Goal: Task Accomplishment & Management: Manage account settings

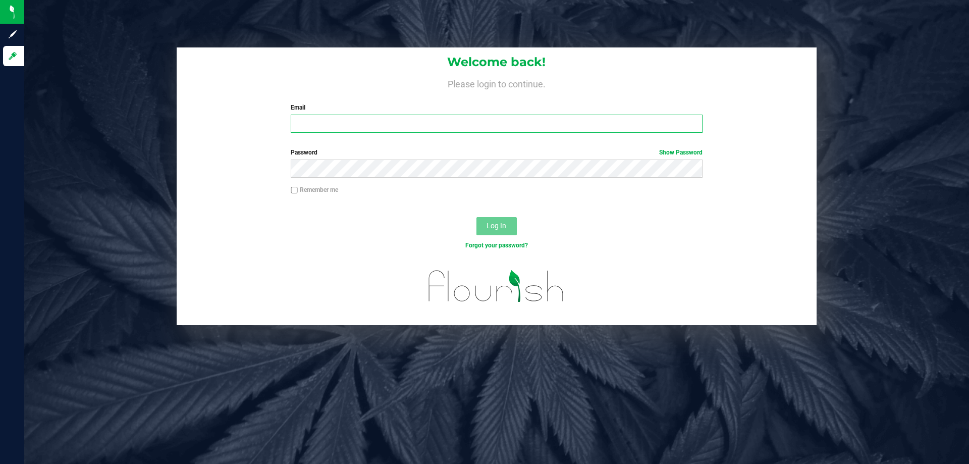
click at [420, 125] on input "Email" at bounding box center [496, 124] width 411 height 18
type input "[EMAIL_ADDRESS][DOMAIN_NAME]"
click at [476, 217] on button "Log In" at bounding box center [496, 226] width 40 height 18
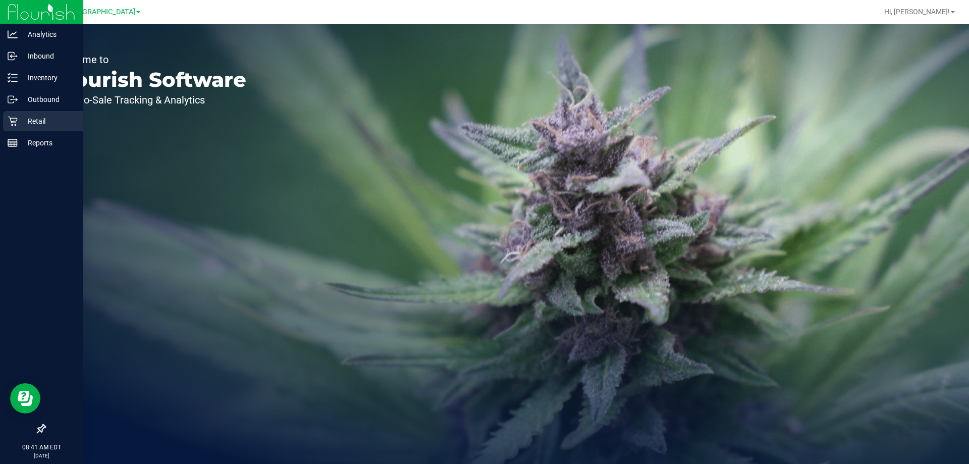
click at [12, 122] on icon at bounding box center [13, 122] width 10 height 10
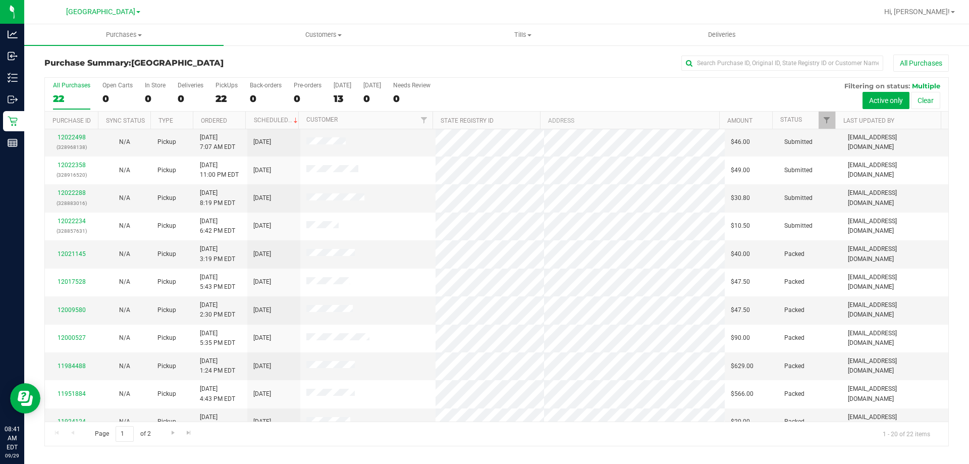
scroll to position [266, 0]
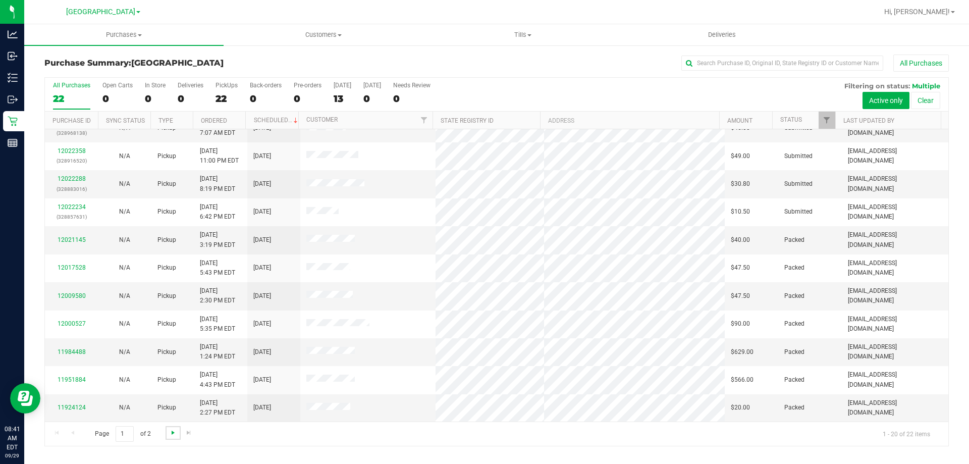
click at [172, 434] on span "Go to the next page" at bounding box center [173, 432] width 8 height 8
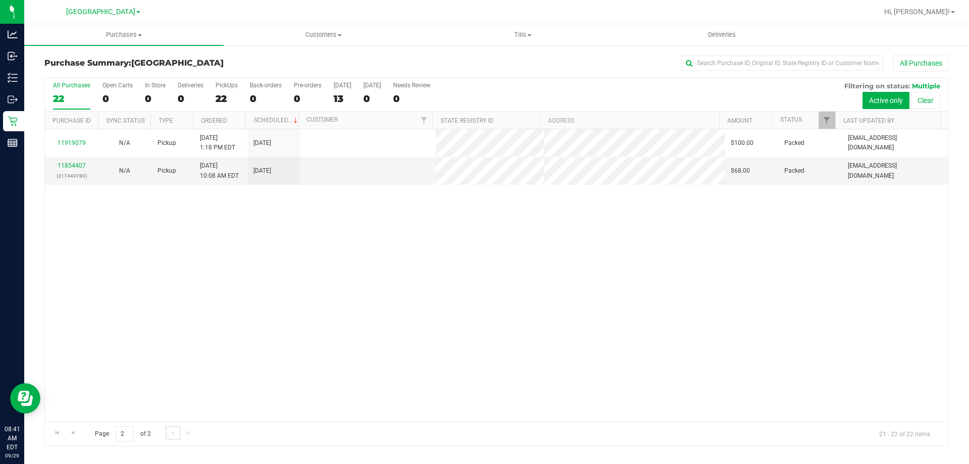
scroll to position [0, 0]
click at [49, 435] on link "Go to the first page" at bounding box center [56, 433] width 15 height 14
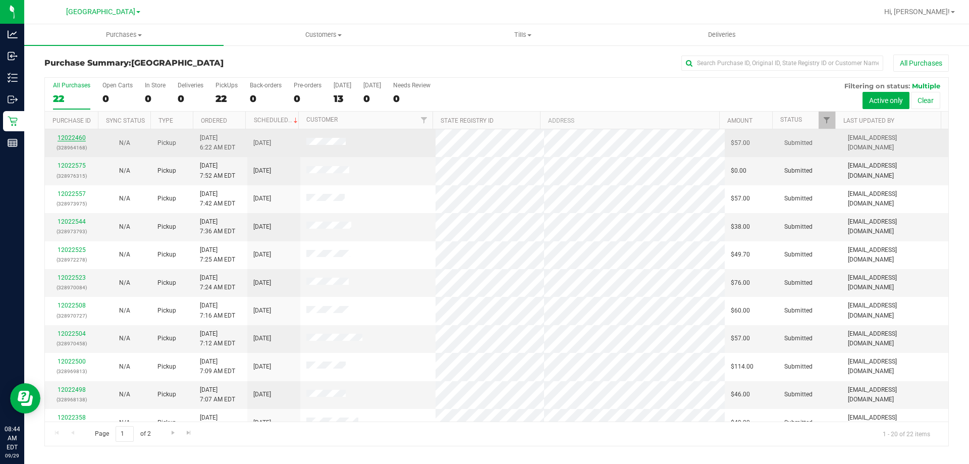
click at [78, 139] on link "12022460" at bounding box center [72, 137] width 28 height 7
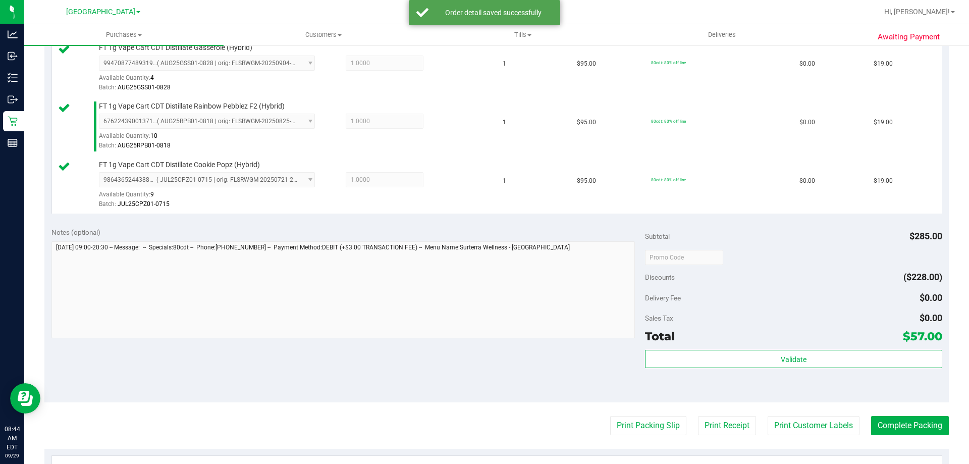
scroll to position [303, 0]
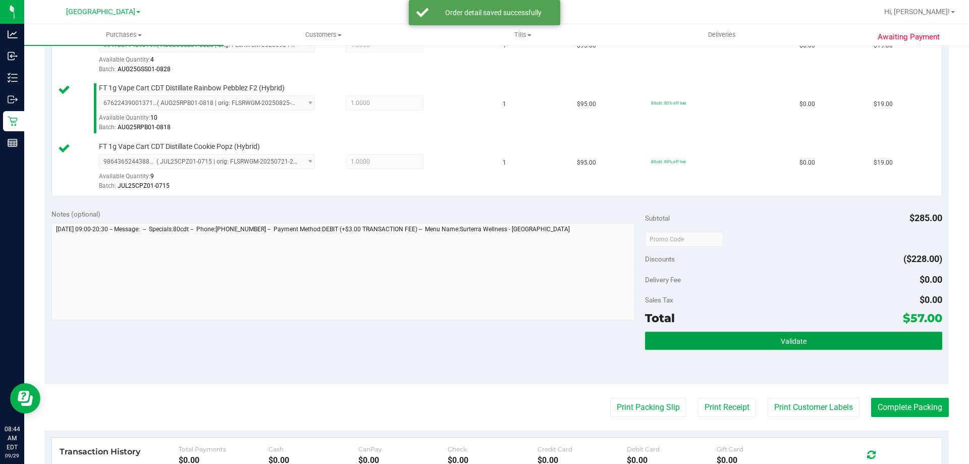
click at [772, 333] on button "Validate" at bounding box center [793, 340] width 297 height 18
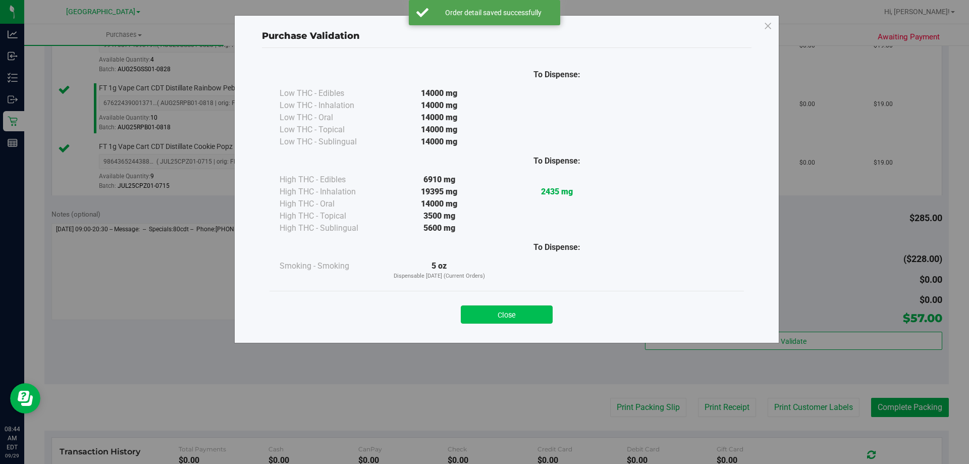
click at [543, 315] on button "Close" at bounding box center [507, 314] width 92 height 18
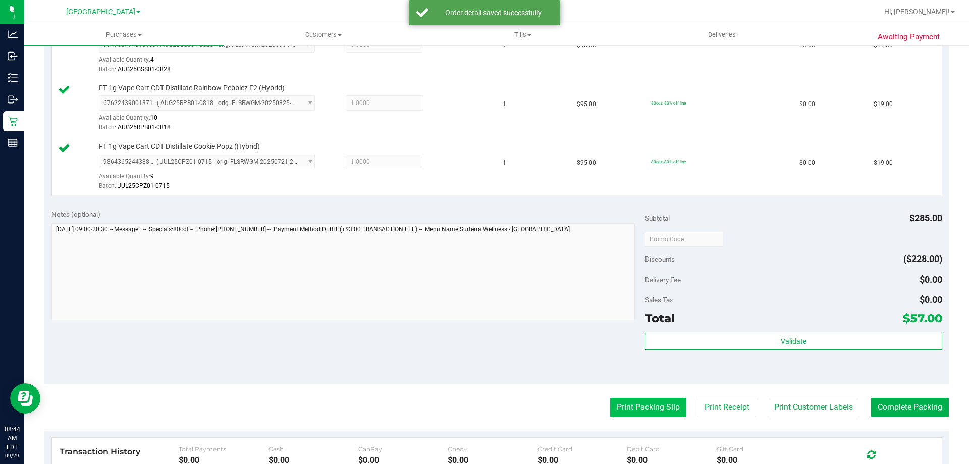
click at [669, 406] on button "Print Packing Slip" at bounding box center [648, 407] width 76 height 19
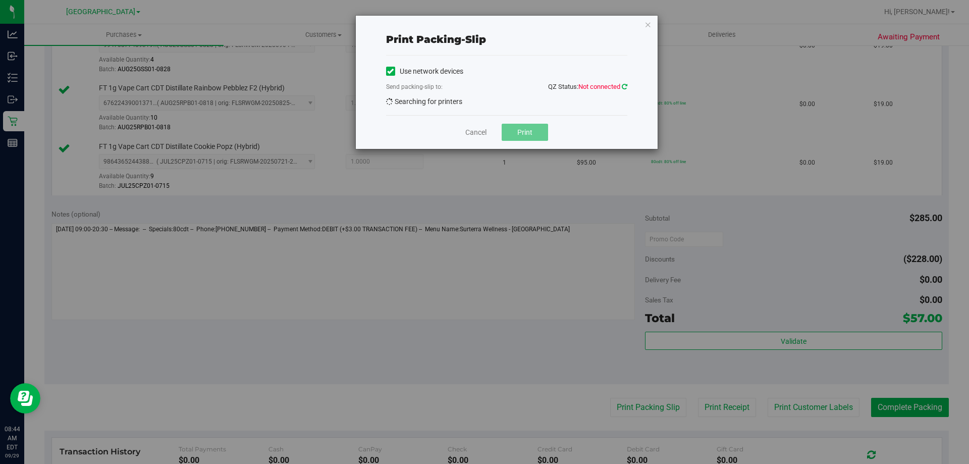
click at [626, 89] on icon at bounding box center [625, 86] width 6 height 7
click at [648, 25] on icon "button" at bounding box center [647, 24] width 7 height 12
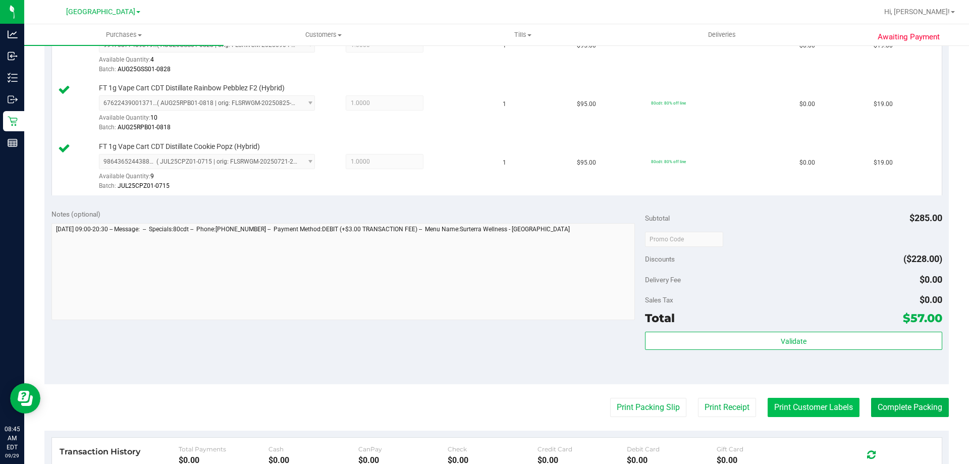
click at [828, 413] on button "Print Customer Labels" at bounding box center [813, 407] width 92 height 19
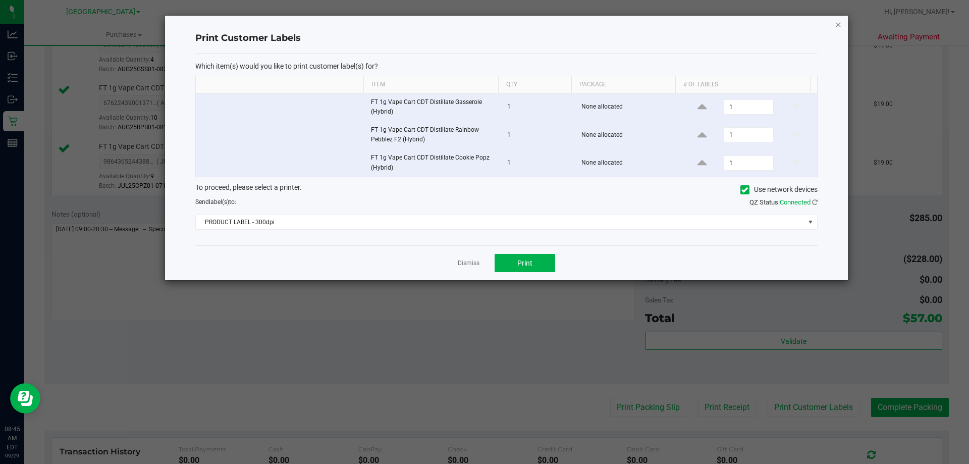
click at [835, 27] on icon "button" at bounding box center [837, 24] width 7 height 12
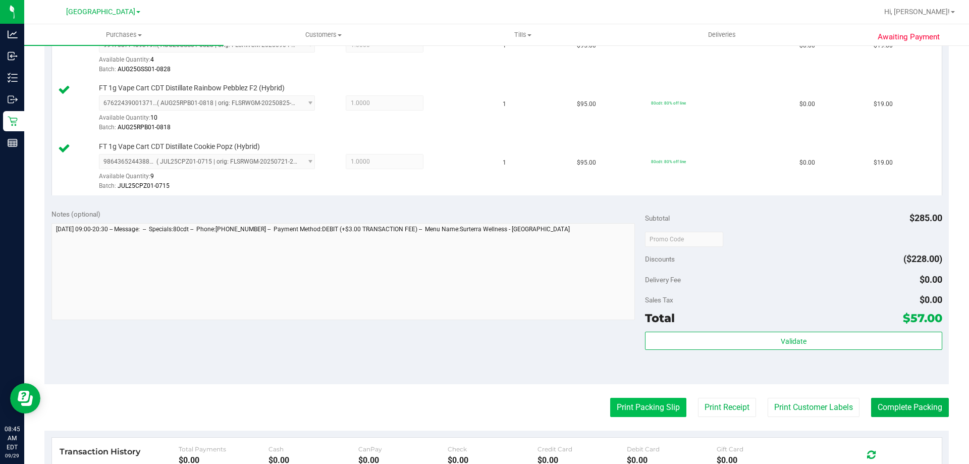
click at [655, 409] on button "Print Packing Slip" at bounding box center [648, 407] width 76 height 19
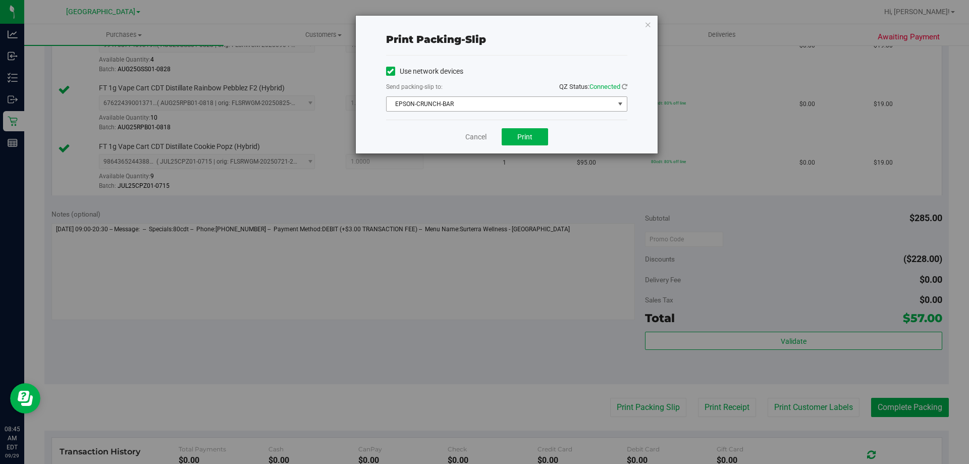
click at [527, 105] on span "EPSON-CRUNCH-BAR" at bounding box center [500, 104] width 228 height 14
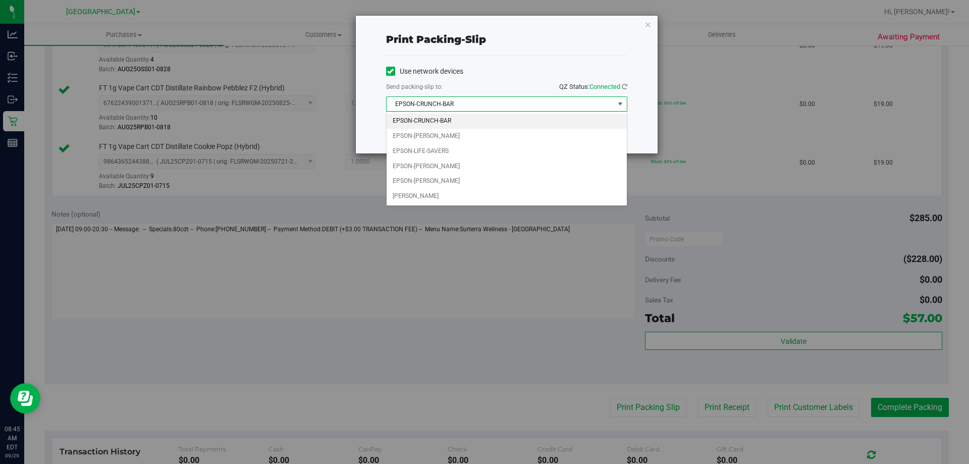
drag, startPoint x: 466, startPoint y: 116, endPoint x: 491, endPoint y: 120, distance: 26.1
click at [466, 116] on li "EPSON-CRUNCH-BAR" at bounding box center [506, 121] width 240 height 15
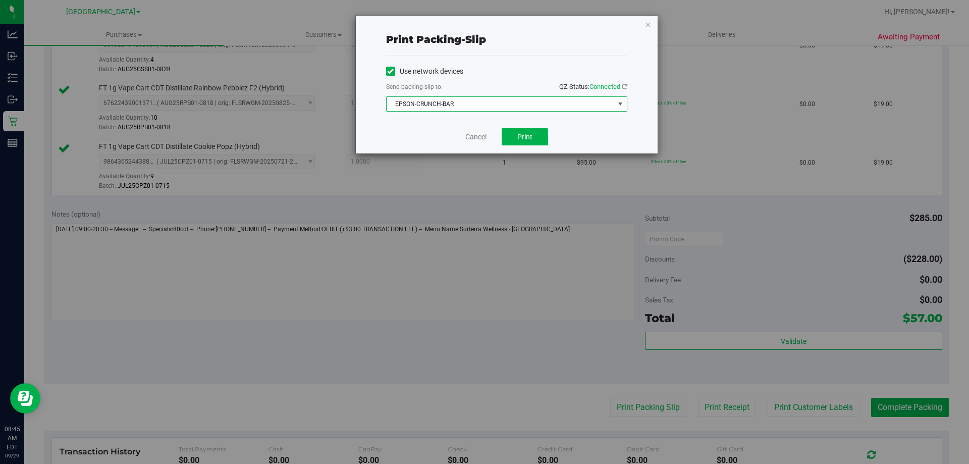
click at [509, 104] on span "EPSON-CRUNCH-BAR" at bounding box center [500, 104] width 228 height 14
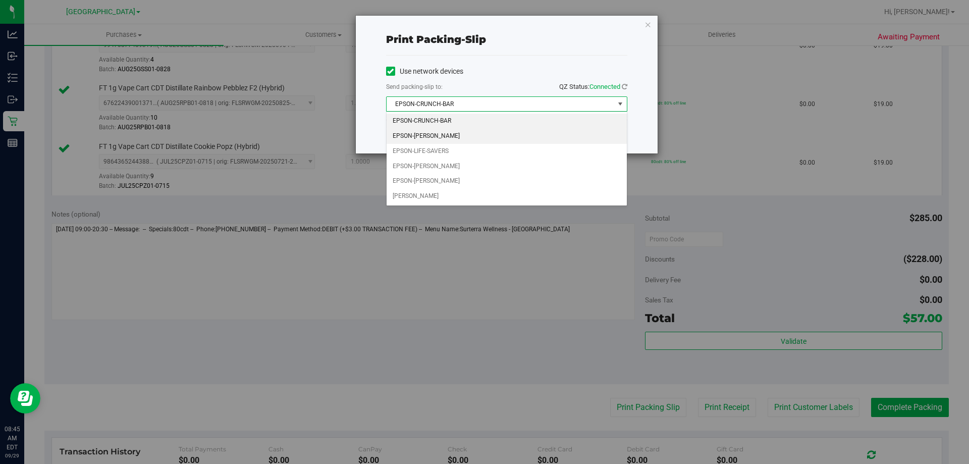
click at [492, 137] on li "EPSON-[PERSON_NAME]" at bounding box center [506, 136] width 240 height 15
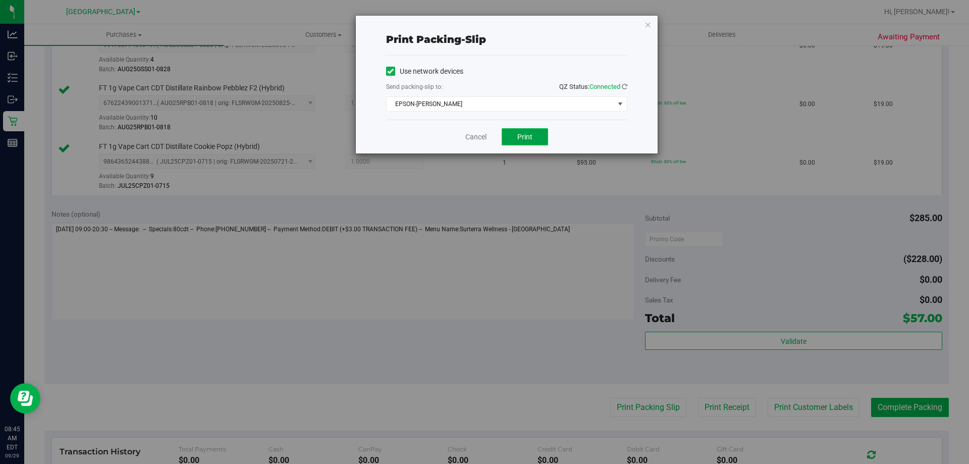
click at [544, 134] on button "Print" at bounding box center [524, 136] width 46 height 17
click at [651, 26] on icon "button" at bounding box center [647, 24] width 7 height 12
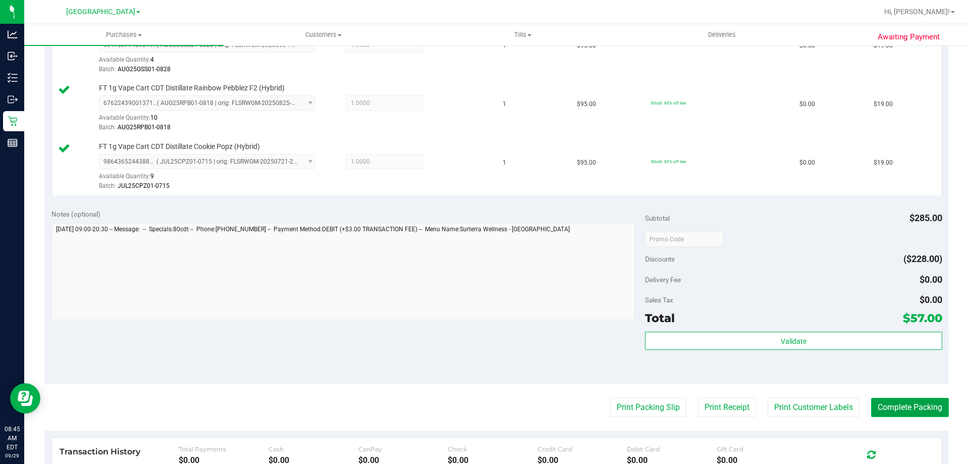
click at [887, 410] on button "Complete Packing" at bounding box center [910, 407] width 78 height 19
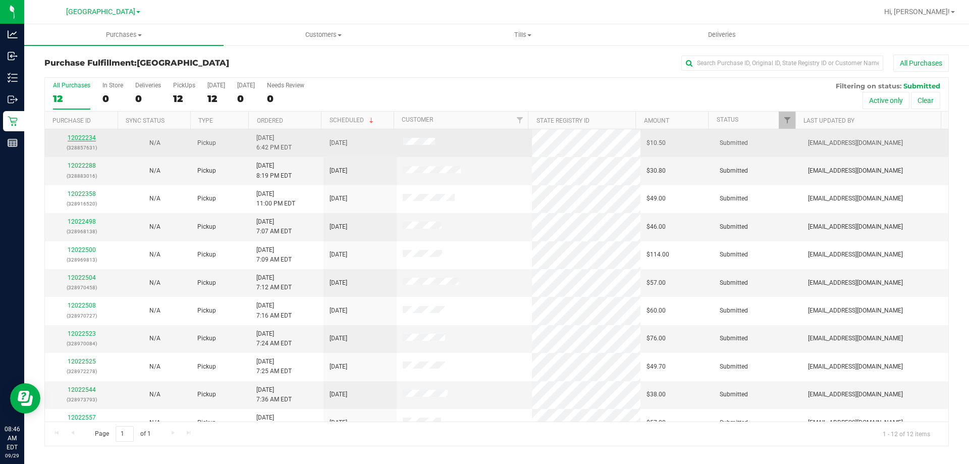
click at [88, 139] on link "12022234" at bounding box center [82, 137] width 28 height 7
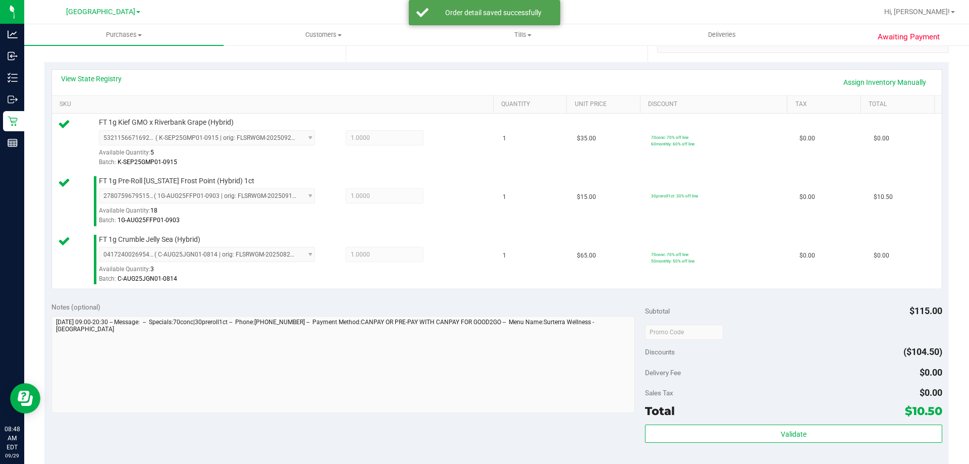
scroll to position [404, 0]
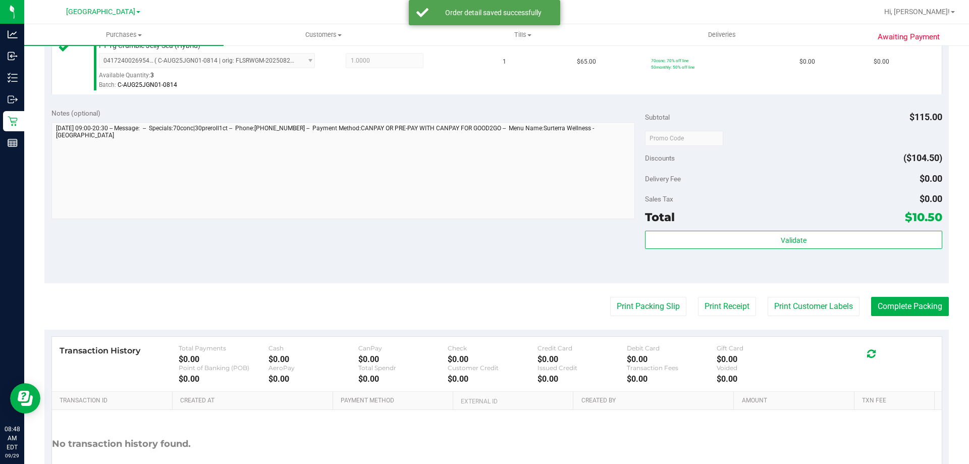
click at [784, 251] on div "Validate" at bounding box center [793, 253] width 297 height 45
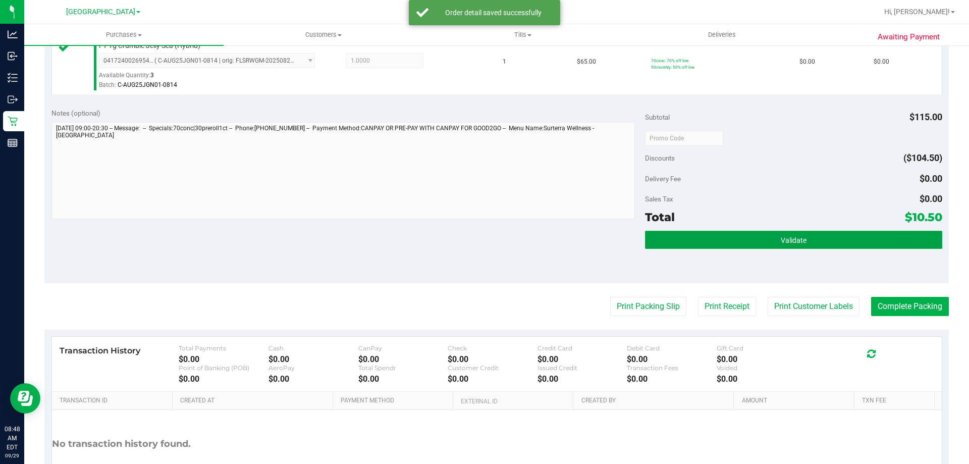
click at [781, 242] on span "Validate" at bounding box center [793, 240] width 26 height 8
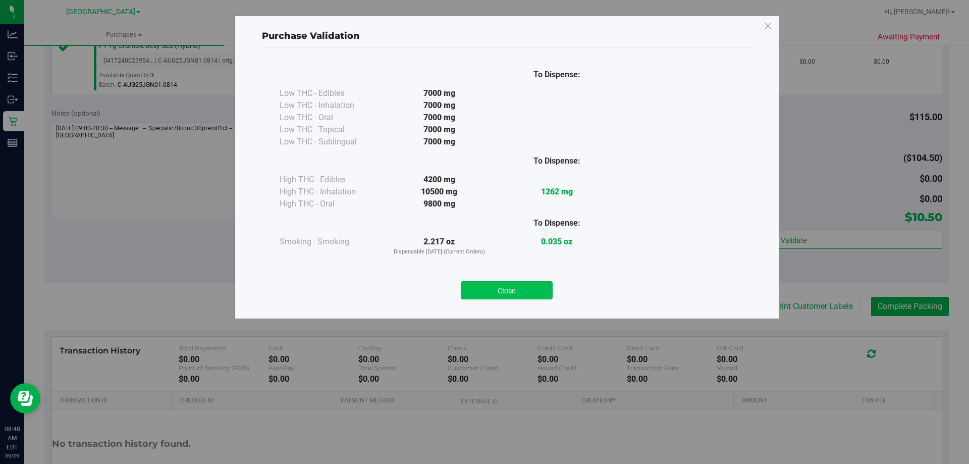
click at [519, 291] on button "Close" at bounding box center [507, 290] width 92 height 18
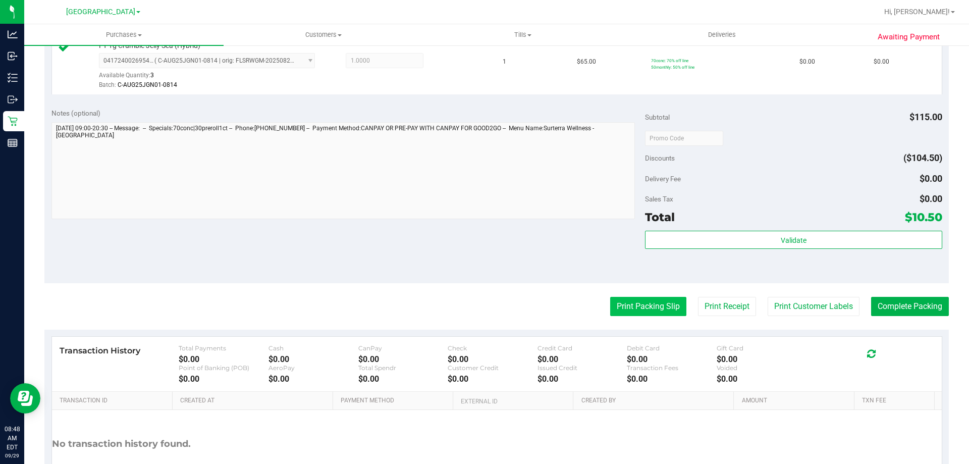
click at [612, 304] on button "Print Packing Slip" at bounding box center [648, 306] width 76 height 19
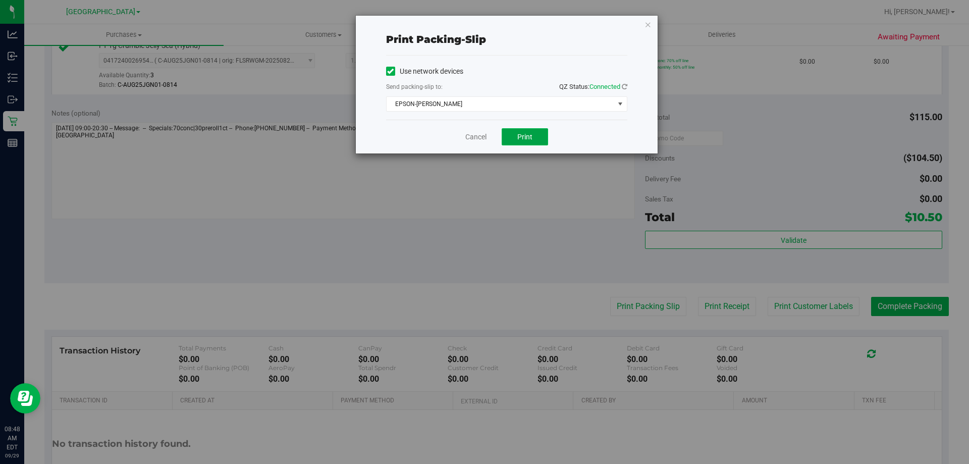
click at [536, 130] on button "Print" at bounding box center [524, 136] width 46 height 17
click at [541, 137] on button "Print" at bounding box center [524, 136] width 46 height 17
click at [644, 23] on icon "button" at bounding box center [647, 24] width 7 height 12
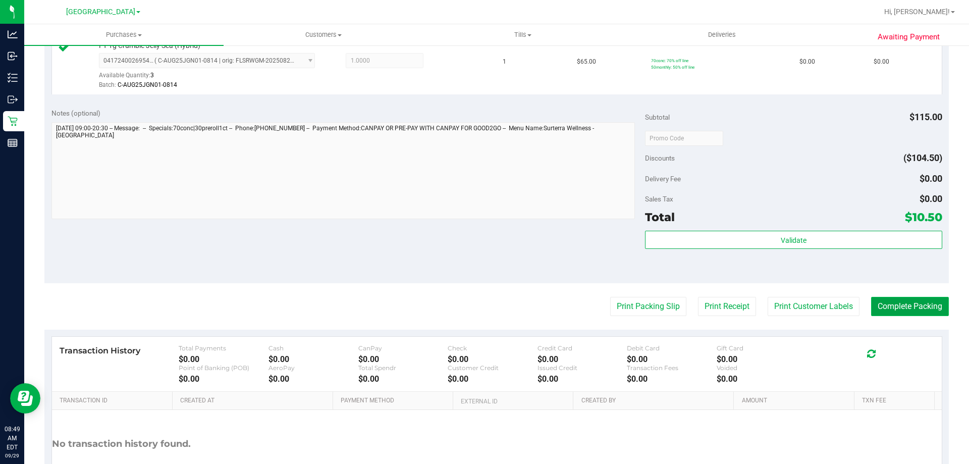
click at [918, 308] on button "Complete Packing" at bounding box center [910, 306] width 78 height 19
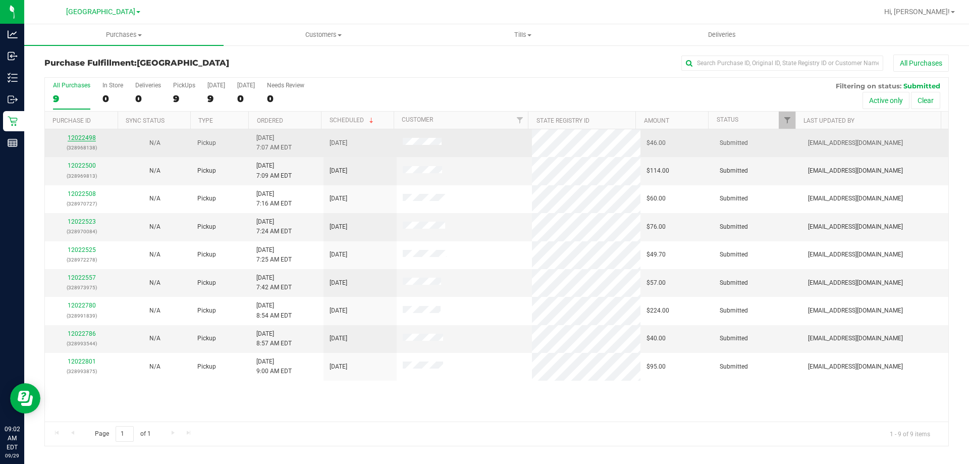
click at [78, 136] on link "12022498" at bounding box center [82, 137] width 28 height 7
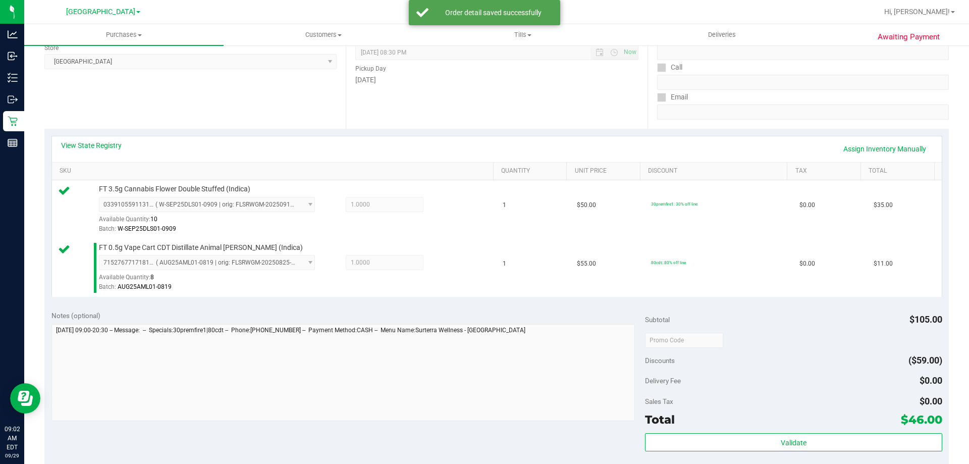
scroll to position [303, 0]
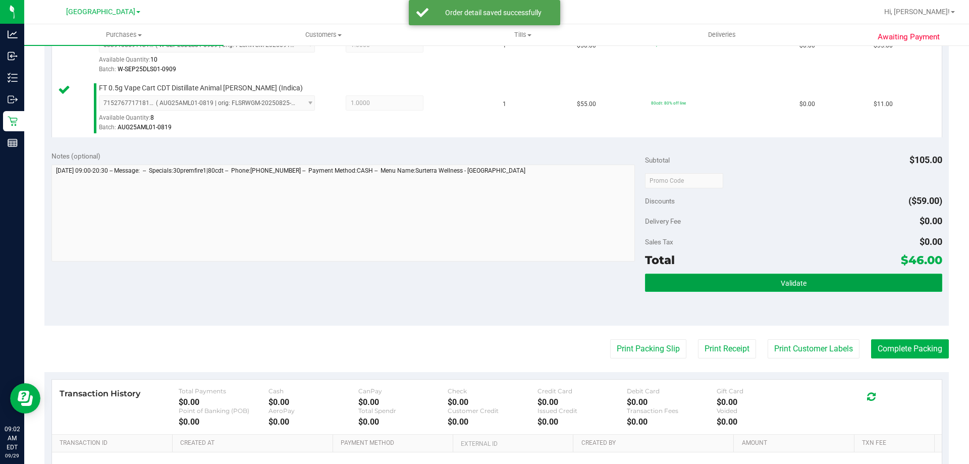
click at [716, 287] on button "Validate" at bounding box center [793, 282] width 297 height 18
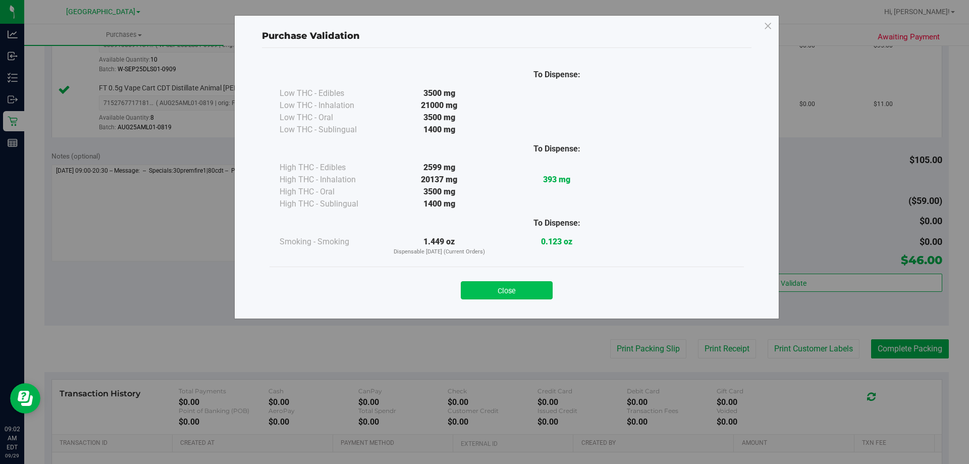
click at [520, 293] on button "Close" at bounding box center [507, 290] width 92 height 18
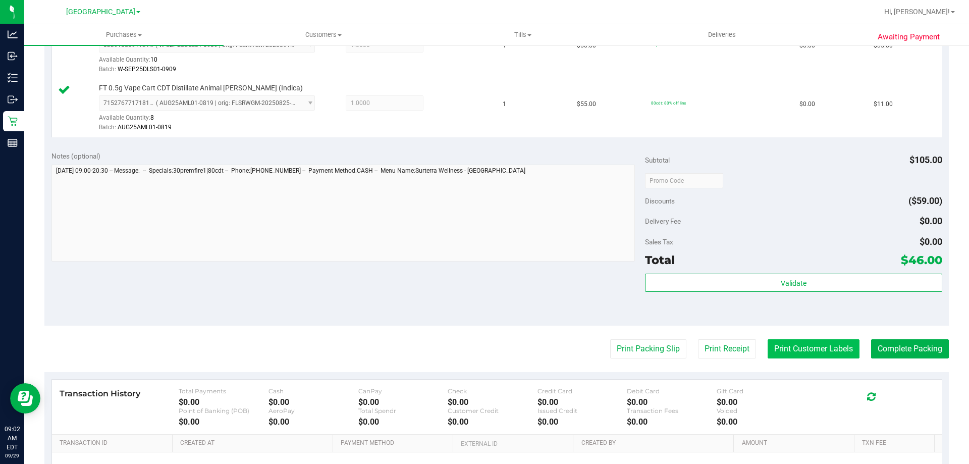
click at [797, 348] on button "Print Customer Labels" at bounding box center [813, 348] width 92 height 19
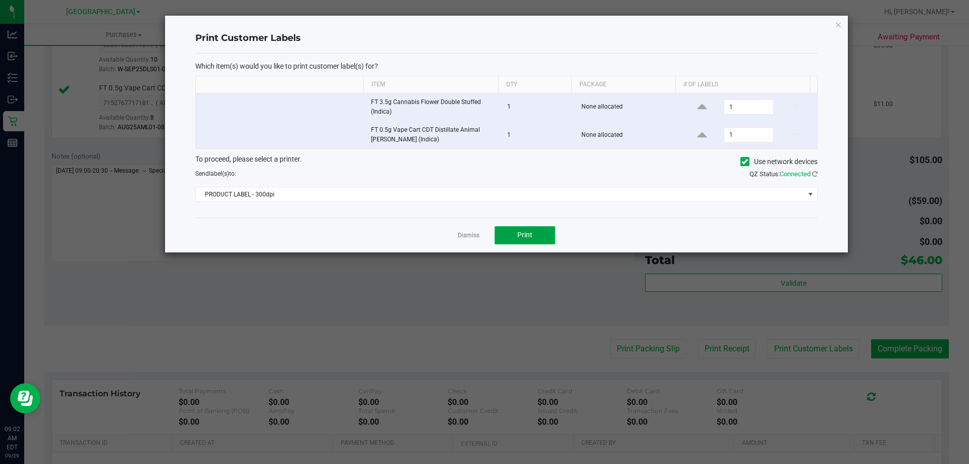
click at [500, 237] on button "Print" at bounding box center [524, 235] width 61 height 18
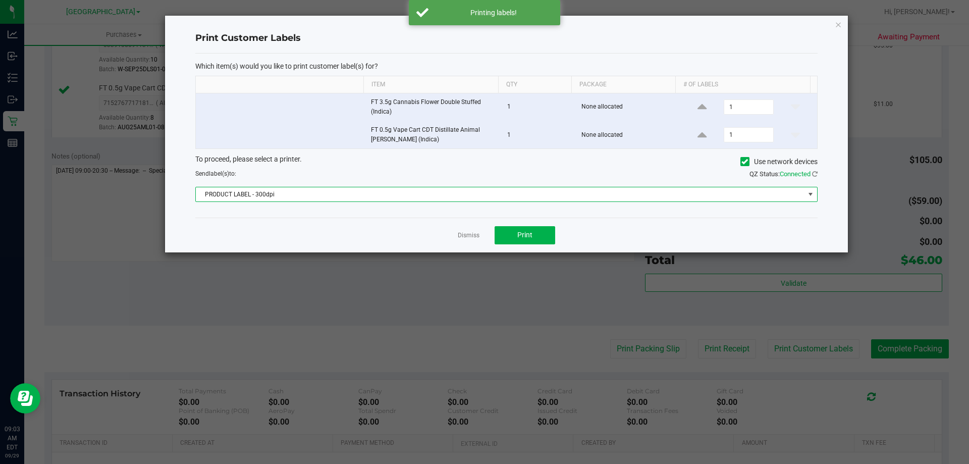
click at [814, 190] on span at bounding box center [810, 194] width 8 height 8
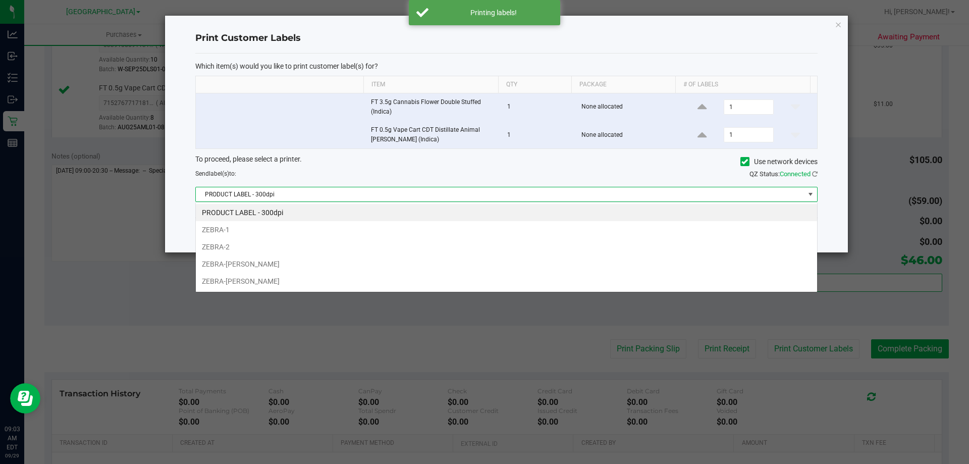
scroll to position [15, 622]
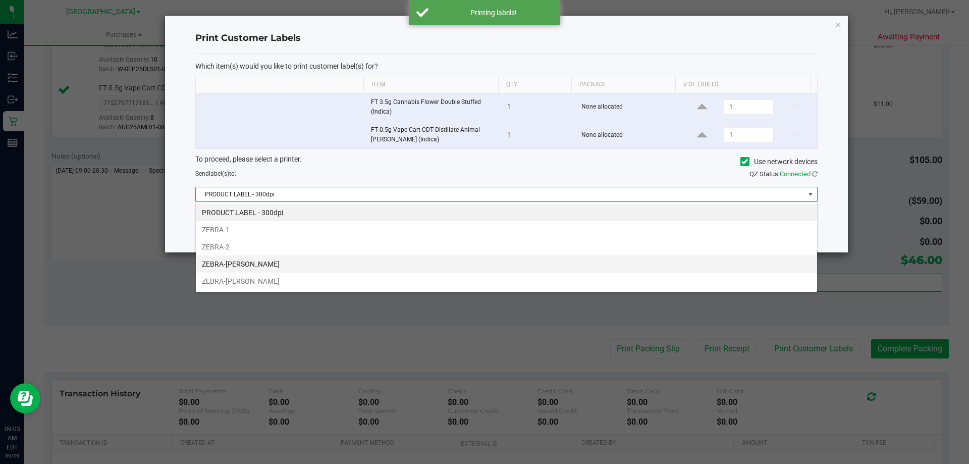
click at [321, 263] on li "ZEBRA-[PERSON_NAME]" at bounding box center [506, 263] width 621 height 17
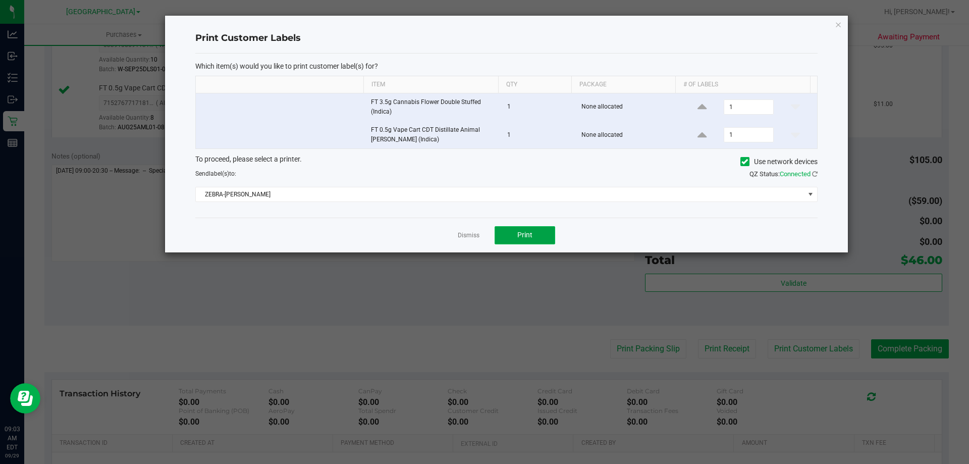
click at [519, 227] on button "Print" at bounding box center [524, 235] width 61 height 18
click at [460, 233] on link "Dismiss" at bounding box center [469, 235] width 22 height 9
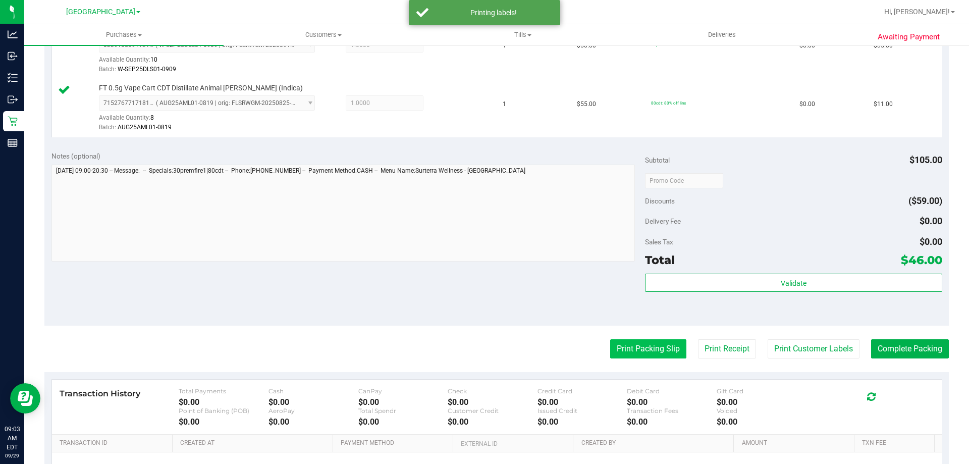
click at [627, 345] on button "Print Packing Slip" at bounding box center [648, 348] width 76 height 19
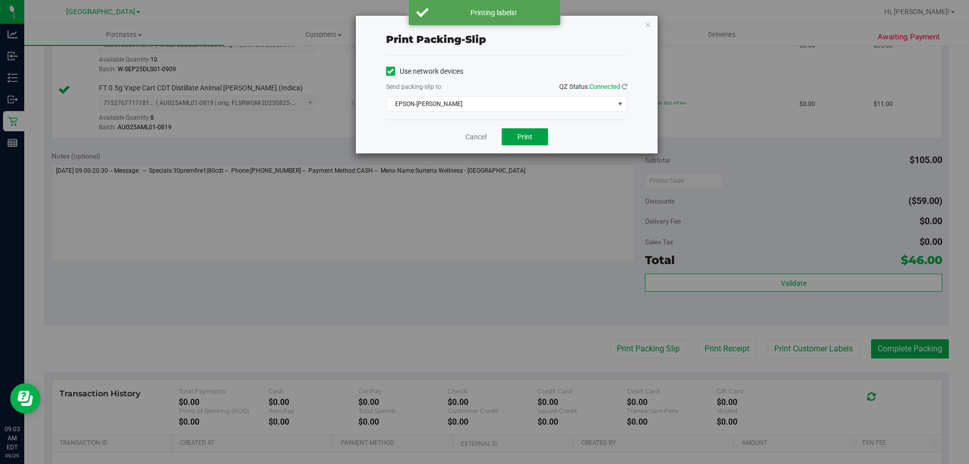
click at [522, 141] on button "Print" at bounding box center [524, 136] width 46 height 17
click at [480, 141] on link "Cancel" at bounding box center [475, 137] width 21 height 11
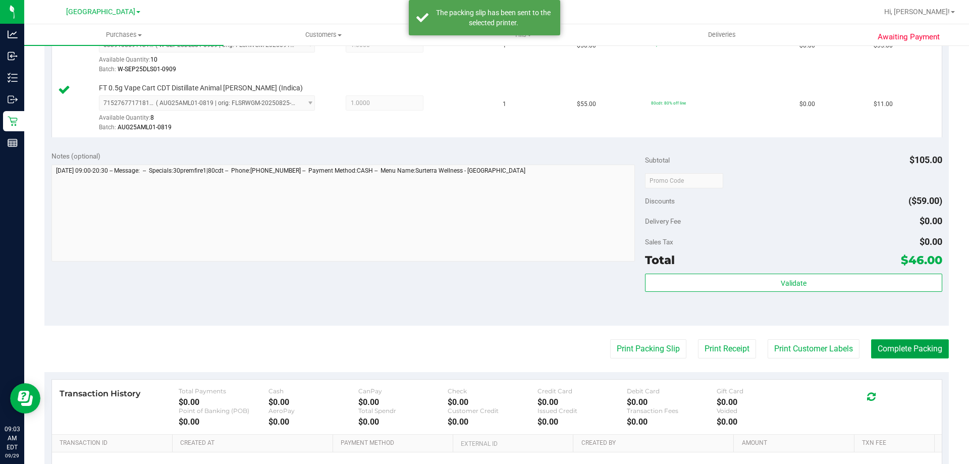
click at [881, 346] on button "Complete Packing" at bounding box center [910, 348] width 78 height 19
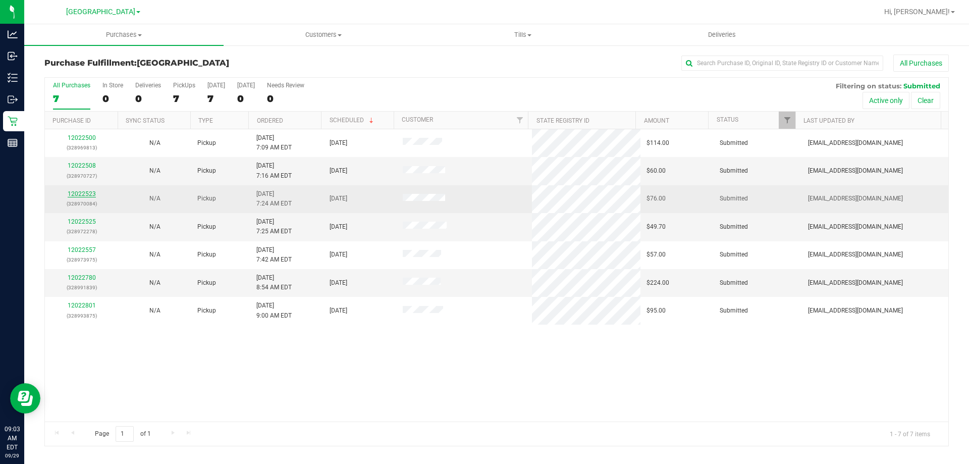
click at [73, 192] on link "12022523" at bounding box center [82, 193] width 28 height 7
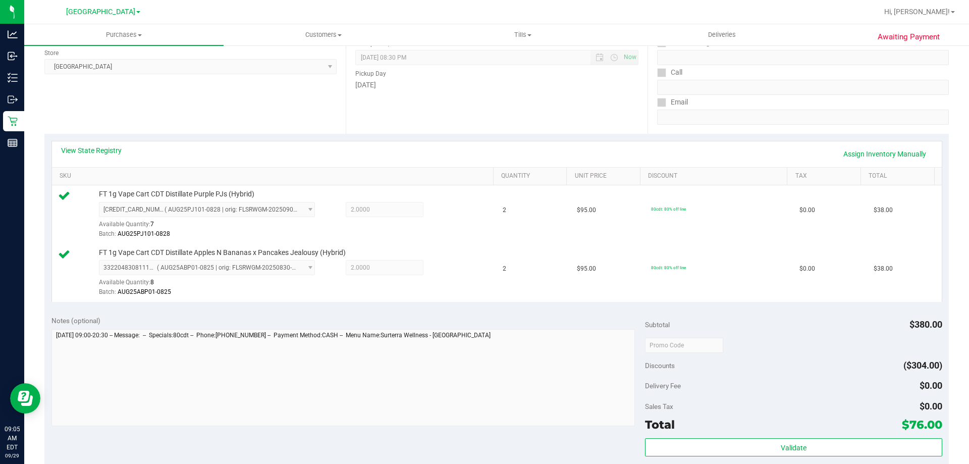
scroll to position [151, 0]
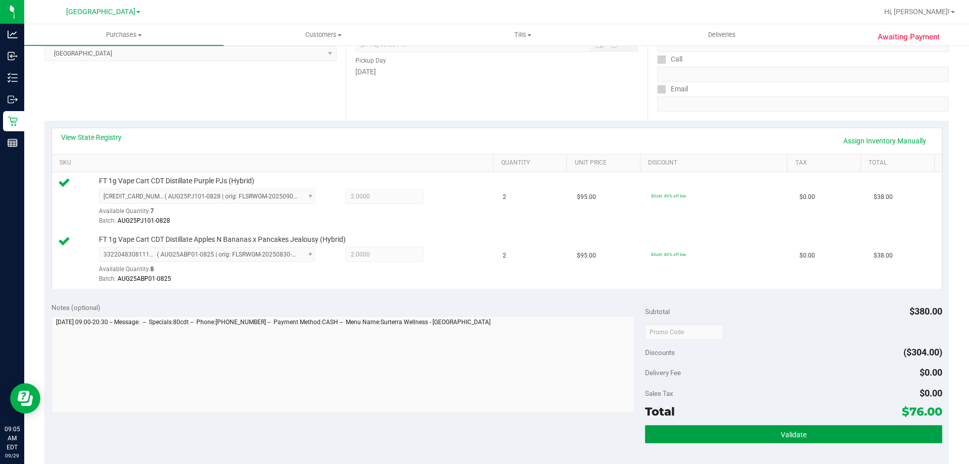
click at [755, 440] on button "Validate" at bounding box center [793, 434] width 297 height 18
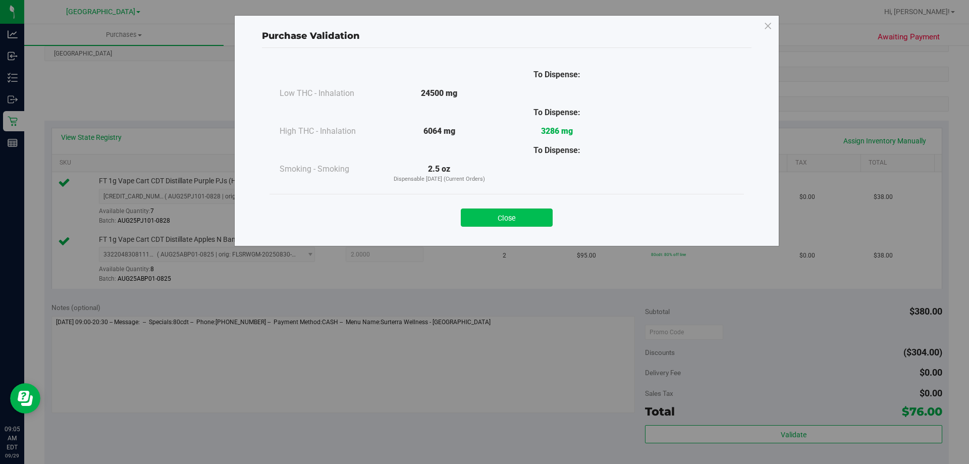
click at [498, 214] on button "Close" at bounding box center [507, 217] width 92 height 18
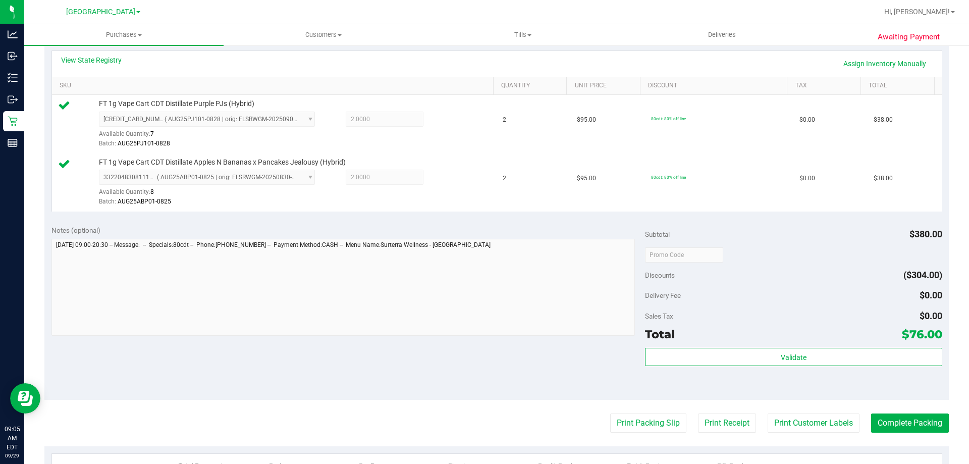
scroll to position [404, 0]
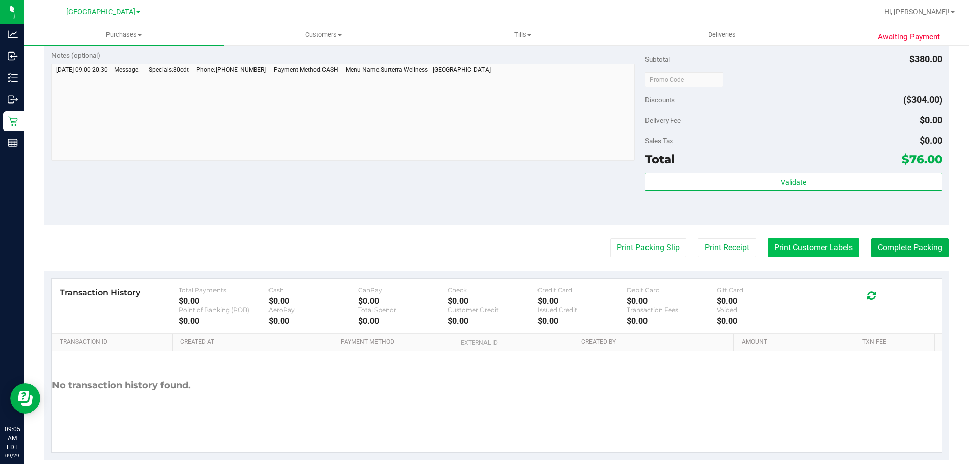
click at [835, 242] on button "Print Customer Labels" at bounding box center [813, 247] width 92 height 19
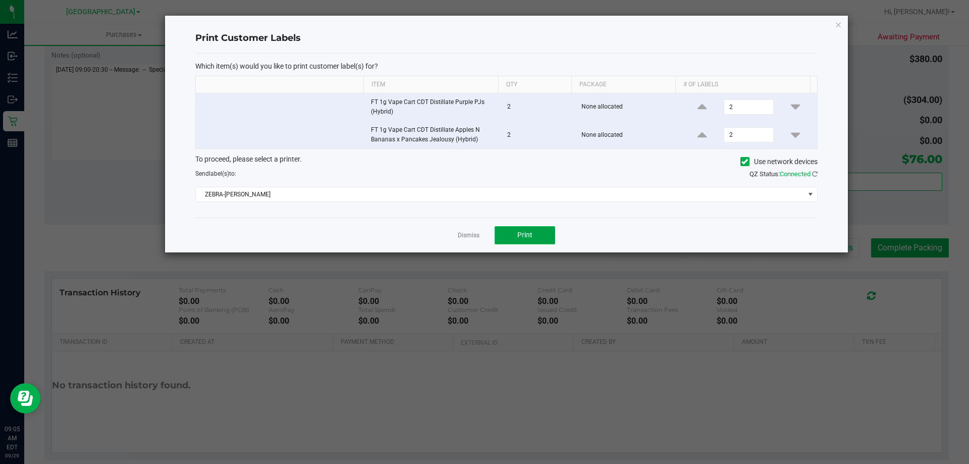
click at [528, 237] on span "Print" at bounding box center [524, 235] width 15 height 8
click at [477, 237] on link "Dismiss" at bounding box center [469, 235] width 22 height 9
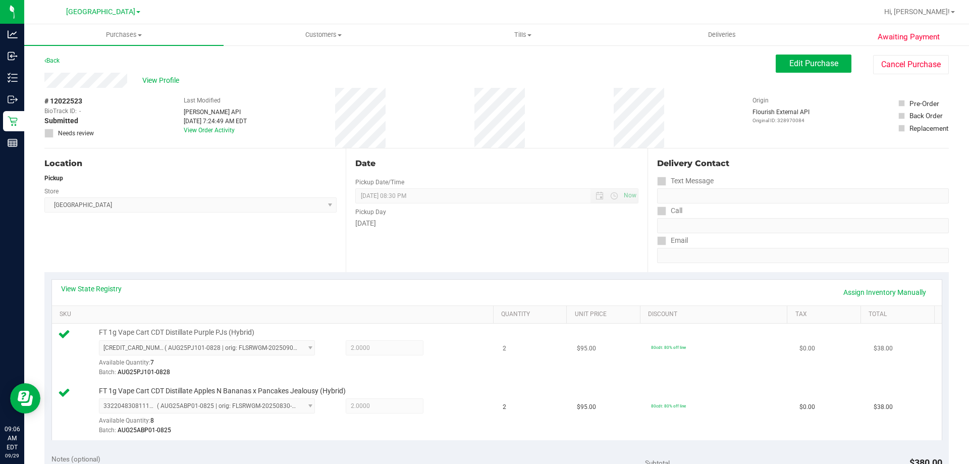
scroll to position [353, 0]
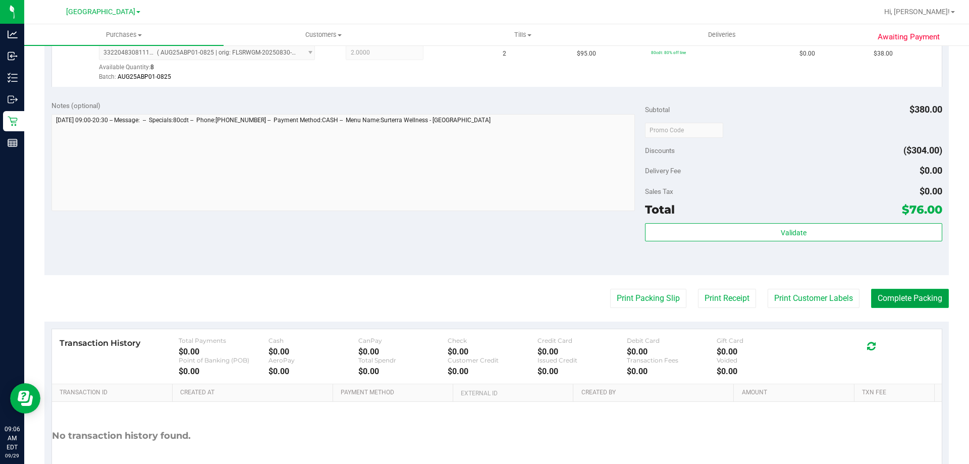
click at [910, 297] on button "Complete Packing" at bounding box center [910, 298] width 78 height 19
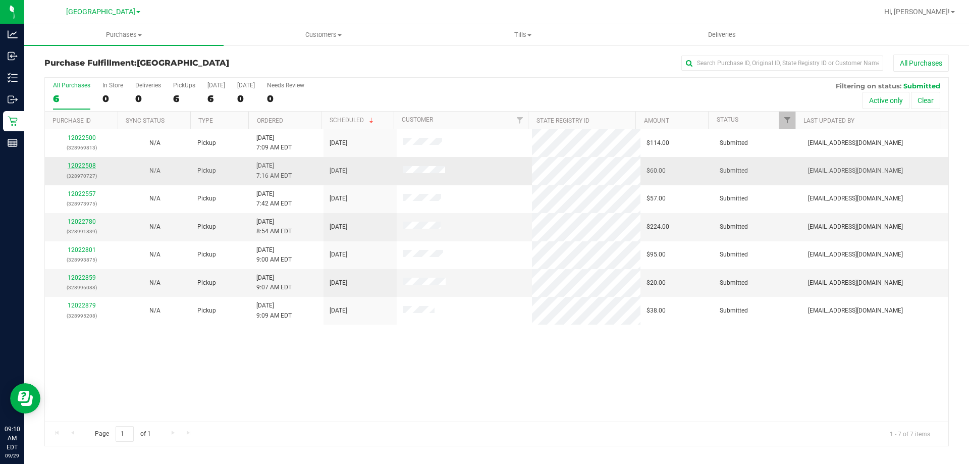
click at [79, 165] on link "12022508" at bounding box center [82, 165] width 28 height 7
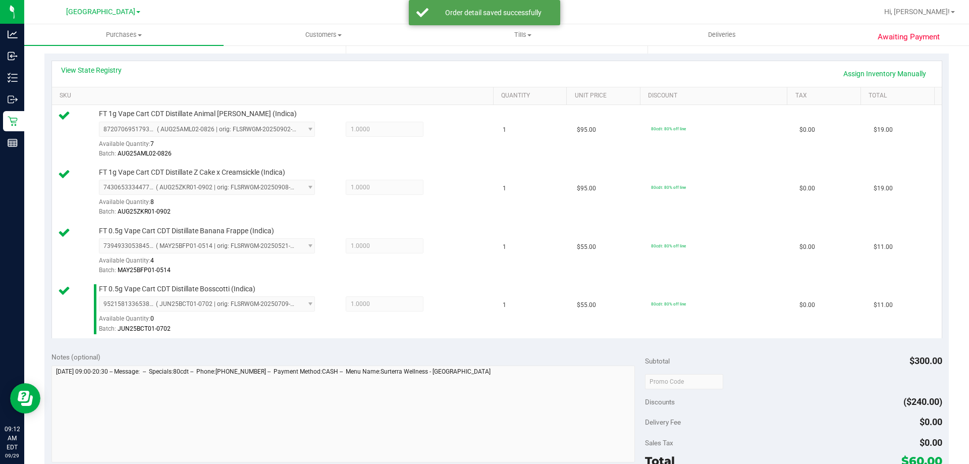
scroll to position [353, 0]
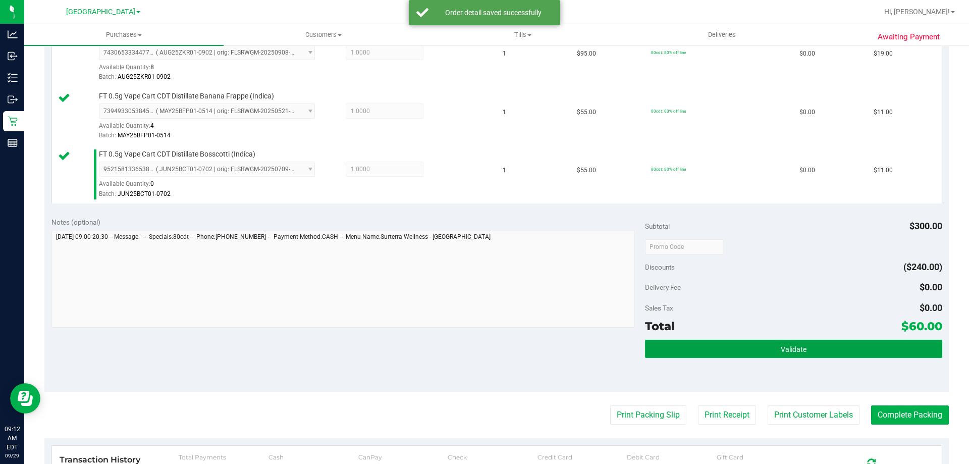
click at [699, 341] on button "Validate" at bounding box center [793, 349] width 297 height 18
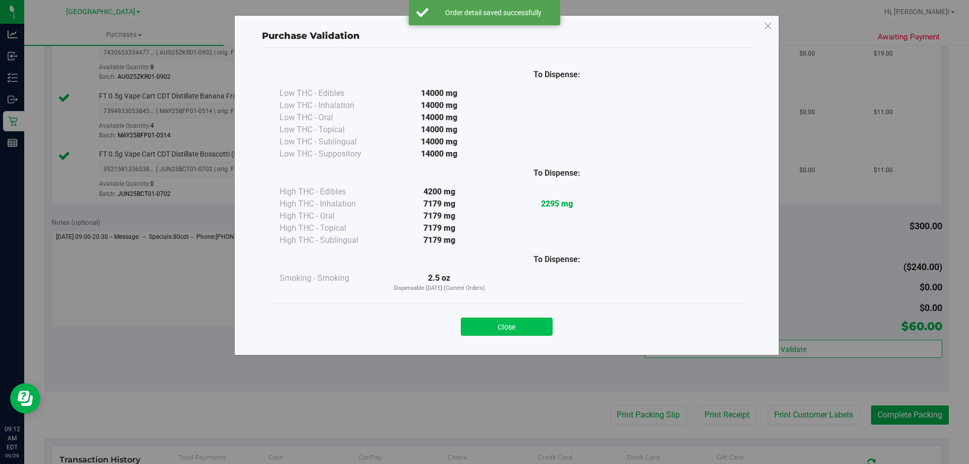
click at [548, 319] on button "Close" at bounding box center [507, 326] width 92 height 18
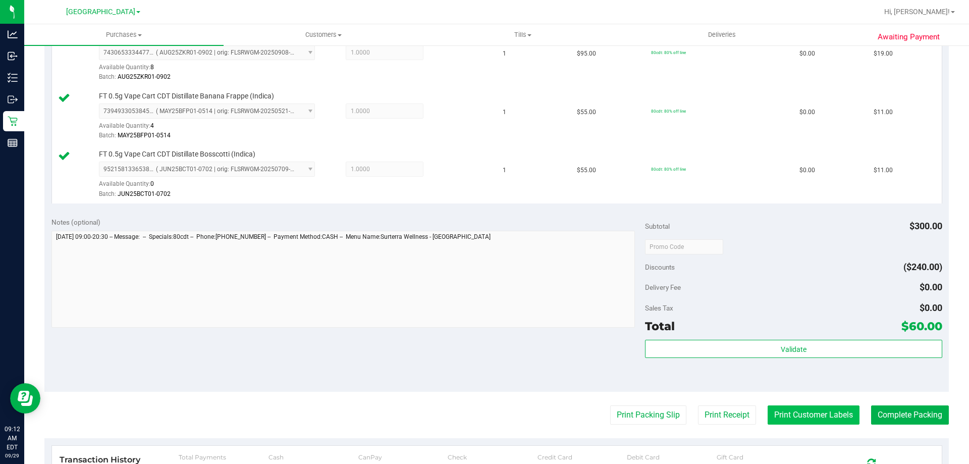
click at [809, 410] on button "Print Customer Labels" at bounding box center [813, 414] width 92 height 19
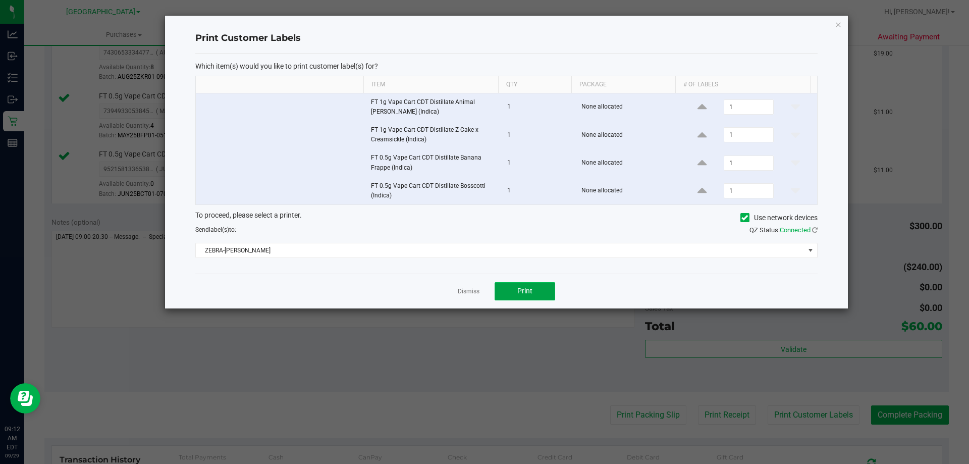
click at [542, 294] on button "Print" at bounding box center [524, 291] width 61 height 18
click at [464, 290] on link "Dismiss" at bounding box center [469, 291] width 22 height 9
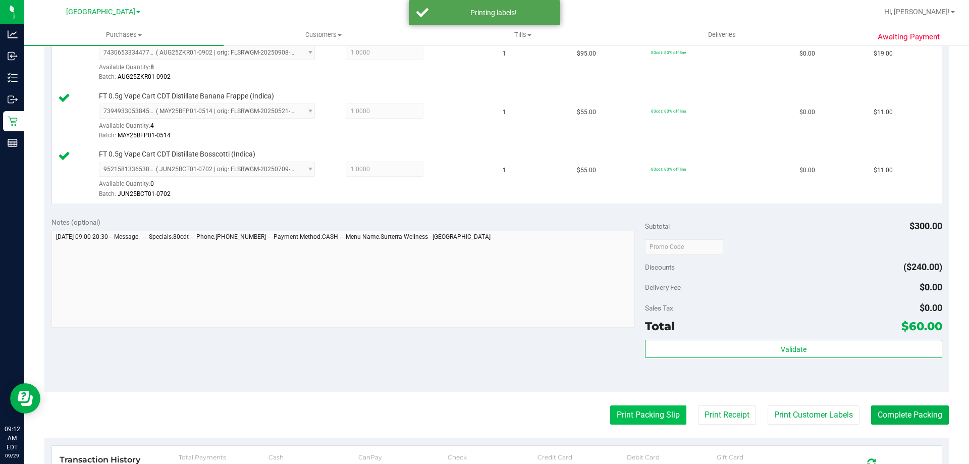
click at [648, 415] on button "Print Packing Slip" at bounding box center [648, 414] width 76 height 19
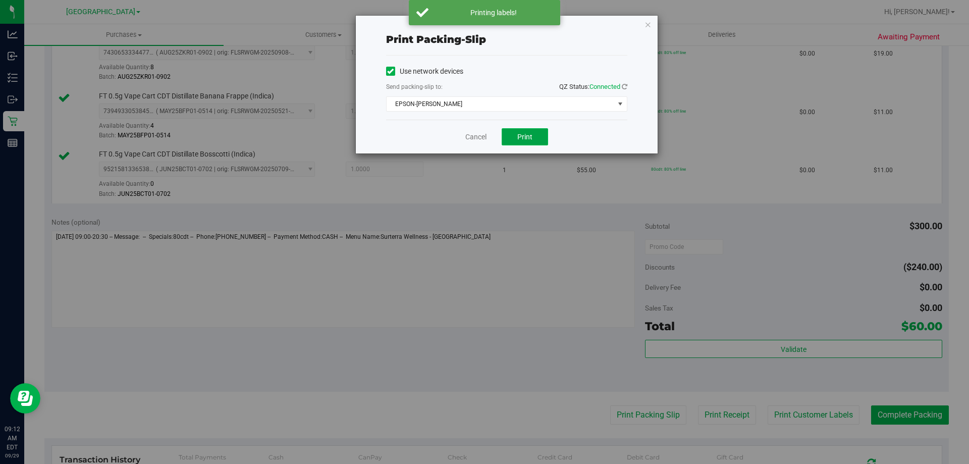
click at [523, 137] on span "Print" at bounding box center [524, 137] width 15 height 8
click at [483, 137] on link "Cancel" at bounding box center [475, 137] width 21 height 11
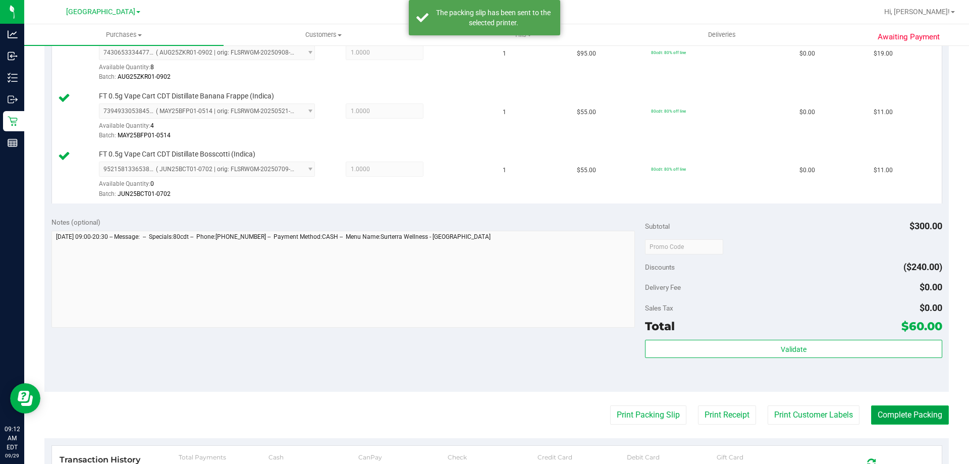
click at [916, 416] on button "Complete Packing" at bounding box center [910, 414] width 78 height 19
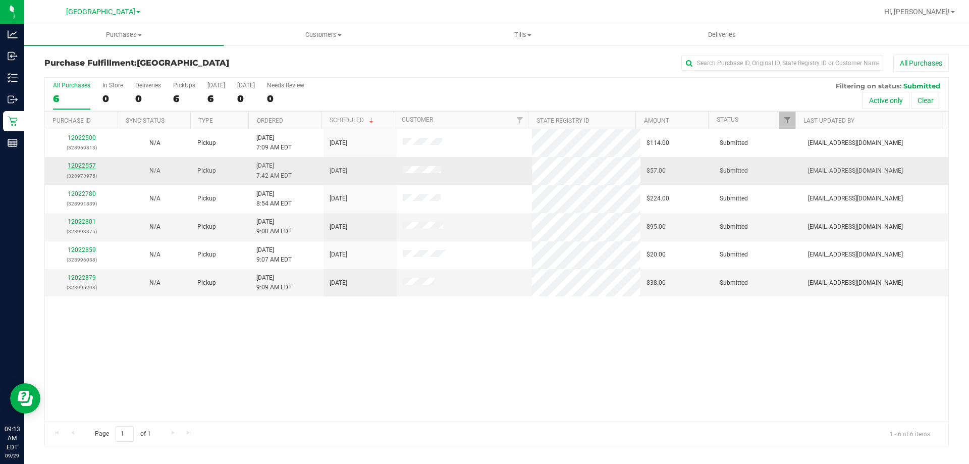
click at [79, 164] on link "12022557" at bounding box center [82, 165] width 28 height 7
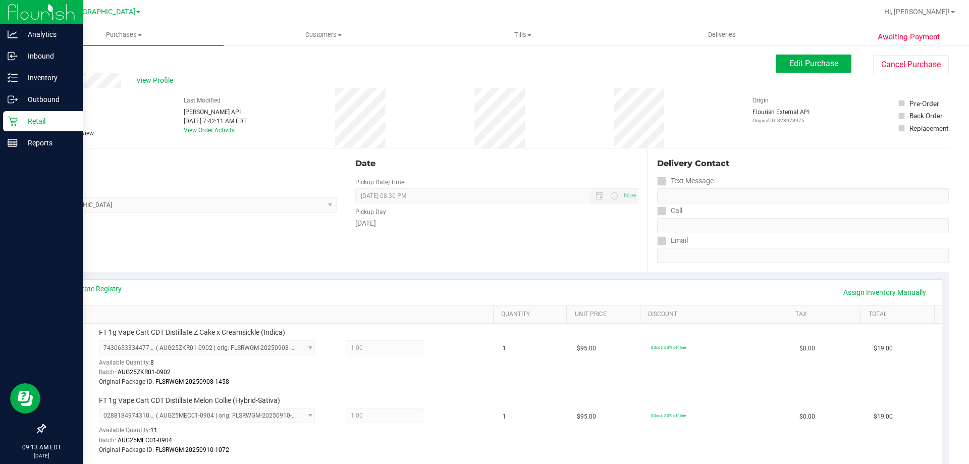
click at [30, 118] on p "Retail" at bounding box center [48, 121] width 61 height 12
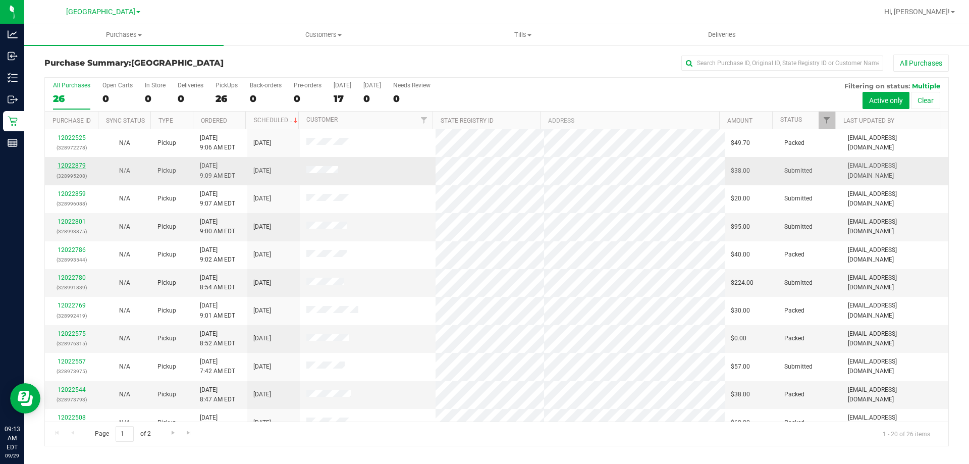
click at [74, 164] on link "12022879" at bounding box center [72, 165] width 28 height 7
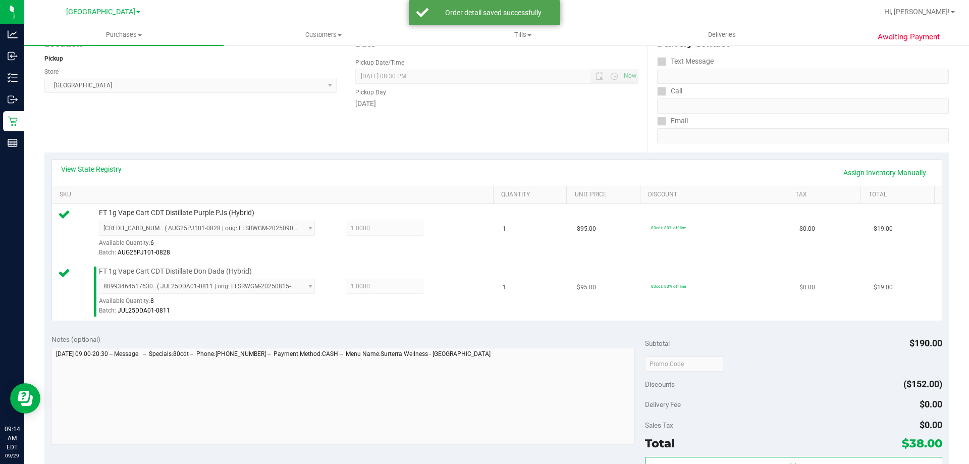
scroll to position [202, 0]
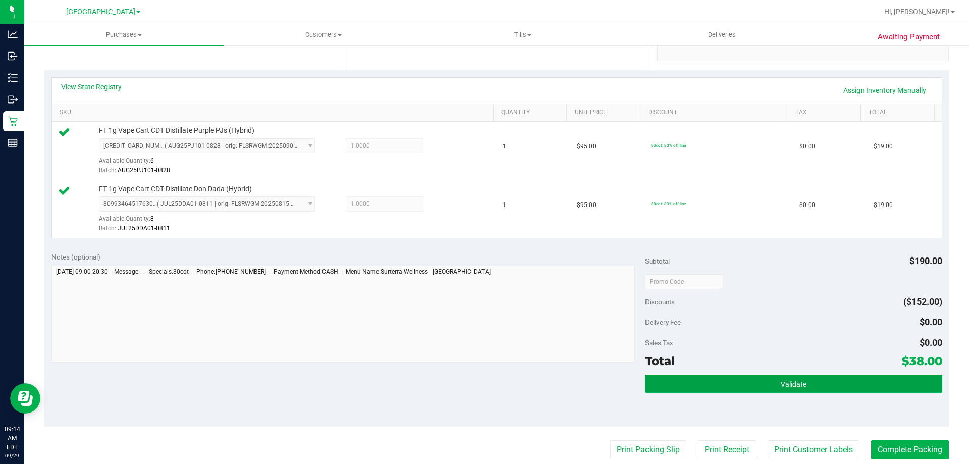
click at [714, 386] on button "Validate" at bounding box center [793, 383] width 297 height 18
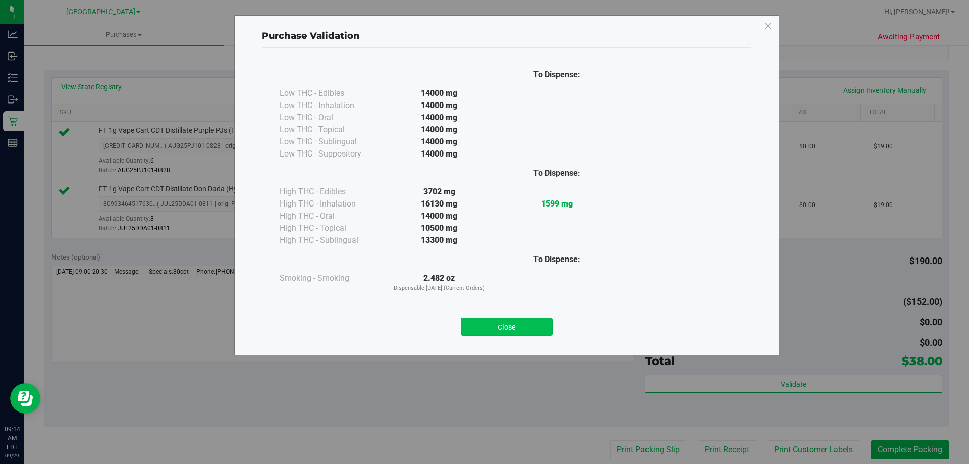
click at [508, 324] on button "Close" at bounding box center [507, 326] width 92 height 18
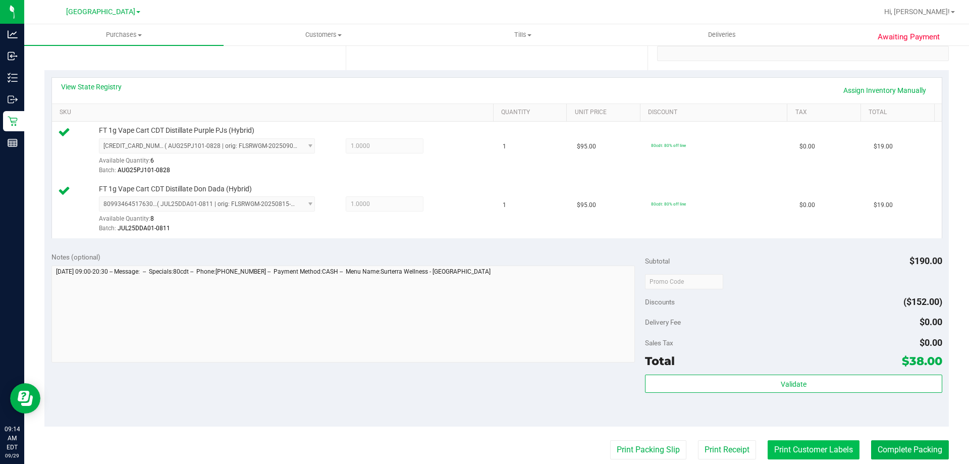
click at [802, 449] on button "Print Customer Labels" at bounding box center [813, 449] width 92 height 19
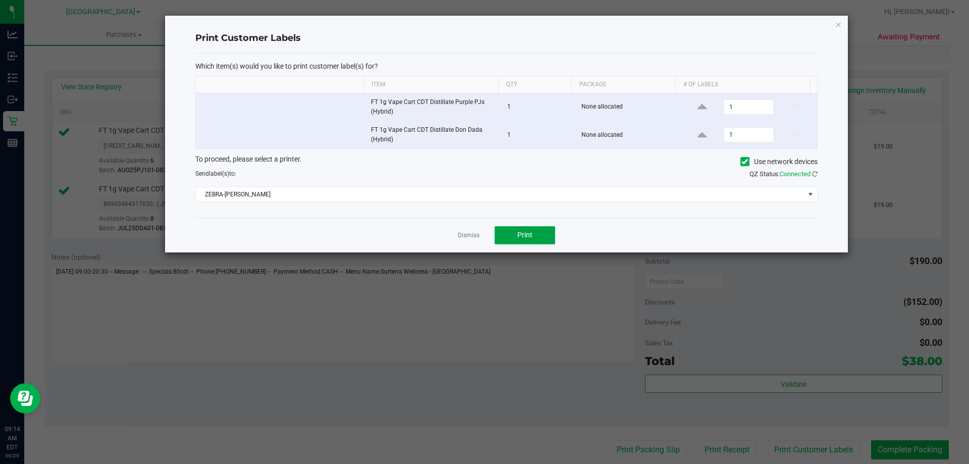
click at [534, 234] on button "Print" at bounding box center [524, 235] width 61 height 18
click at [470, 232] on link "Dismiss" at bounding box center [469, 235] width 22 height 9
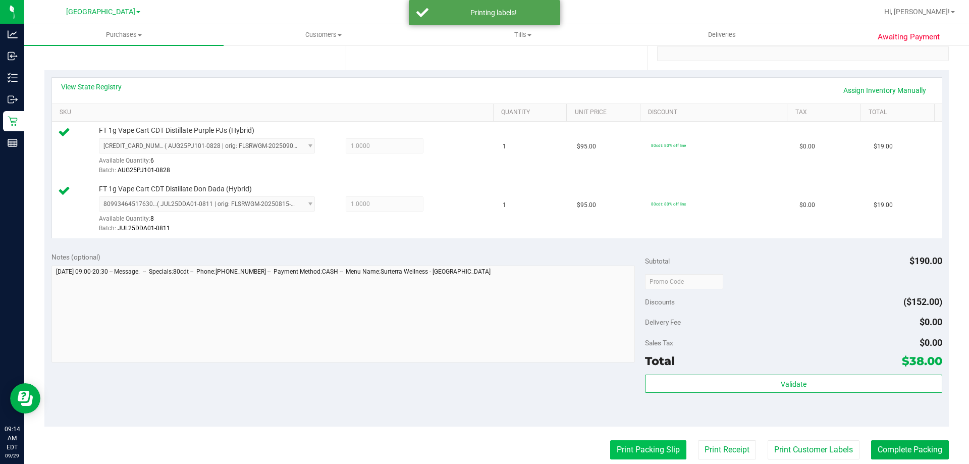
click at [638, 456] on button "Print Packing Slip" at bounding box center [648, 449] width 76 height 19
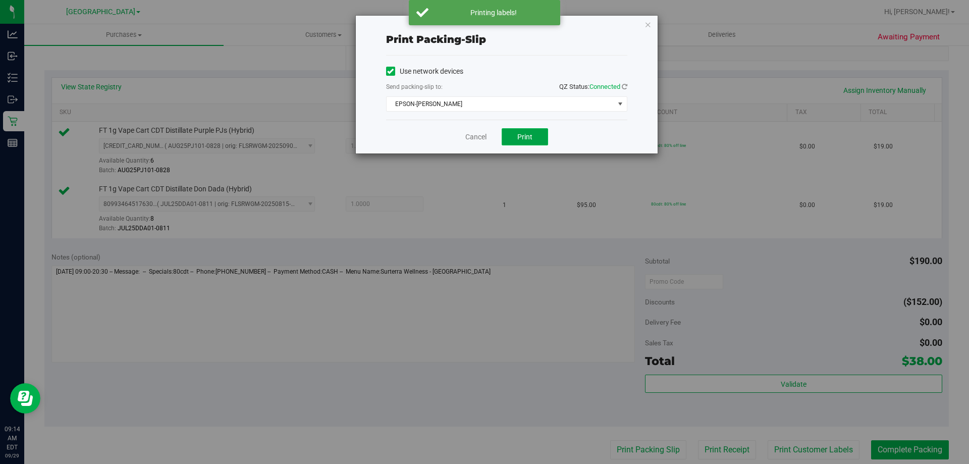
click at [527, 137] on span "Print" at bounding box center [524, 137] width 15 height 8
click at [471, 137] on link "Cancel" at bounding box center [475, 137] width 21 height 11
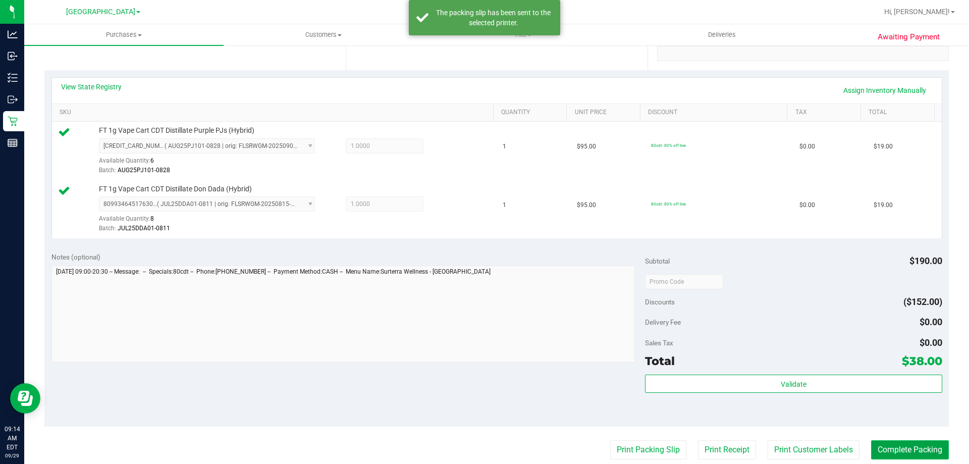
click at [895, 449] on button "Complete Packing" at bounding box center [910, 449] width 78 height 19
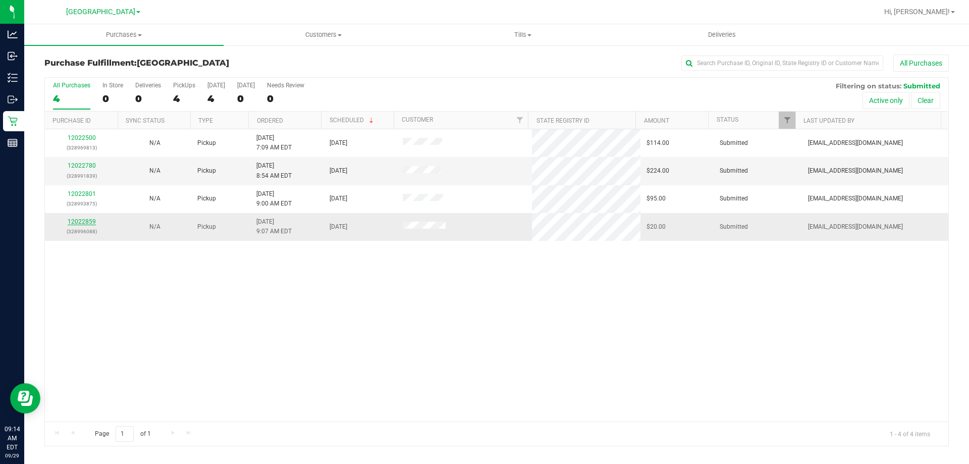
click at [83, 222] on link "12022859" at bounding box center [82, 221] width 28 height 7
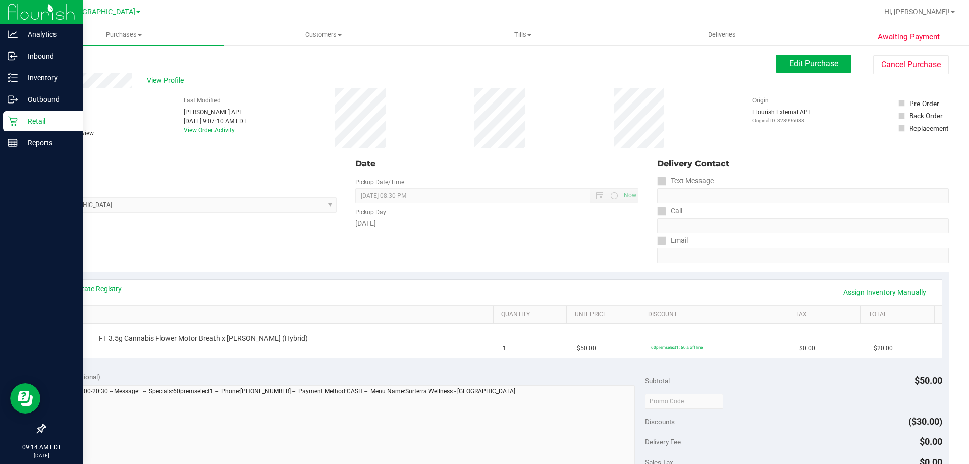
click at [33, 114] on div "Retail" at bounding box center [43, 121] width 80 height 20
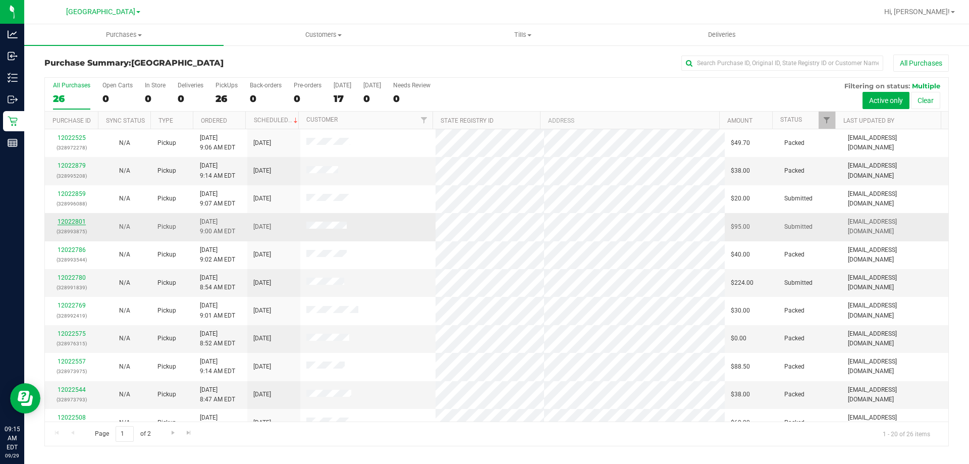
click at [66, 218] on link "12022801" at bounding box center [72, 221] width 28 height 7
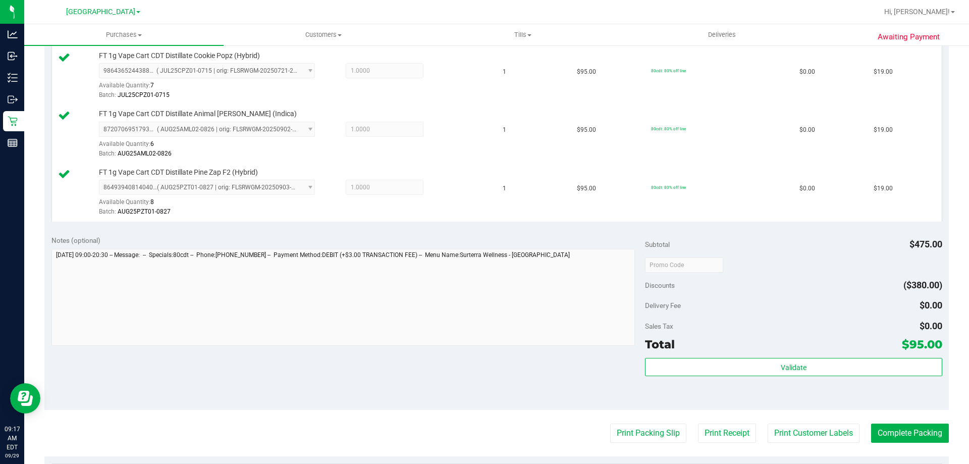
scroll to position [404, 0]
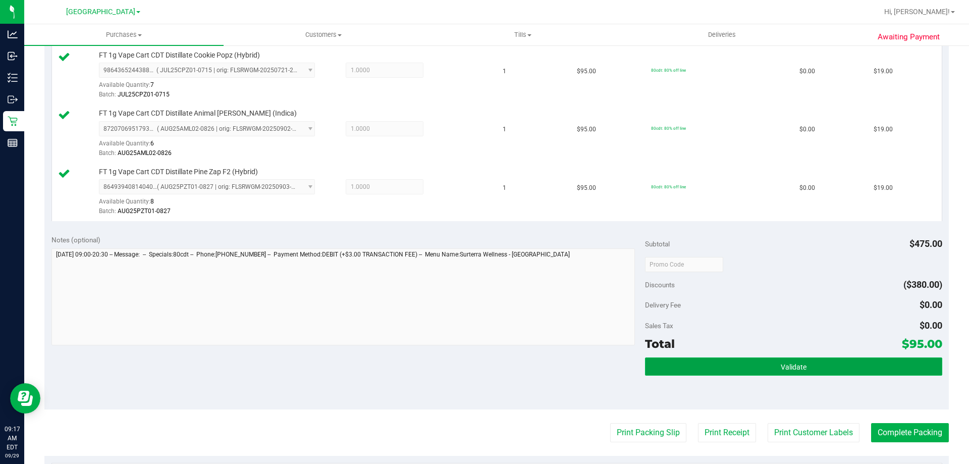
click at [772, 364] on button "Validate" at bounding box center [793, 366] width 297 height 18
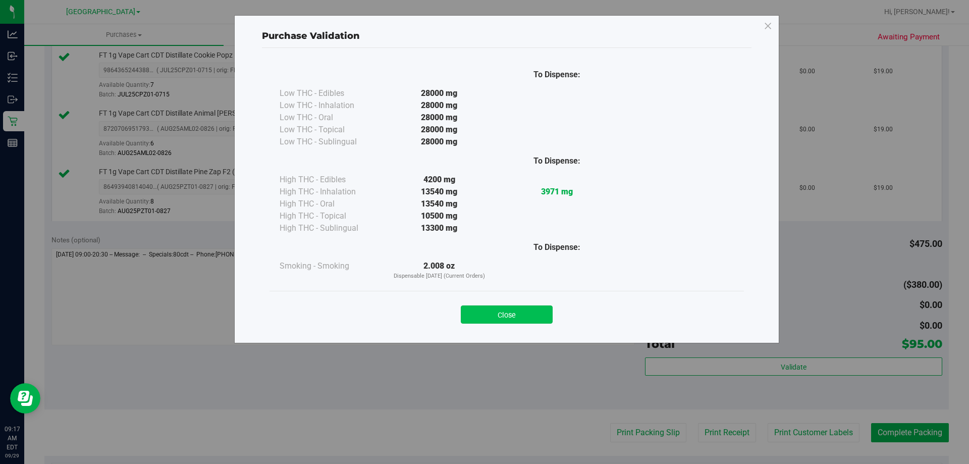
click at [514, 319] on button "Close" at bounding box center [507, 314] width 92 height 18
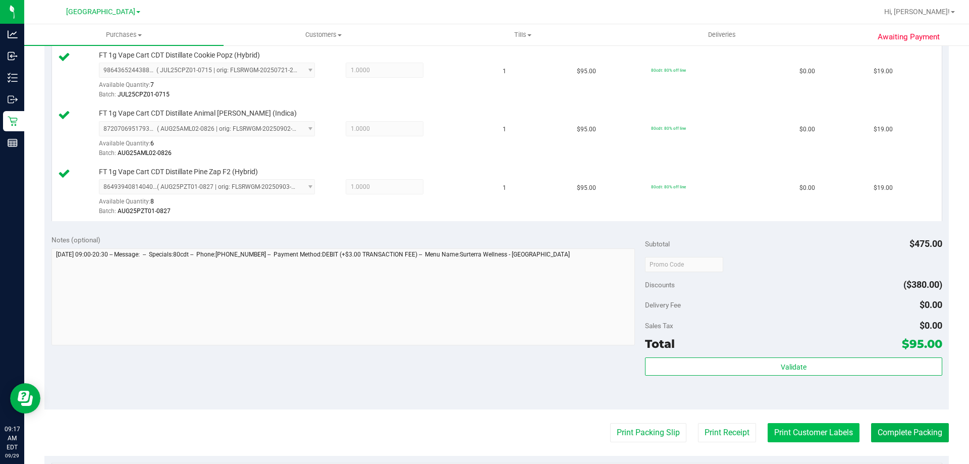
click at [792, 436] on button "Print Customer Labels" at bounding box center [813, 432] width 92 height 19
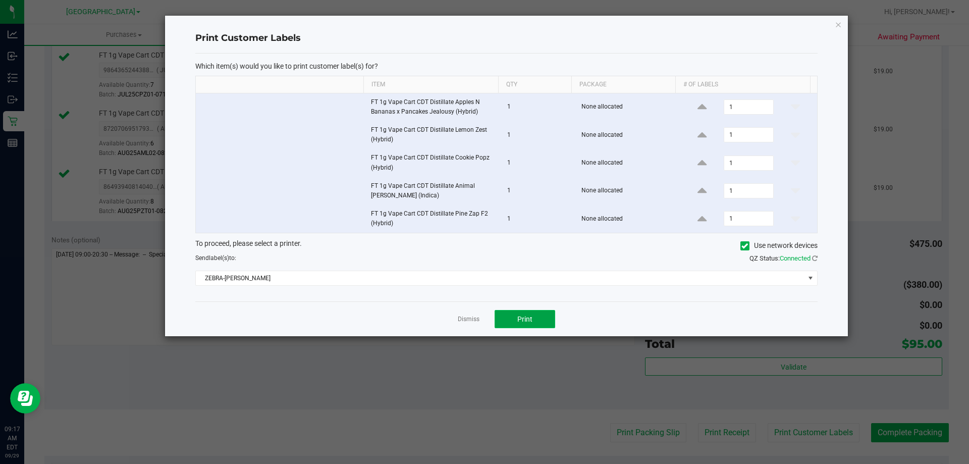
click at [514, 315] on button "Print" at bounding box center [524, 319] width 61 height 18
click at [465, 315] on link "Dismiss" at bounding box center [469, 319] width 22 height 9
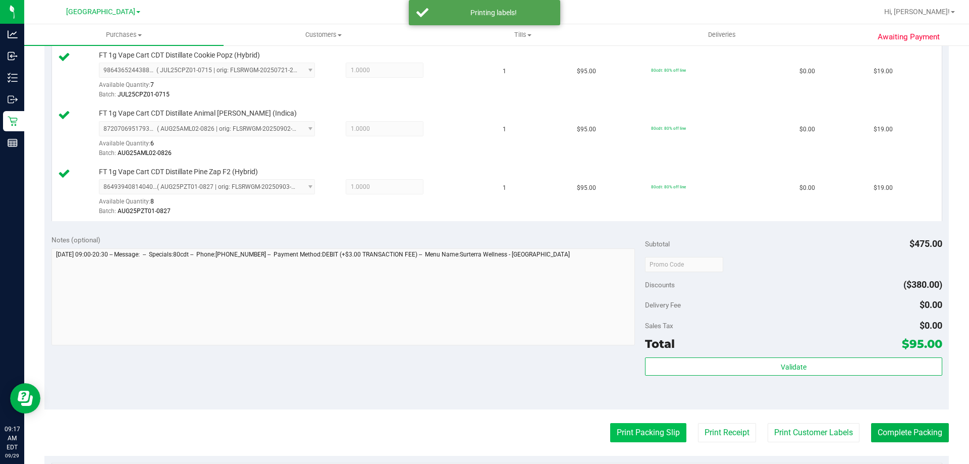
click at [641, 427] on button "Print Packing Slip" at bounding box center [648, 432] width 76 height 19
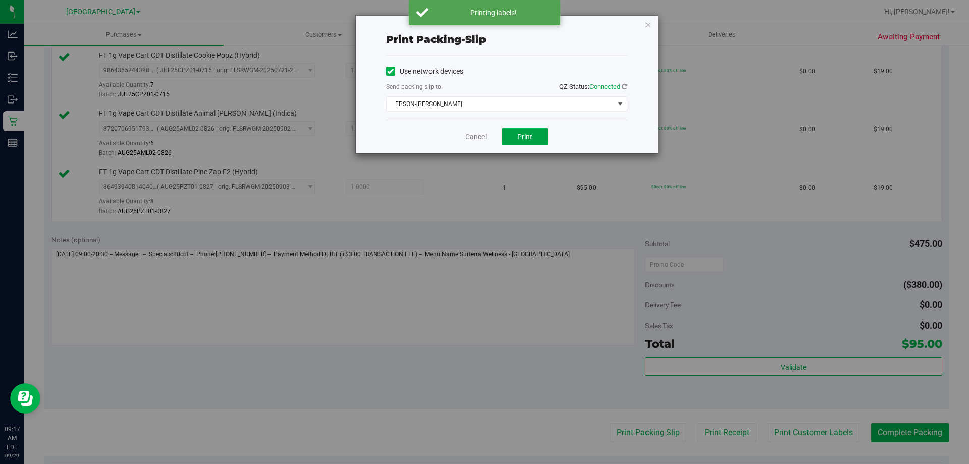
click at [535, 131] on button "Print" at bounding box center [524, 136] width 46 height 17
click at [477, 136] on link "Cancel" at bounding box center [475, 137] width 21 height 11
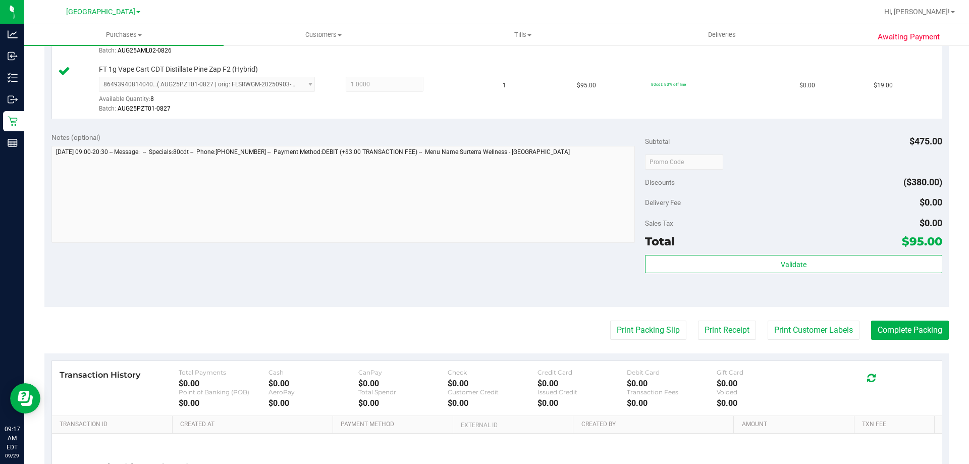
scroll to position [507, 0]
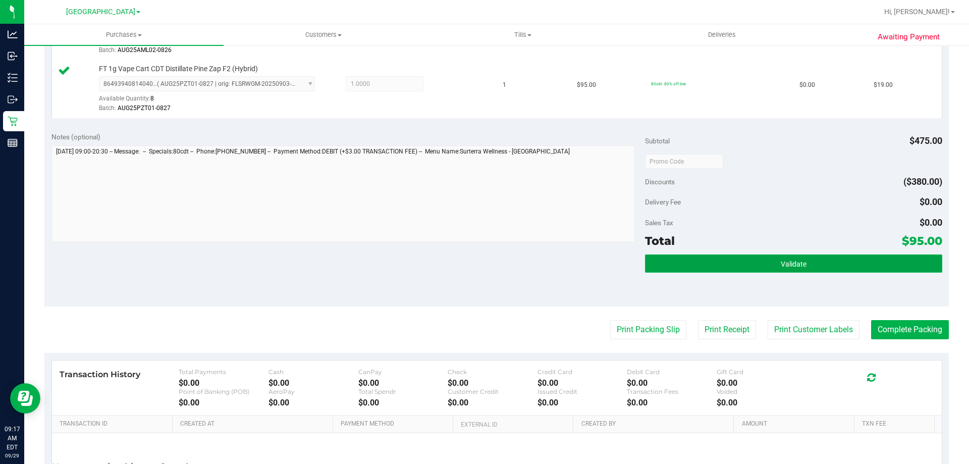
click at [791, 255] on button "Validate" at bounding box center [793, 263] width 297 height 18
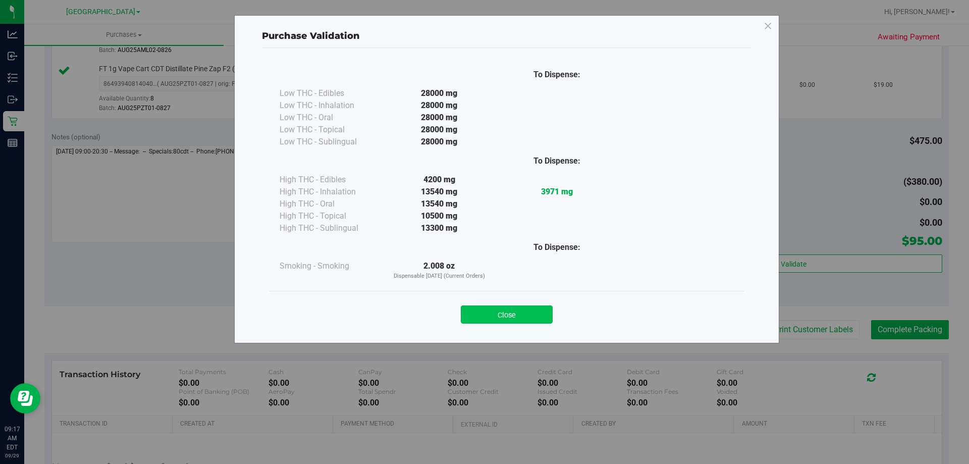
click at [512, 312] on button "Close" at bounding box center [507, 314] width 92 height 18
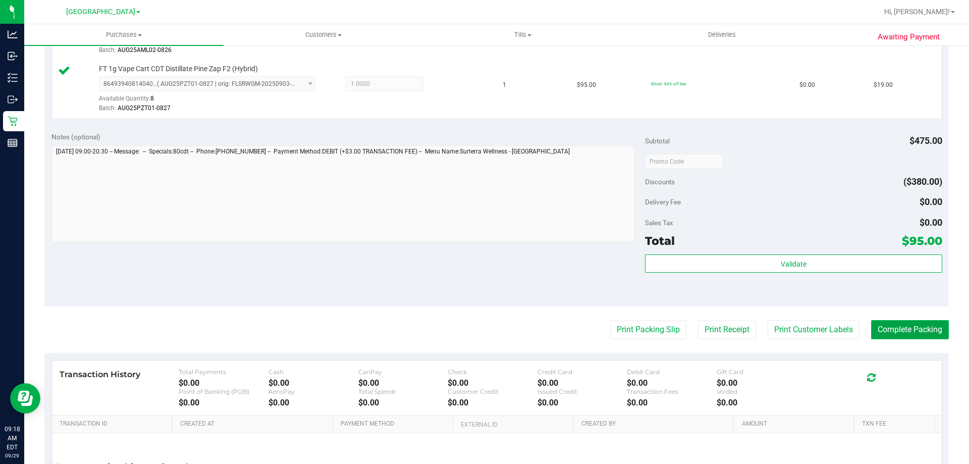
click at [896, 326] on button "Complete Packing" at bounding box center [910, 329] width 78 height 19
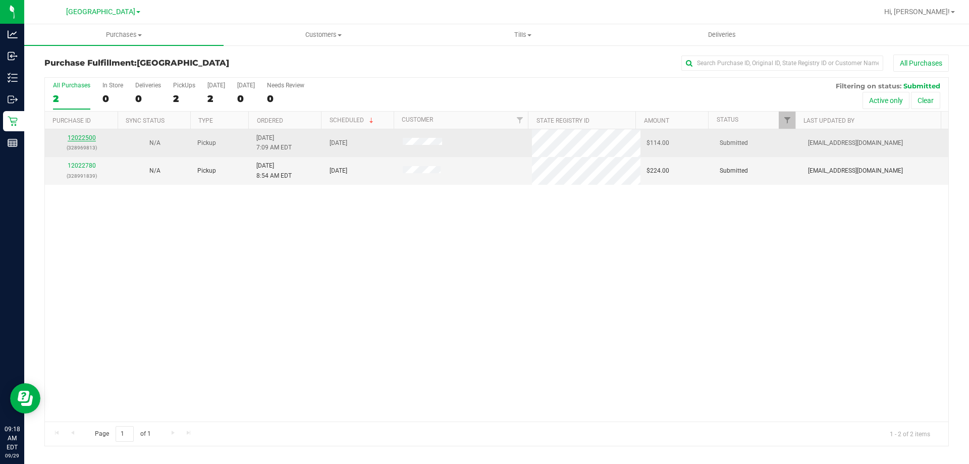
click at [91, 138] on link "12022500" at bounding box center [82, 137] width 28 height 7
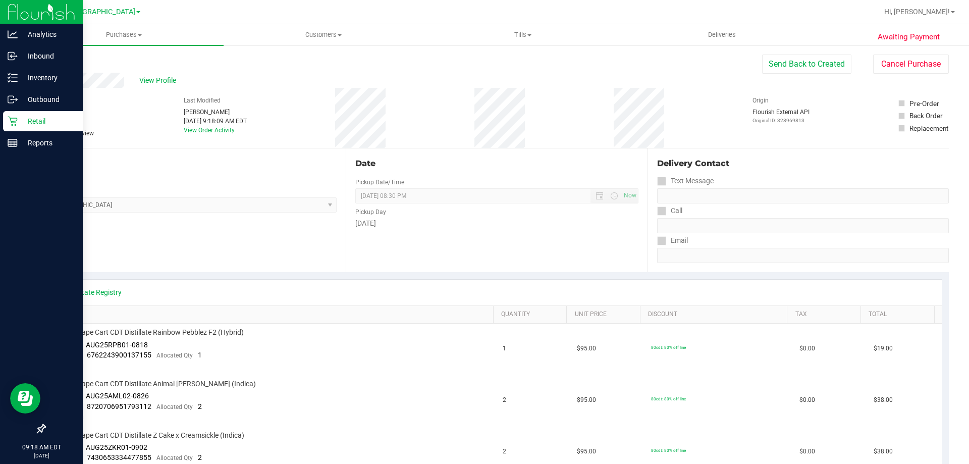
click at [36, 118] on p "Retail" at bounding box center [48, 121] width 61 height 12
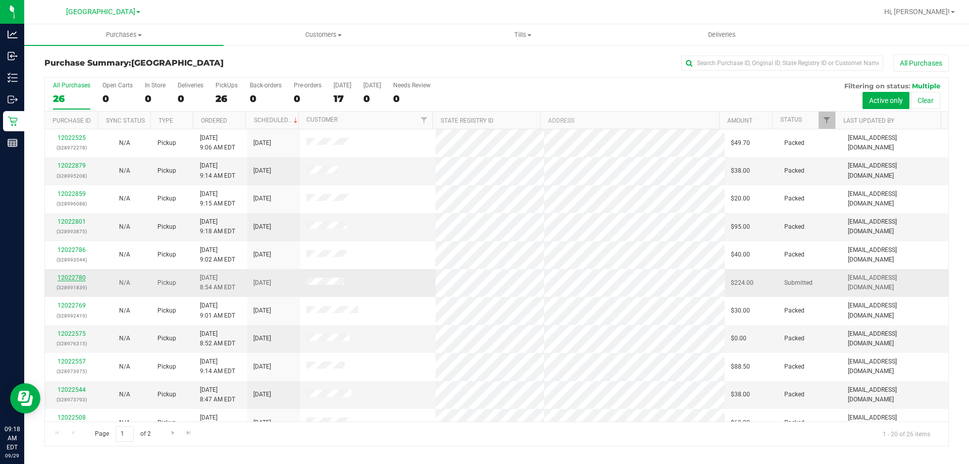
click at [73, 279] on link "12022780" at bounding box center [72, 277] width 28 height 7
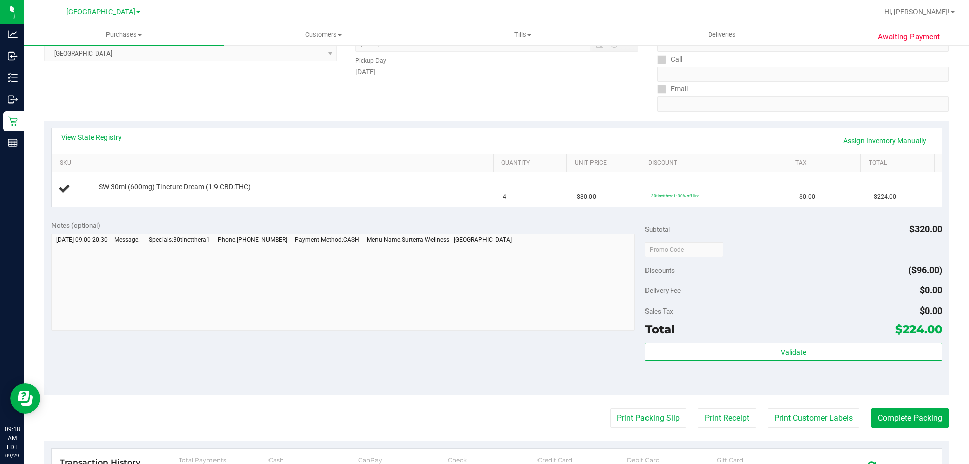
scroll to position [101, 0]
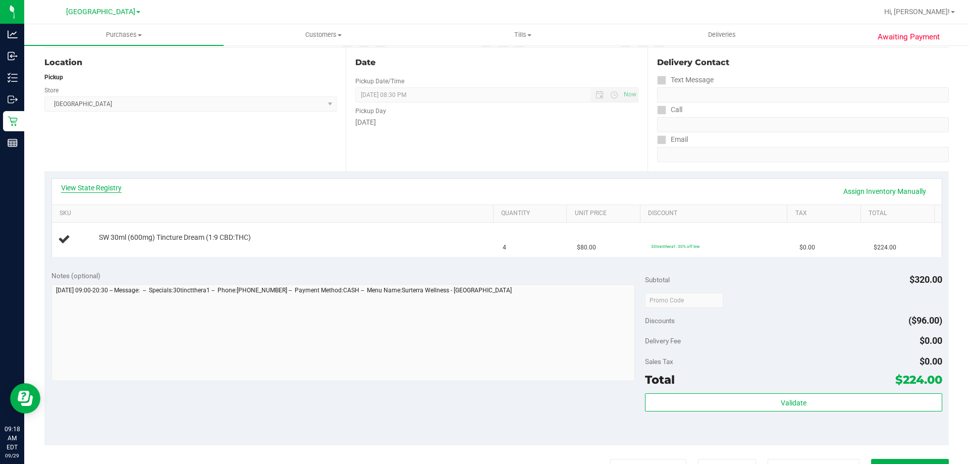
click at [111, 186] on link "View State Registry" at bounding box center [91, 188] width 61 height 10
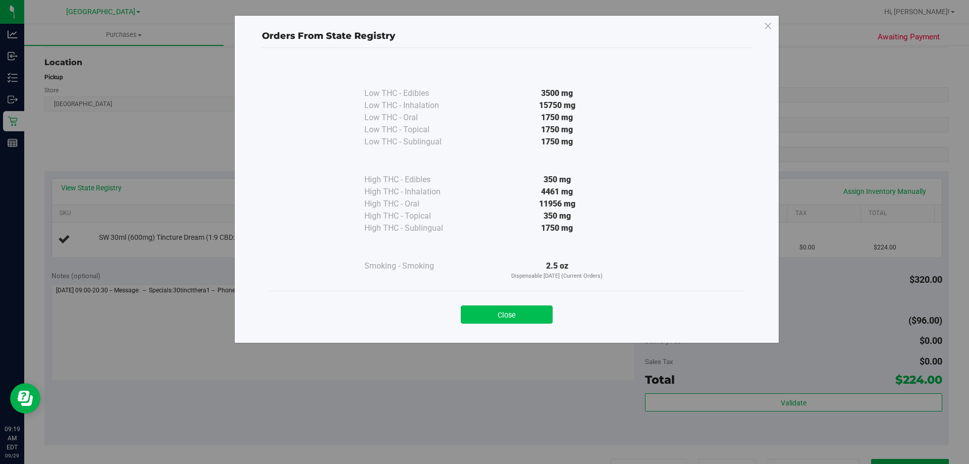
click at [522, 314] on button "Close" at bounding box center [507, 314] width 92 height 18
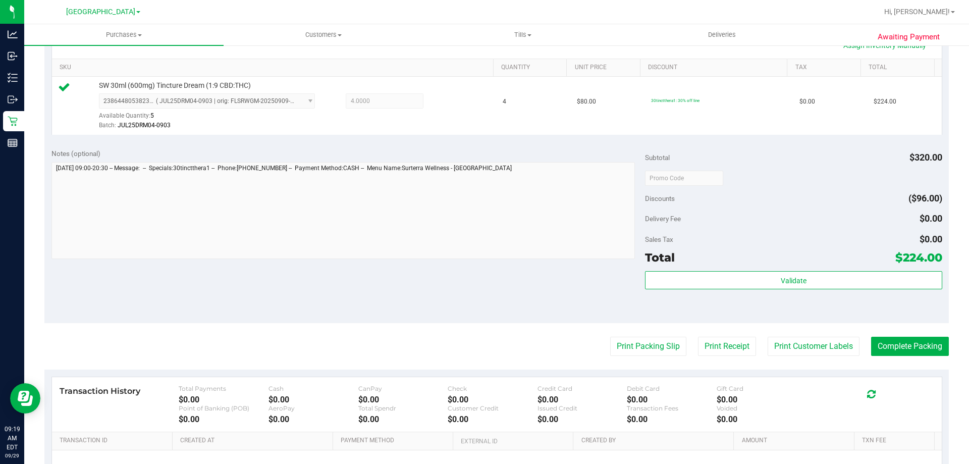
scroll to position [252, 0]
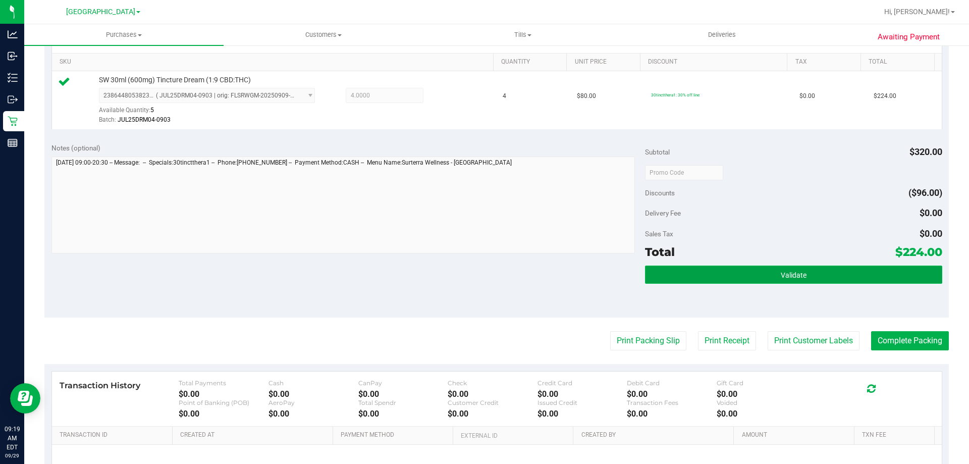
click at [743, 273] on button "Validate" at bounding box center [793, 274] width 297 height 18
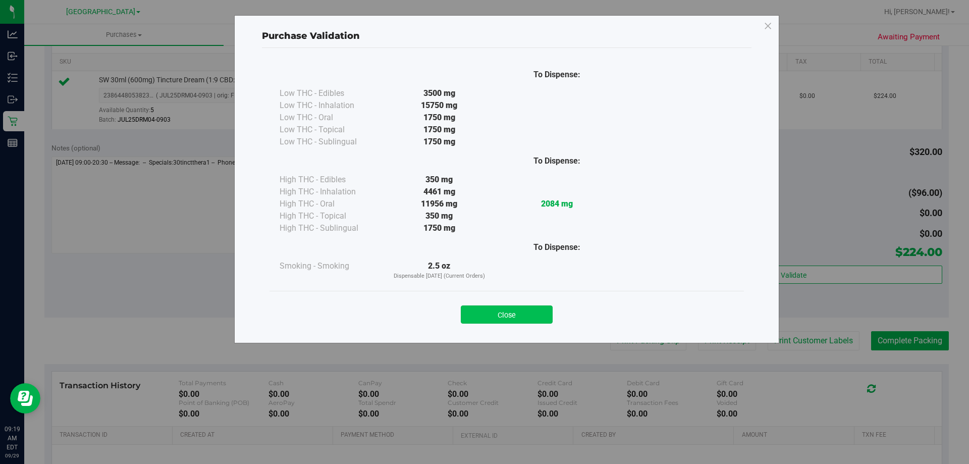
click at [527, 315] on button "Close" at bounding box center [507, 314] width 92 height 18
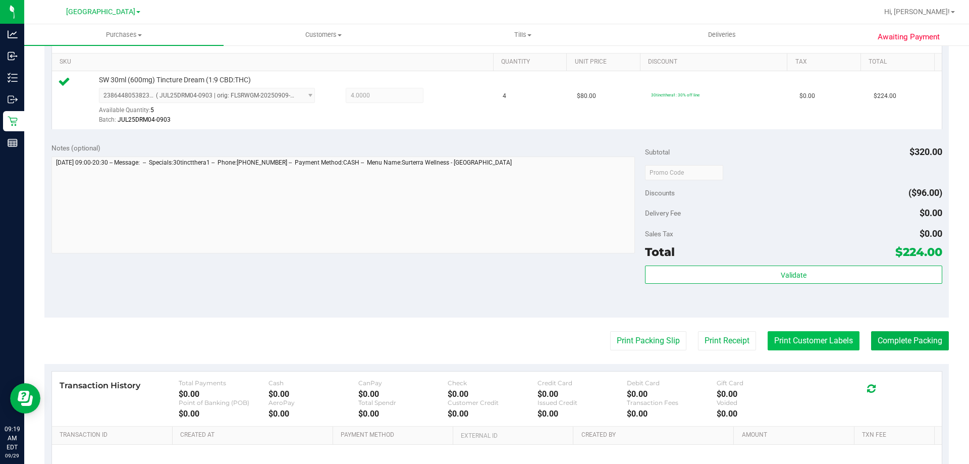
click at [818, 341] on button "Print Customer Labels" at bounding box center [813, 340] width 92 height 19
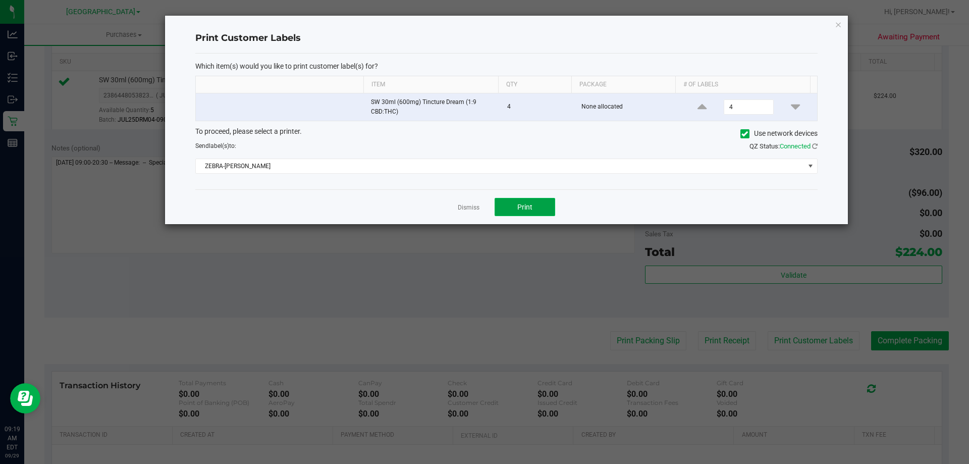
click at [526, 210] on span "Print" at bounding box center [524, 207] width 15 height 8
click at [469, 209] on link "Dismiss" at bounding box center [469, 207] width 22 height 9
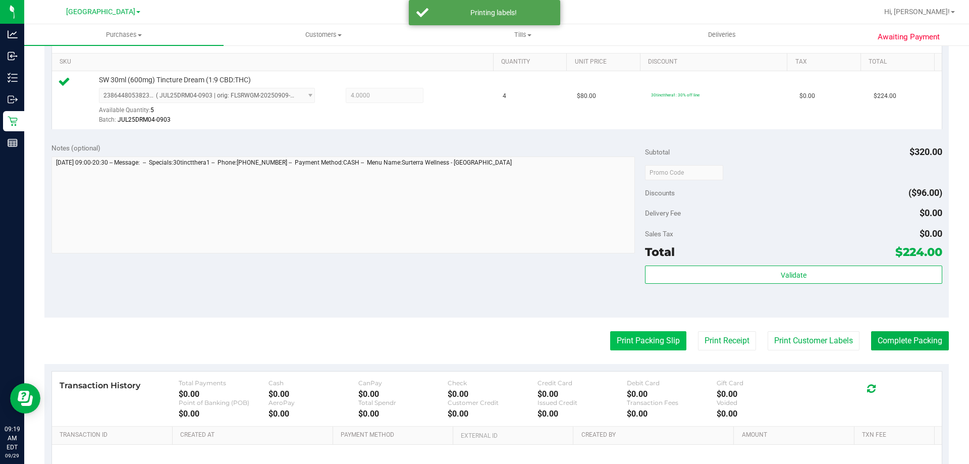
click at [641, 337] on button "Print Packing Slip" at bounding box center [648, 340] width 76 height 19
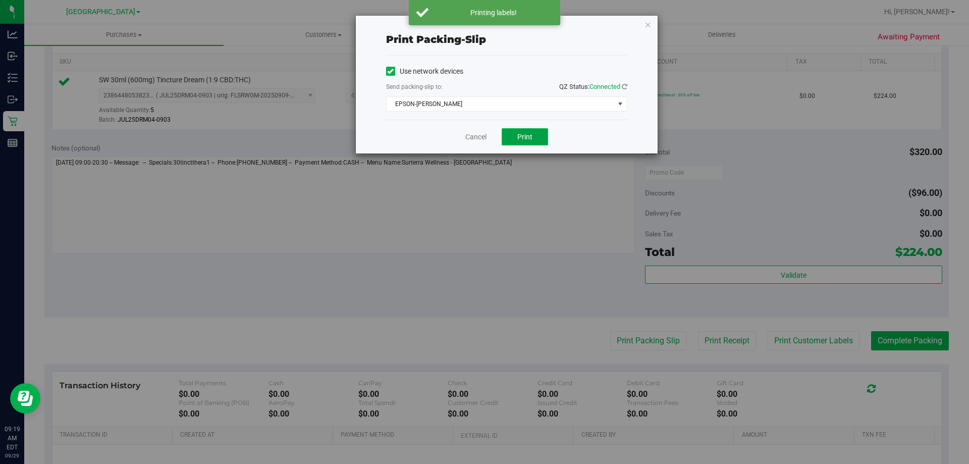
click at [521, 141] on button "Print" at bounding box center [524, 136] width 46 height 17
click at [472, 136] on link "Cancel" at bounding box center [475, 137] width 21 height 11
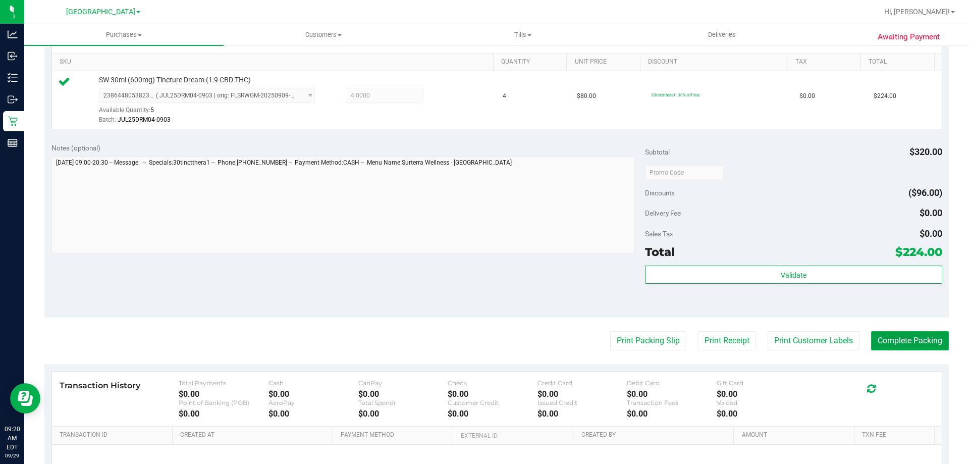
click at [907, 334] on button "Complete Packing" at bounding box center [910, 340] width 78 height 19
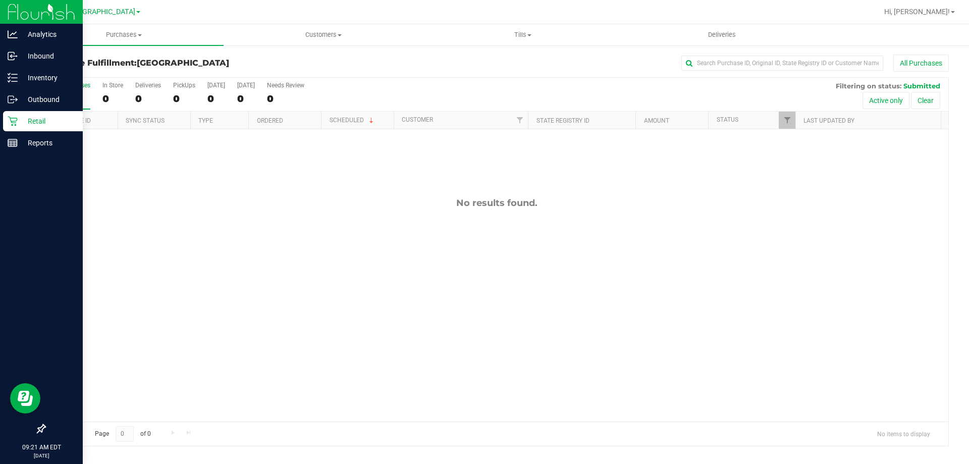
click at [36, 122] on p "Retail" at bounding box center [48, 121] width 61 height 12
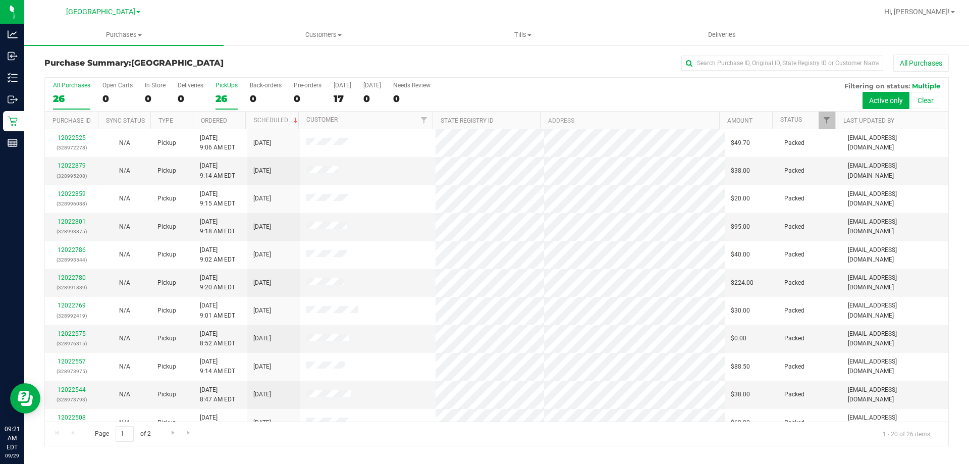
click at [222, 86] on div "PickUps" at bounding box center [226, 85] width 22 height 7
click at [0, 0] on input "PickUps 26" at bounding box center [0, 0] width 0 height 0
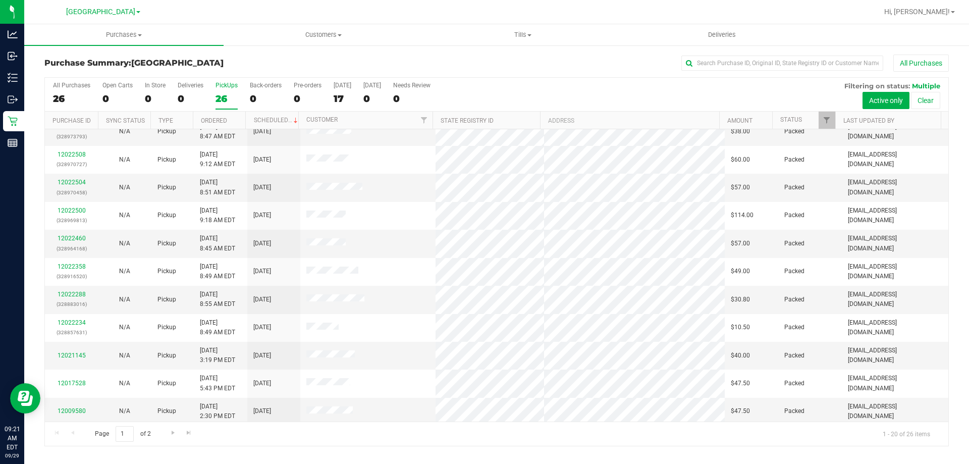
scroll to position [266, 0]
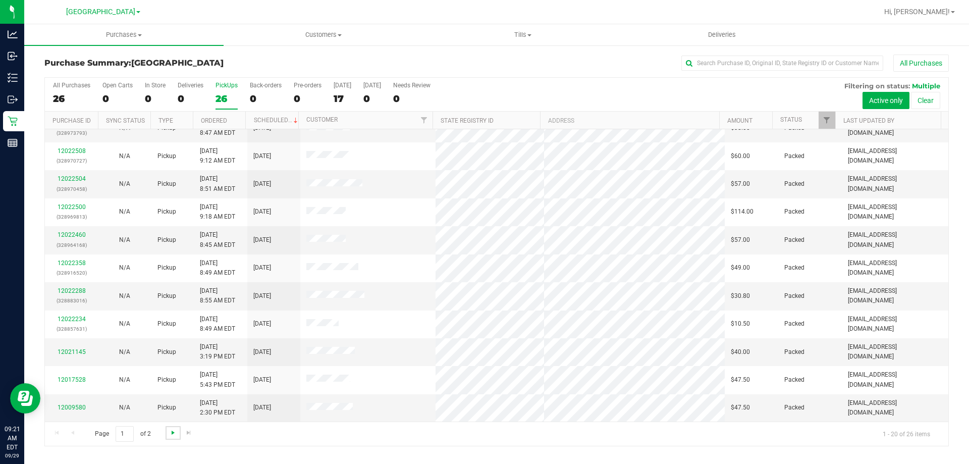
click at [174, 431] on span "Go to the next page" at bounding box center [173, 432] width 8 height 8
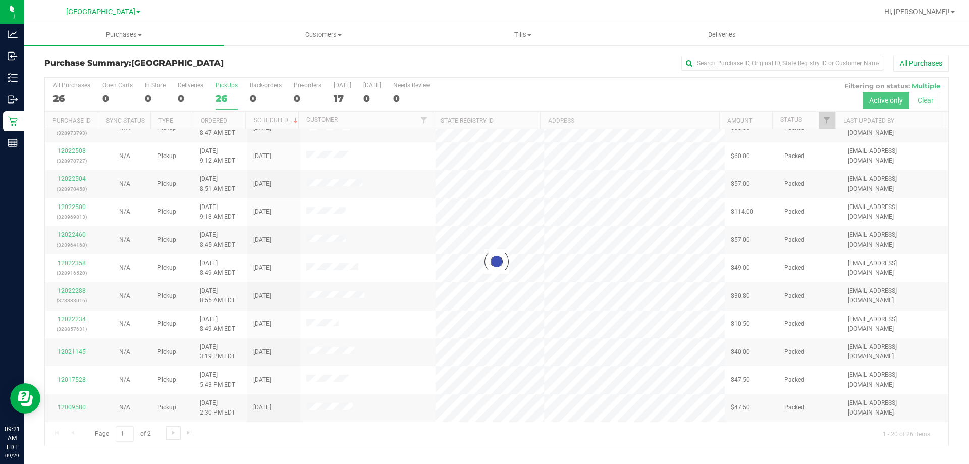
scroll to position [0, 0]
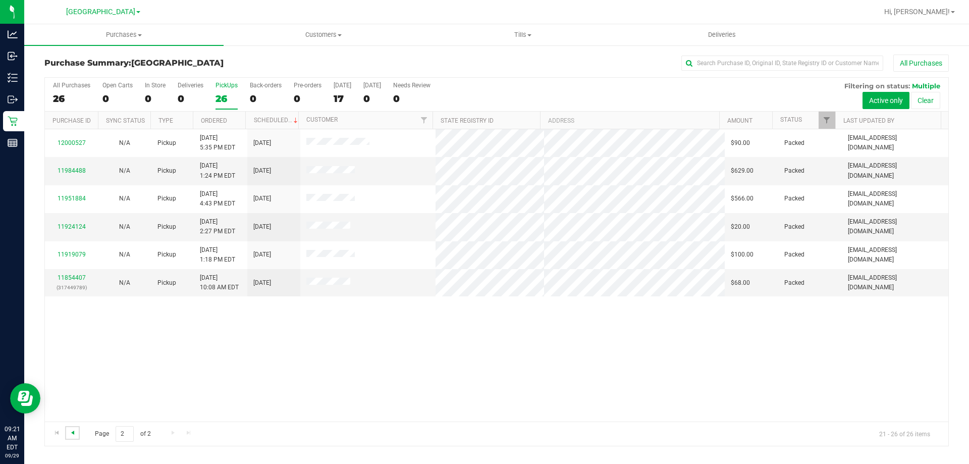
click at [75, 432] on span "Go to the previous page" at bounding box center [73, 432] width 8 height 8
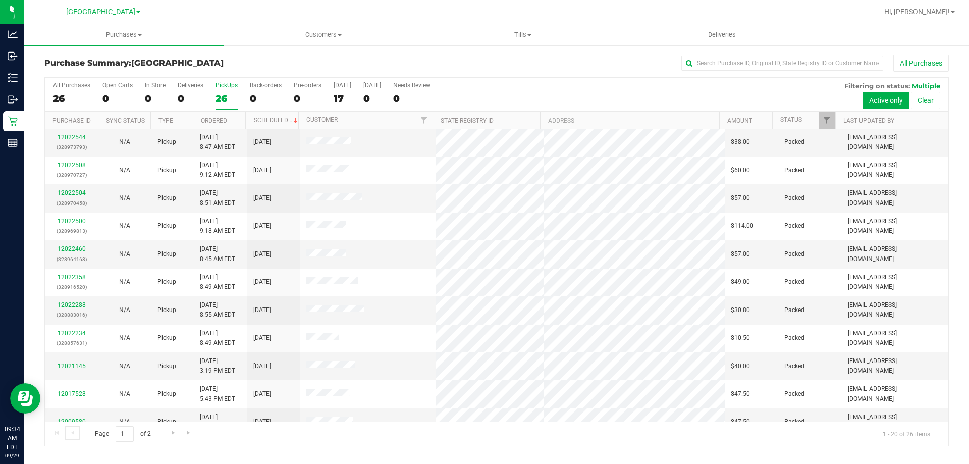
scroll to position [266, 0]
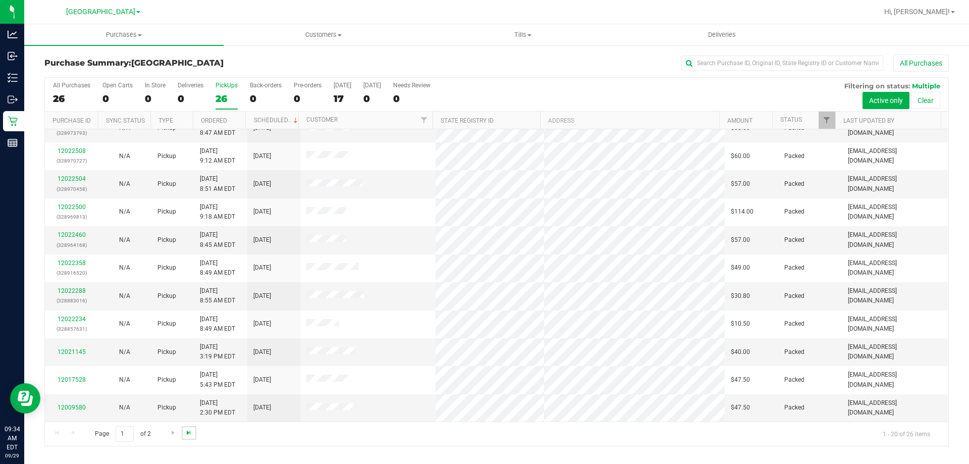
click at [188, 431] on span "Go to the last page" at bounding box center [189, 432] width 8 height 8
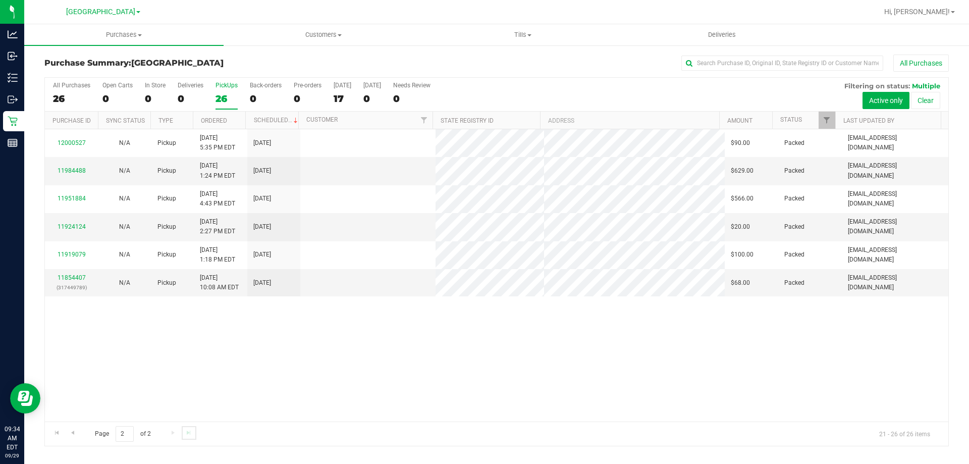
scroll to position [0, 0]
click at [77, 432] on link "Go to the previous page" at bounding box center [72, 433] width 15 height 14
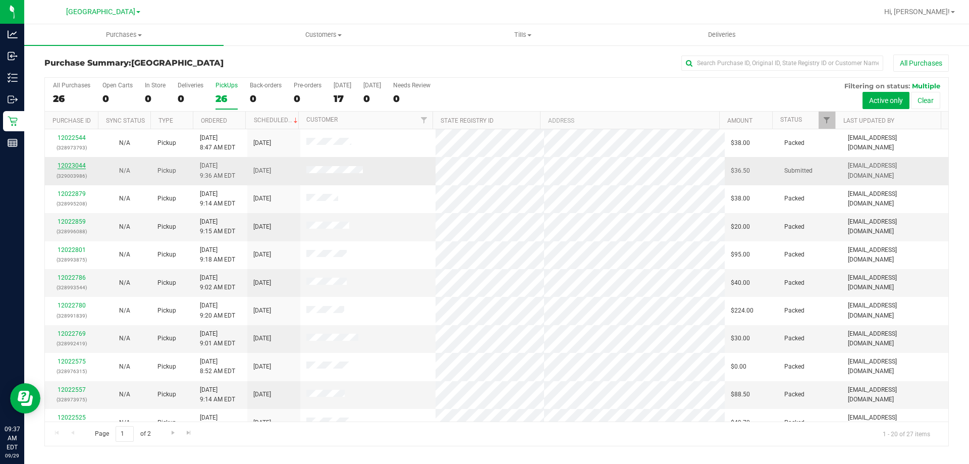
click at [77, 164] on link "12023044" at bounding box center [72, 165] width 28 height 7
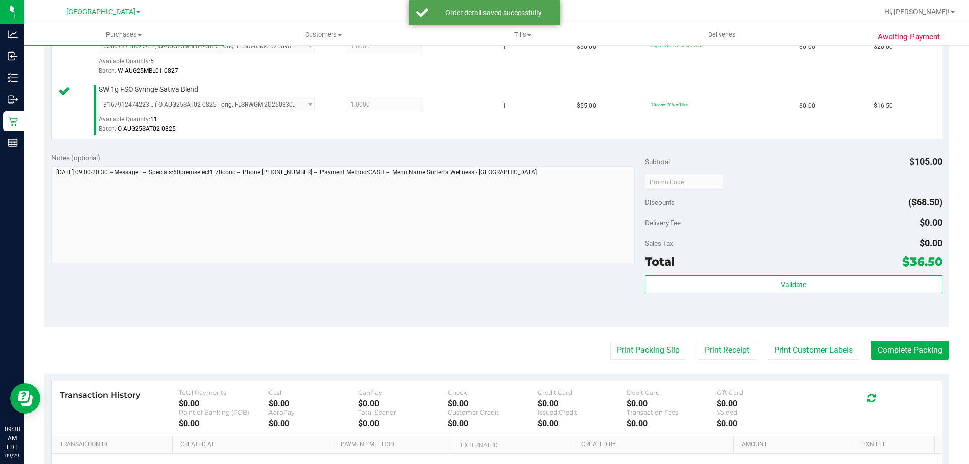
scroll to position [303, 0]
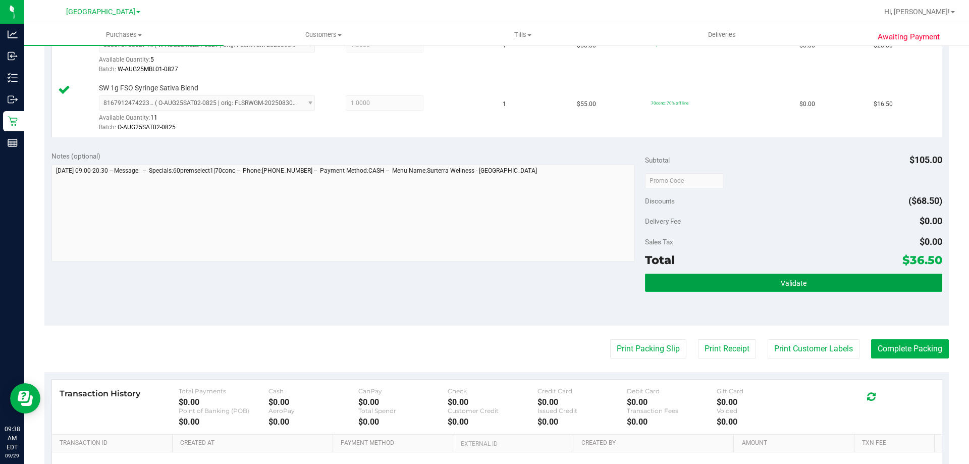
click at [813, 280] on button "Validate" at bounding box center [793, 282] width 297 height 18
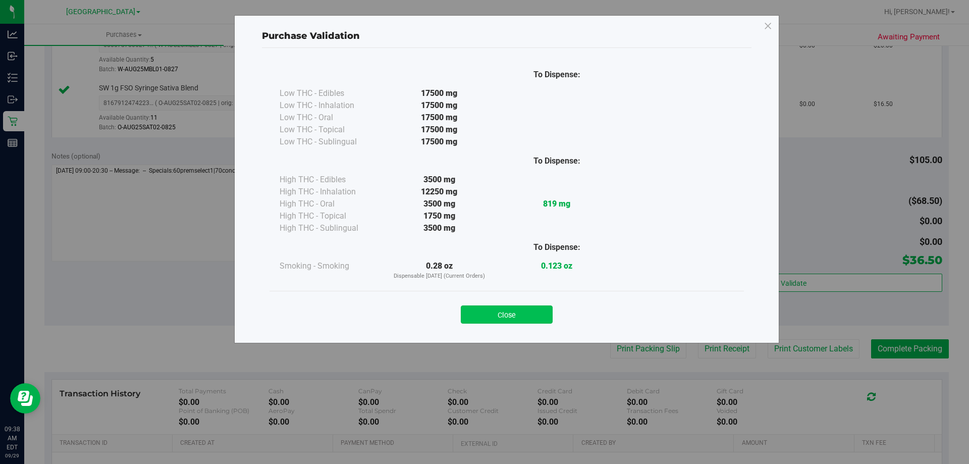
click at [489, 312] on button "Close" at bounding box center [507, 314] width 92 height 18
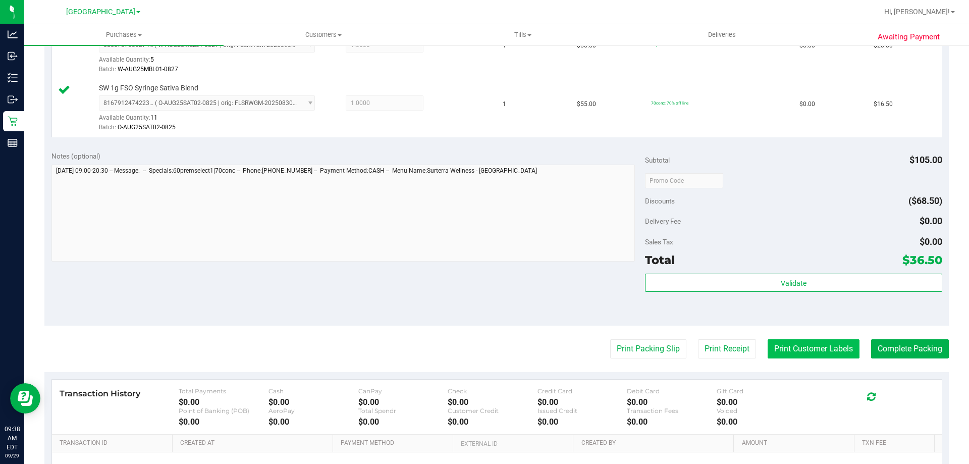
click at [774, 340] on button "Print Customer Labels" at bounding box center [813, 348] width 92 height 19
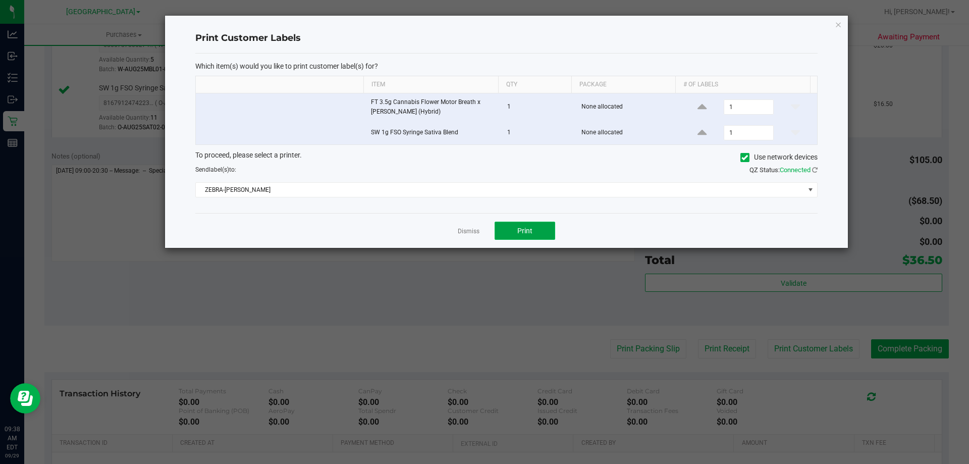
click at [505, 228] on button "Print" at bounding box center [524, 230] width 61 height 18
click at [465, 235] on link "Dismiss" at bounding box center [469, 231] width 22 height 9
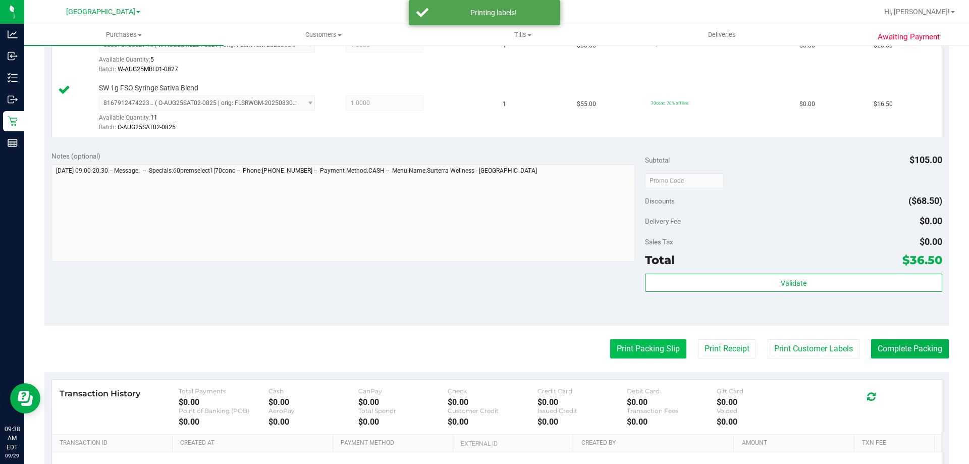
click at [626, 349] on button "Print Packing Slip" at bounding box center [648, 348] width 76 height 19
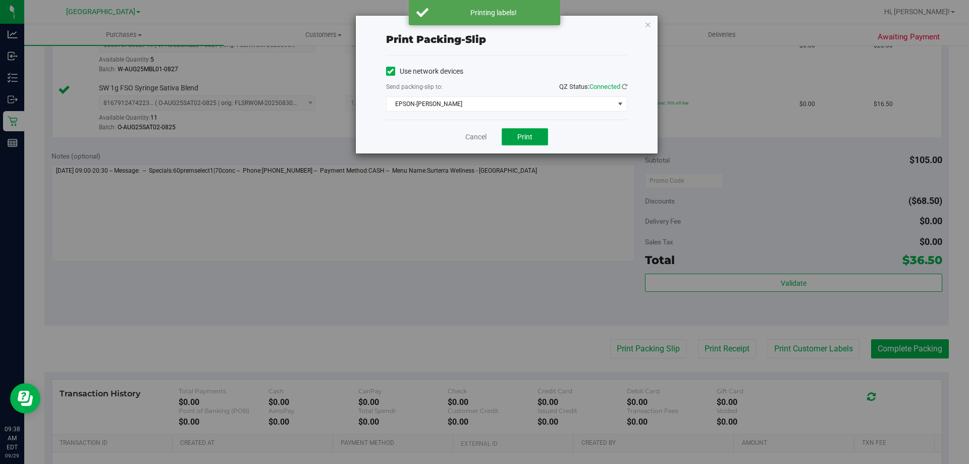
click at [526, 140] on span "Print" at bounding box center [524, 137] width 15 height 8
click at [483, 134] on link "Cancel" at bounding box center [475, 137] width 21 height 11
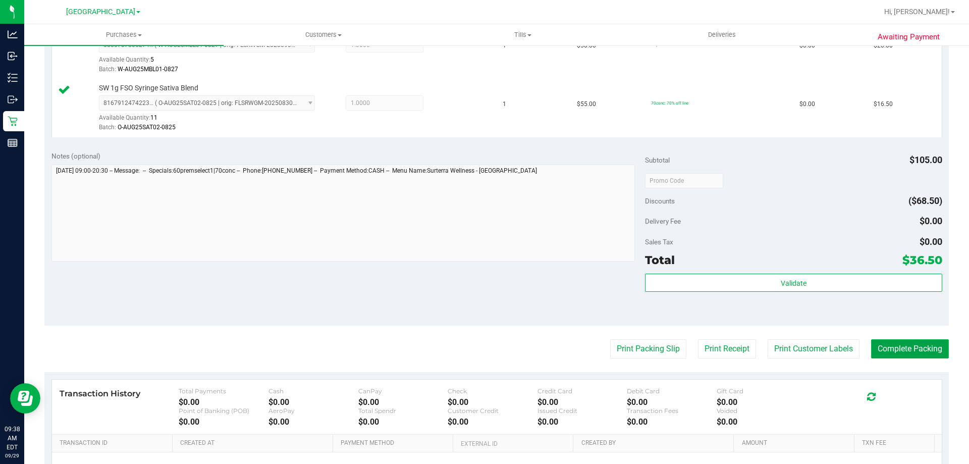
click at [897, 343] on button "Complete Packing" at bounding box center [910, 348] width 78 height 19
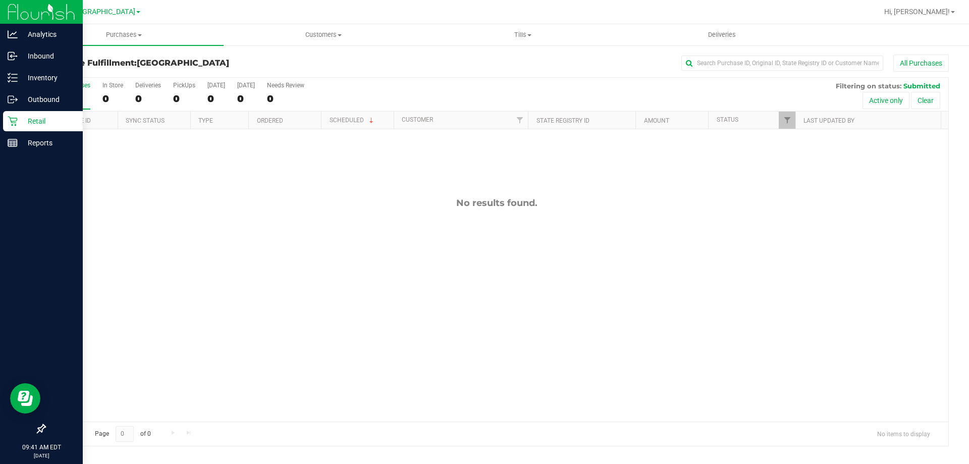
click at [41, 119] on p "Retail" at bounding box center [48, 121] width 61 height 12
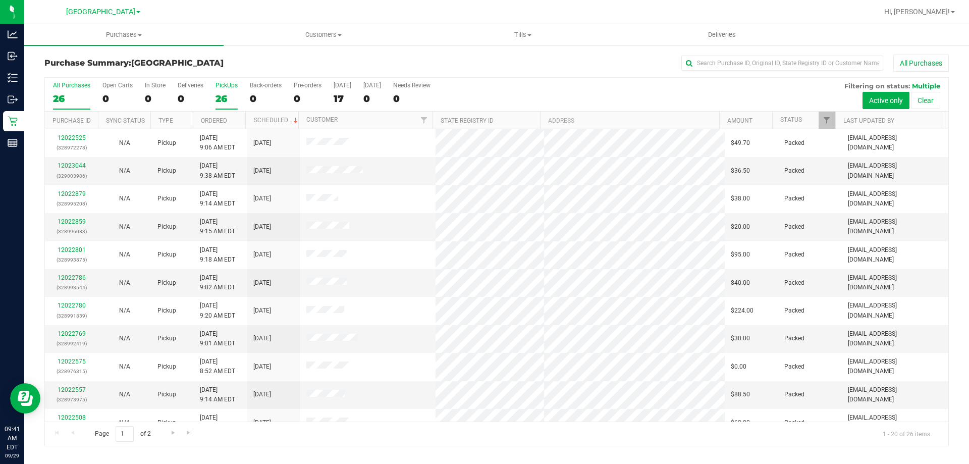
click at [222, 86] on div "PickUps" at bounding box center [226, 85] width 22 height 7
click at [0, 0] on input "PickUps 26" at bounding box center [0, 0] width 0 height 0
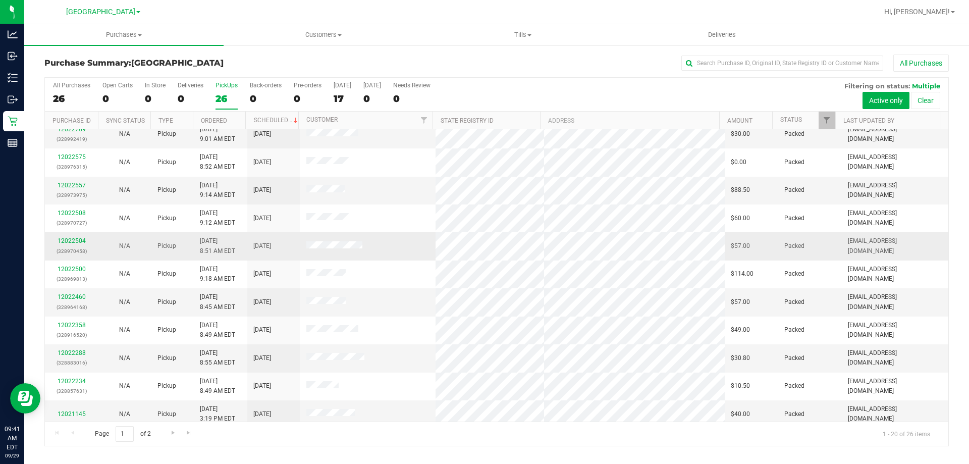
scroll to position [266, 0]
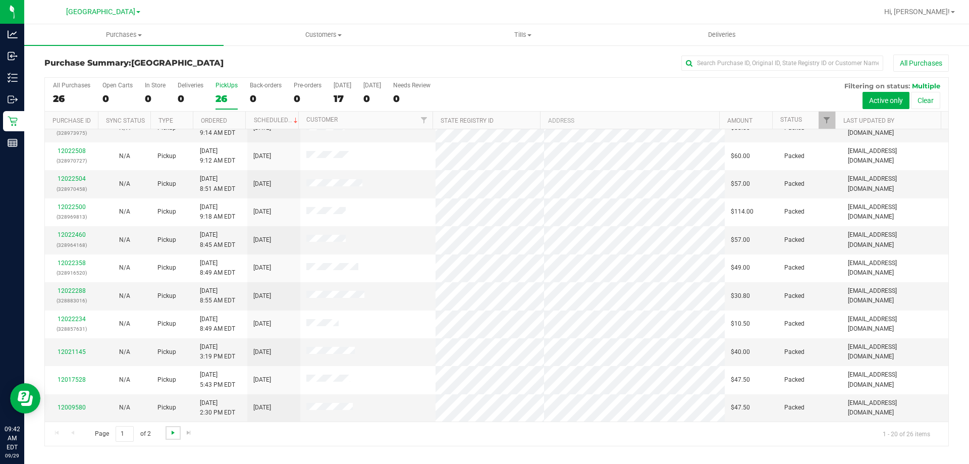
click at [174, 432] on span "Go to the next page" at bounding box center [173, 432] width 8 height 8
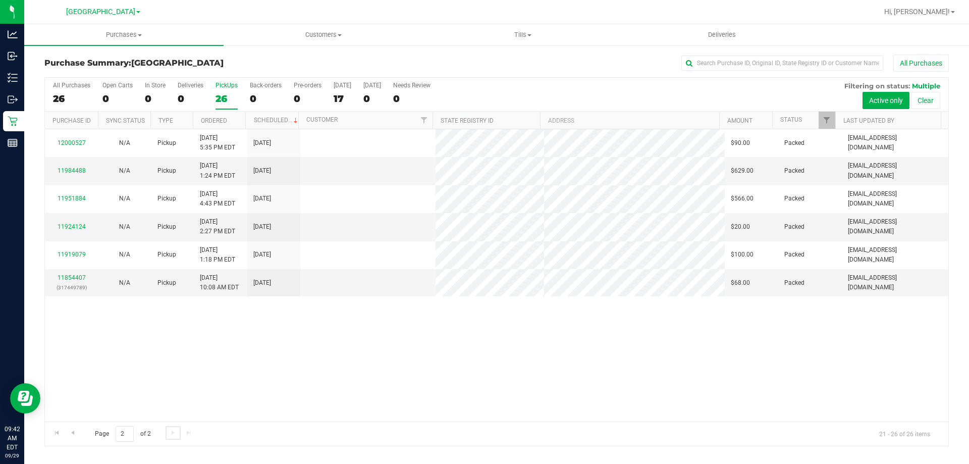
scroll to position [0, 0]
click at [73, 431] on span "Go to the previous page" at bounding box center [73, 432] width 8 height 8
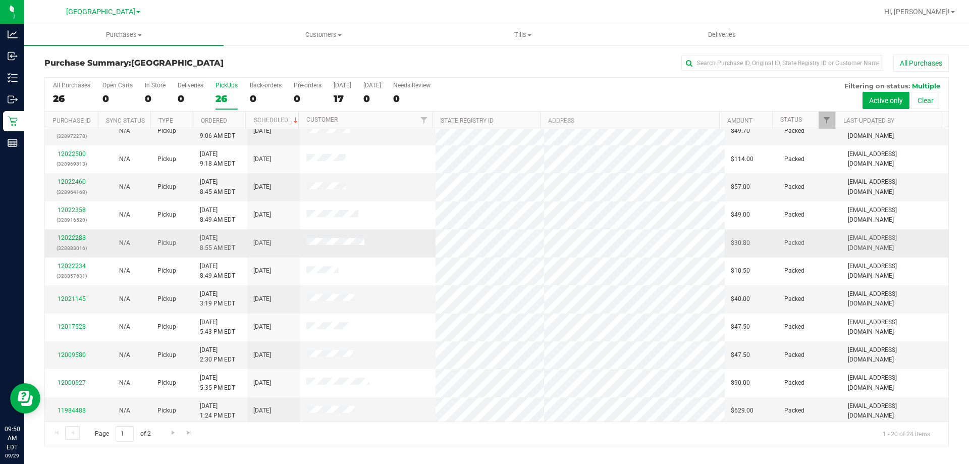
scroll to position [266, 0]
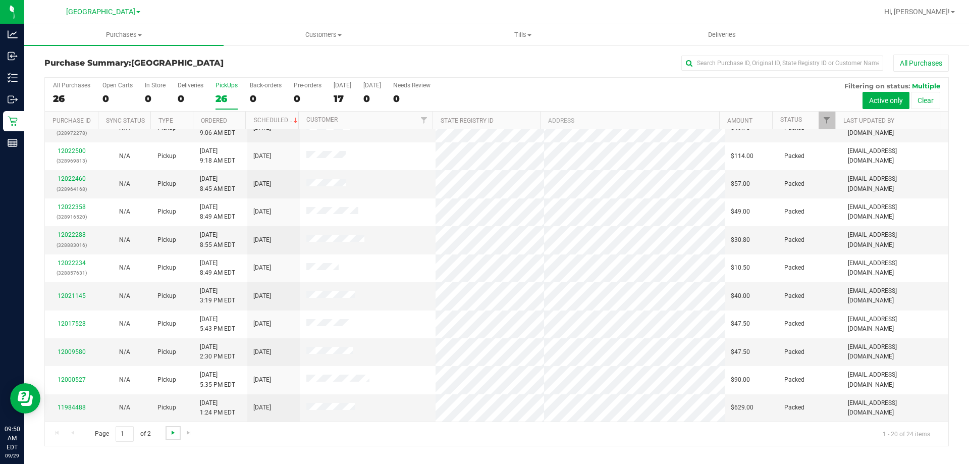
click at [175, 432] on span "Go to the next page" at bounding box center [173, 432] width 8 height 8
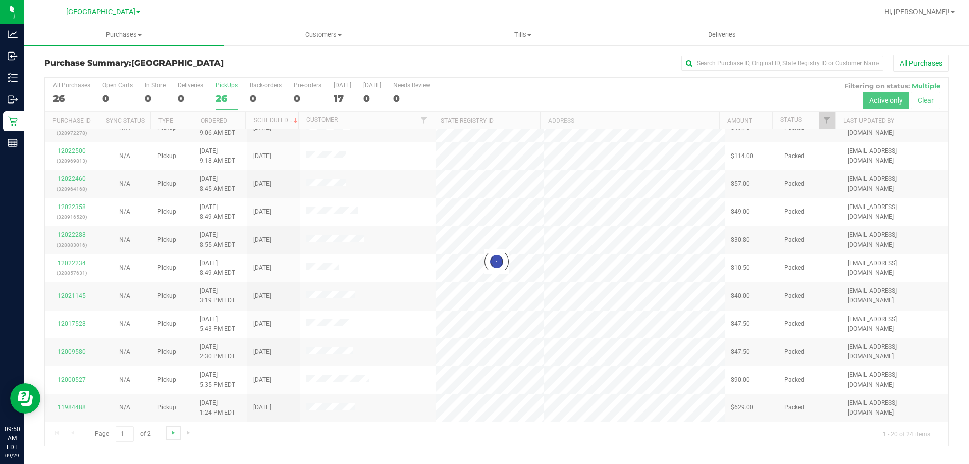
scroll to position [0, 0]
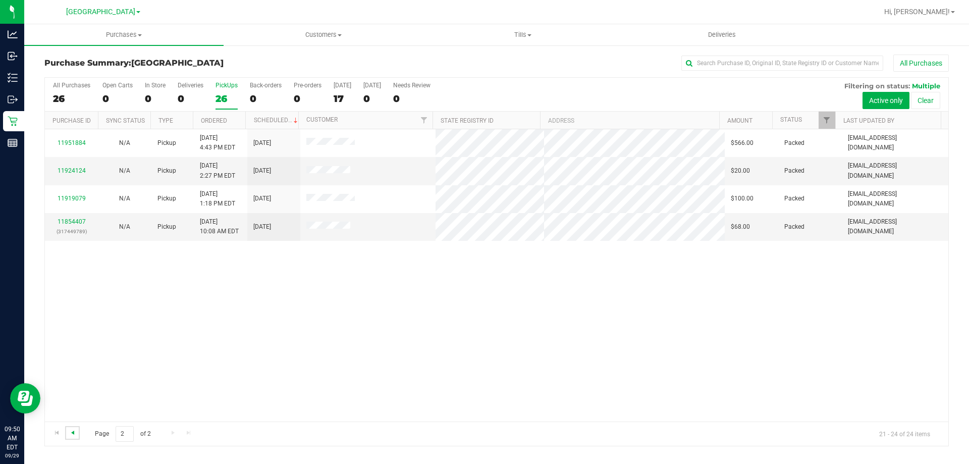
click at [74, 428] on span "Go to the previous page" at bounding box center [73, 432] width 8 height 8
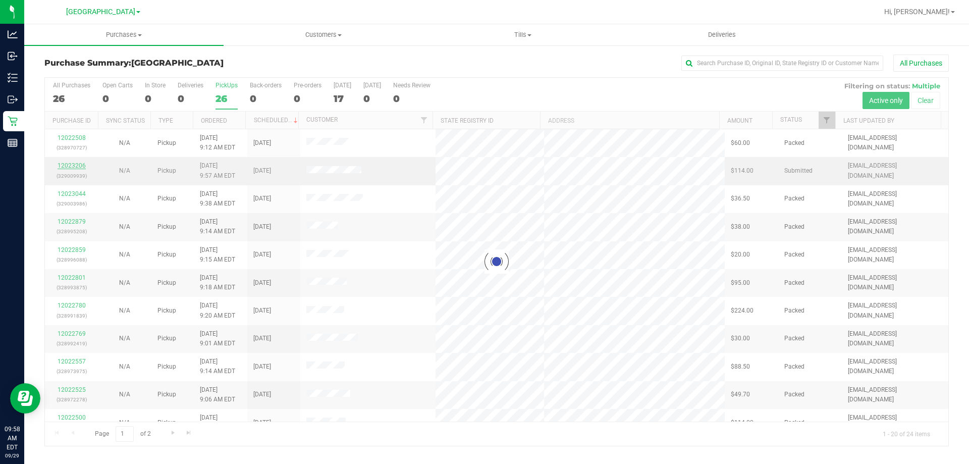
click at [77, 164] on div at bounding box center [496, 262] width 903 height 368
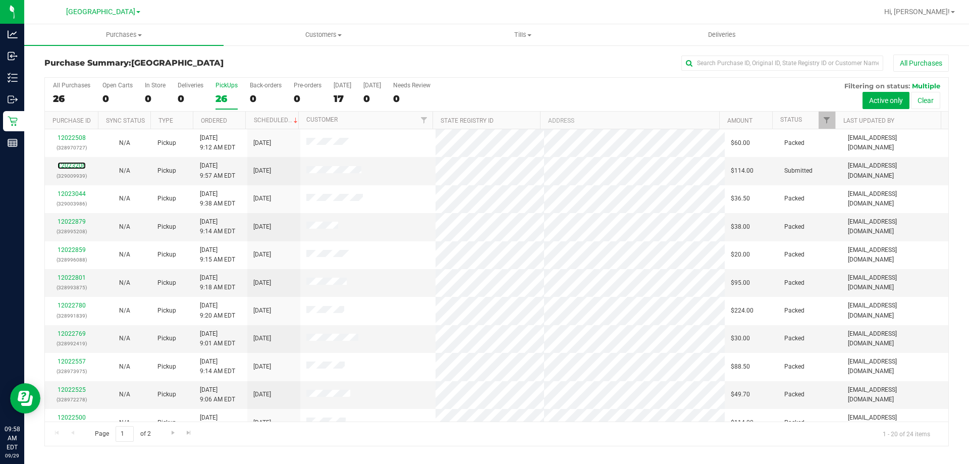
click at [69, 166] on link "12023206" at bounding box center [72, 165] width 28 height 7
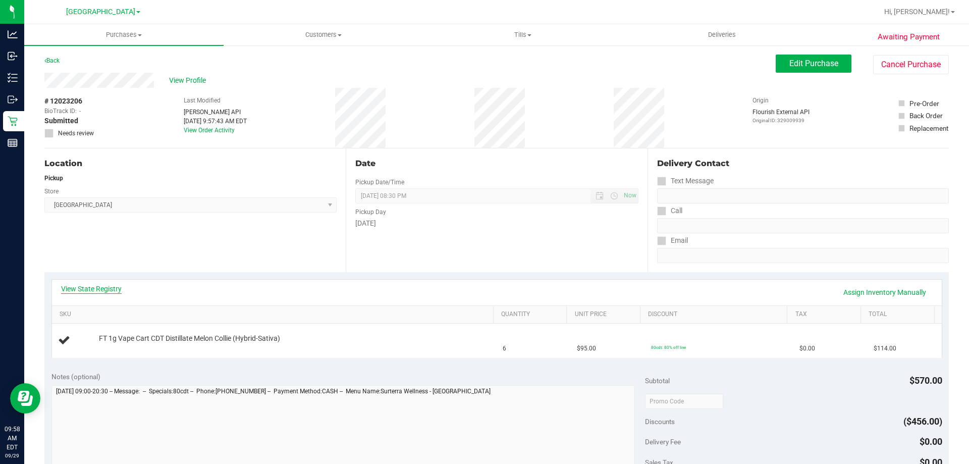
click at [106, 284] on link "View State Registry" at bounding box center [91, 289] width 61 height 10
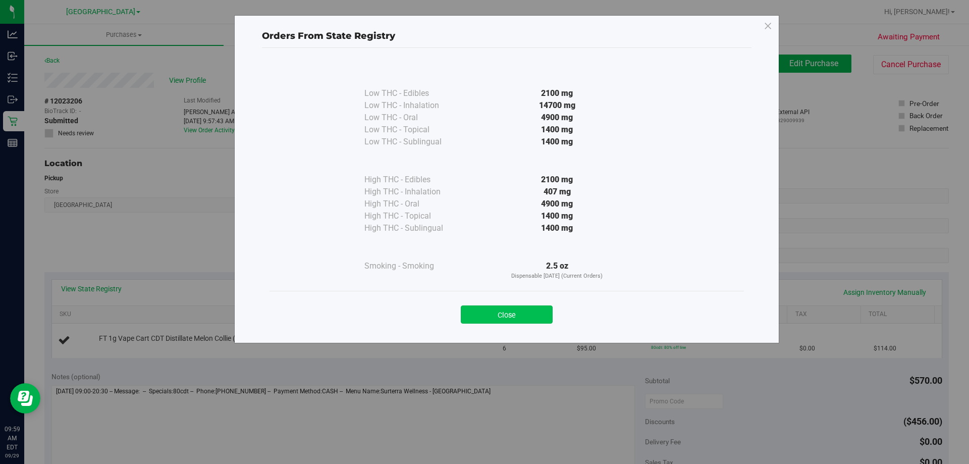
click at [496, 314] on button "Close" at bounding box center [507, 314] width 92 height 18
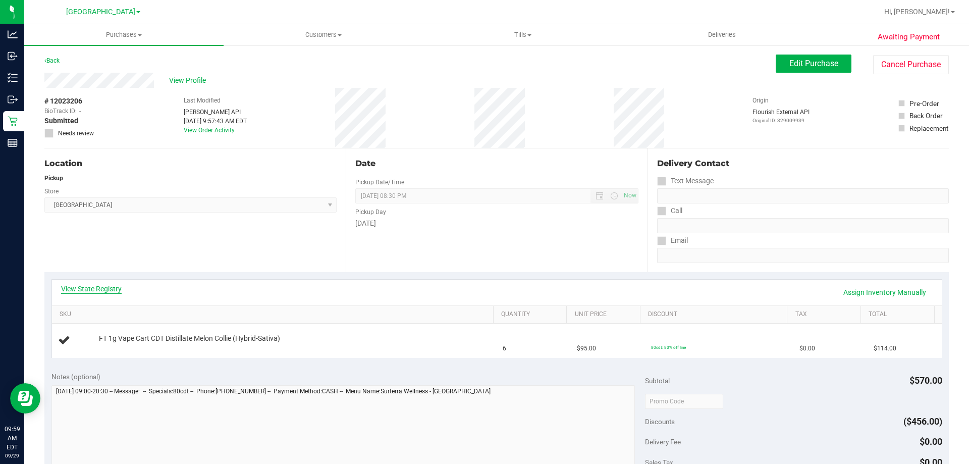
click at [104, 287] on link "View State Registry" at bounding box center [91, 289] width 61 height 10
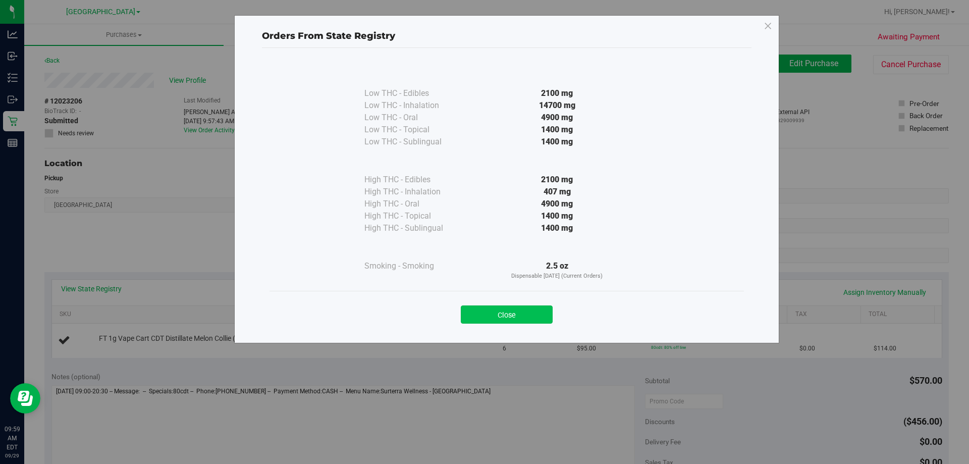
click at [510, 310] on button "Close" at bounding box center [507, 314] width 92 height 18
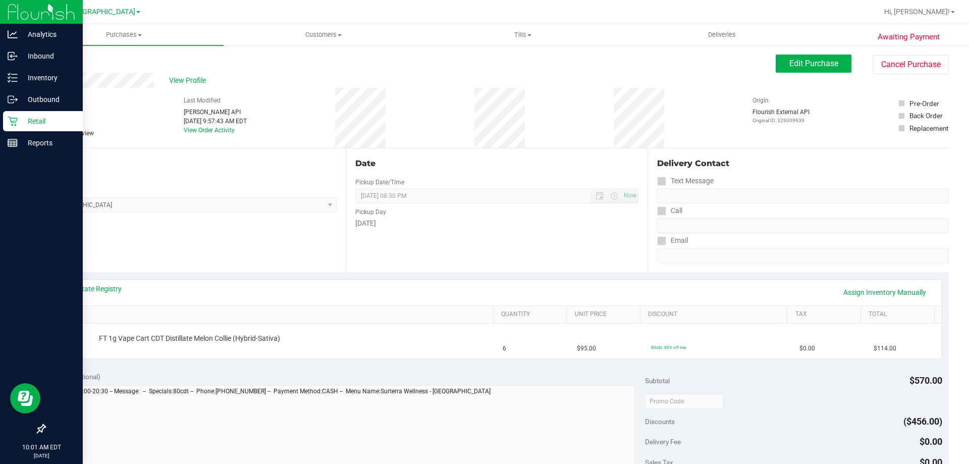
click at [43, 113] on div "Retail" at bounding box center [43, 121] width 80 height 20
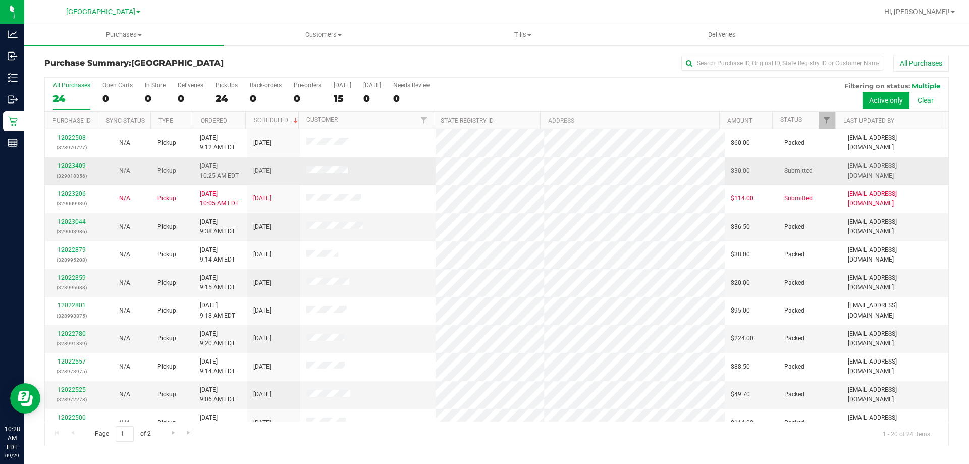
click at [80, 163] on link "12023409" at bounding box center [72, 165] width 28 height 7
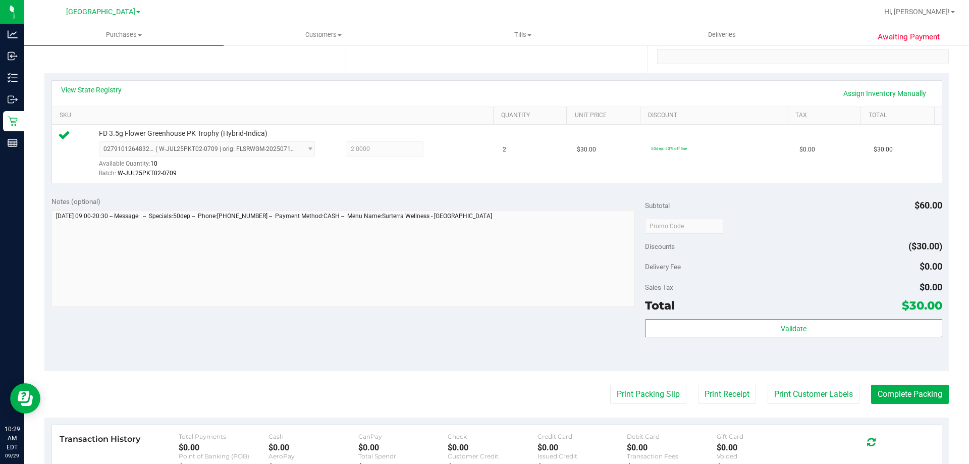
scroll to position [202, 0]
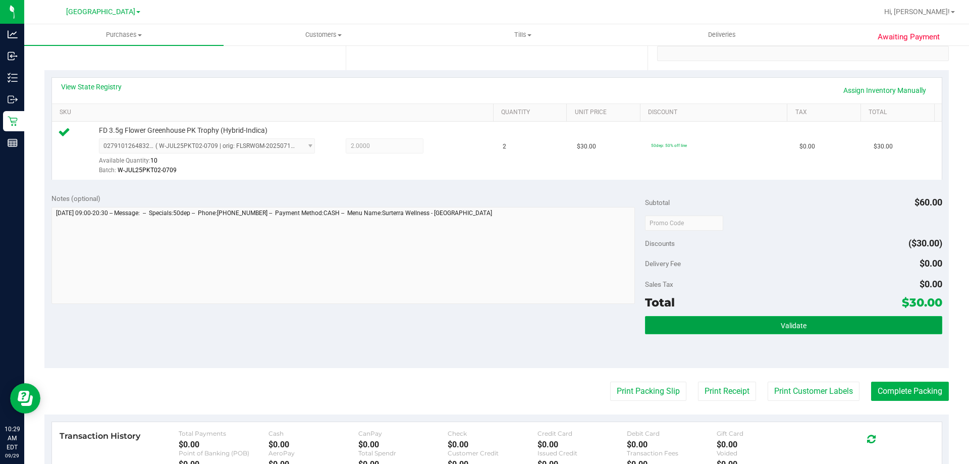
click at [773, 322] on button "Validate" at bounding box center [793, 325] width 297 height 18
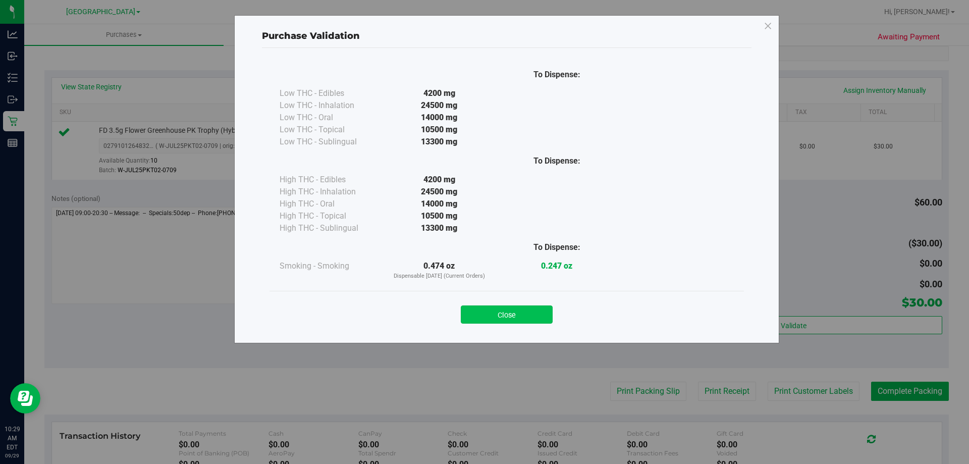
click at [525, 311] on button "Close" at bounding box center [507, 314] width 92 height 18
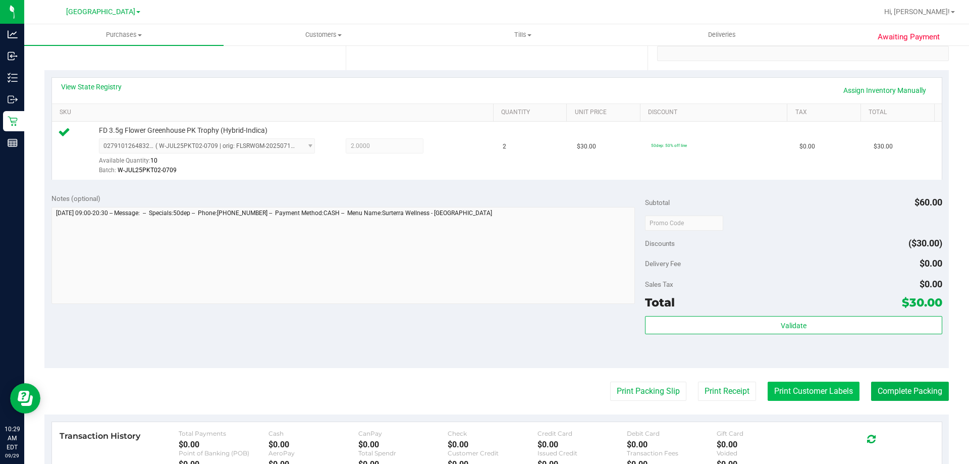
click at [790, 391] on button "Print Customer Labels" at bounding box center [813, 390] width 92 height 19
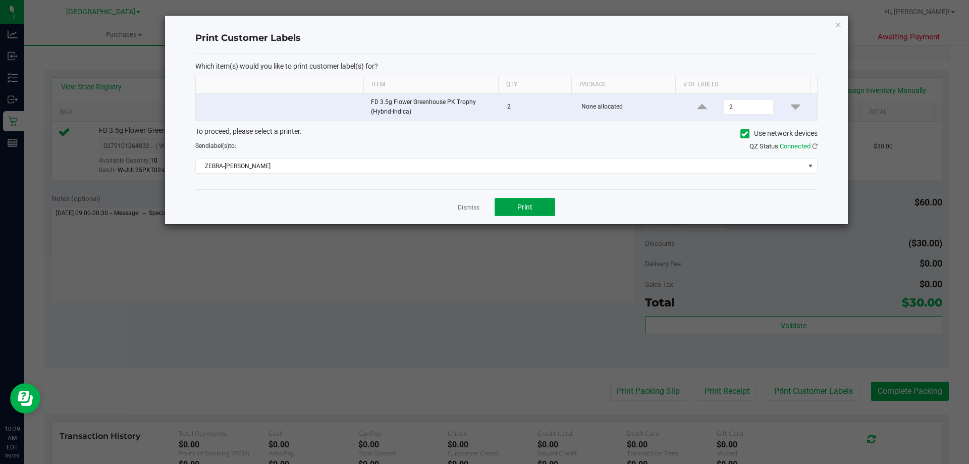
click at [525, 208] on span "Print" at bounding box center [524, 207] width 15 height 8
click at [471, 210] on link "Dismiss" at bounding box center [469, 207] width 22 height 9
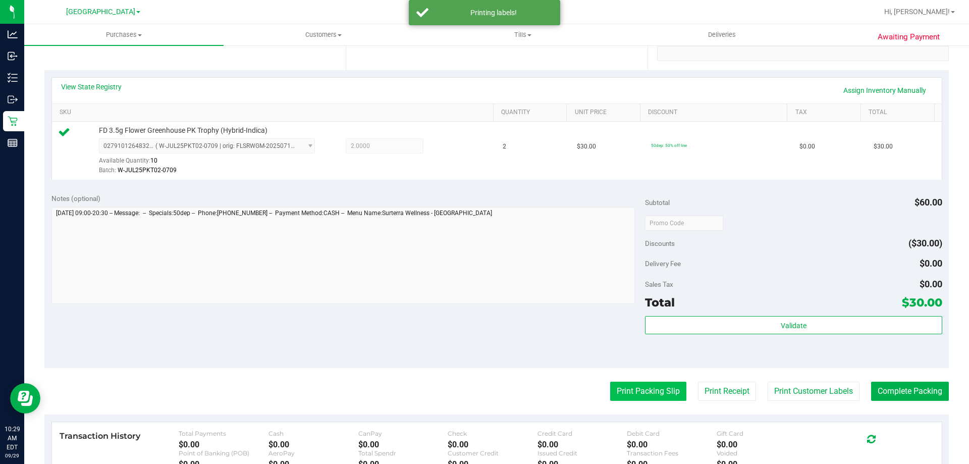
click at [617, 391] on button "Print Packing Slip" at bounding box center [648, 390] width 76 height 19
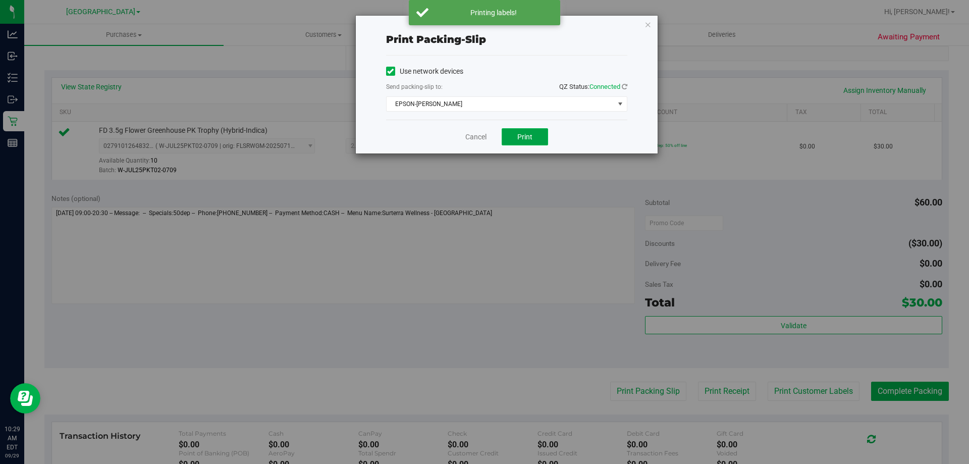
click at [526, 135] on span "Print" at bounding box center [524, 137] width 15 height 8
click at [478, 137] on link "Cancel" at bounding box center [475, 137] width 21 height 11
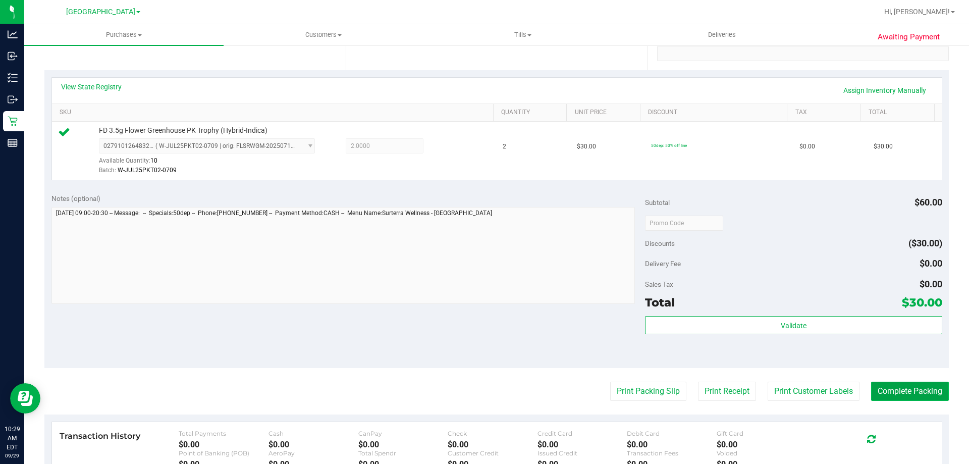
click at [894, 391] on button "Complete Packing" at bounding box center [910, 390] width 78 height 19
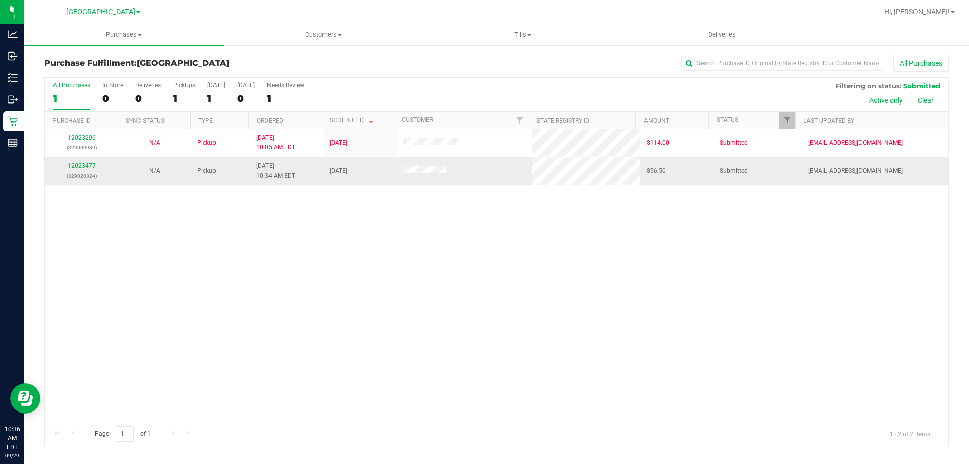
click at [83, 165] on link "12023477" at bounding box center [82, 165] width 28 height 7
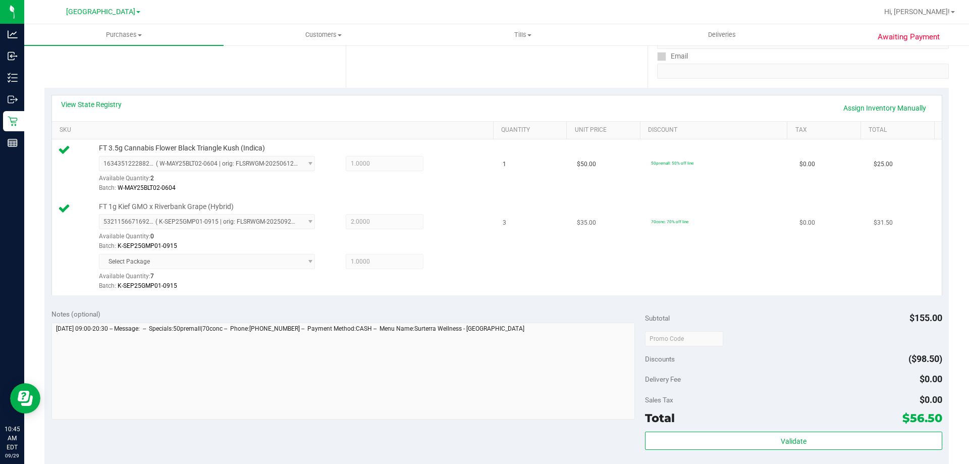
scroll to position [353, 0]
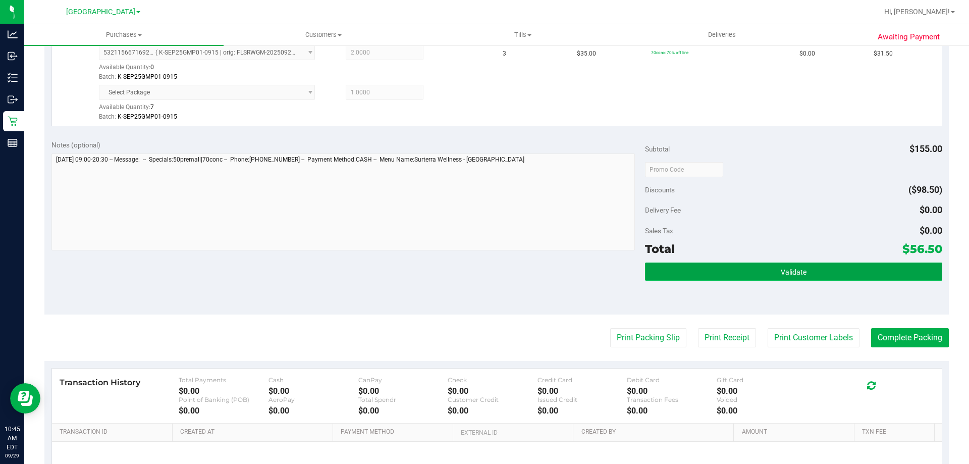
click at [730, 271] on button "Validate" at bounding box center [793, 271] width 297 height 18
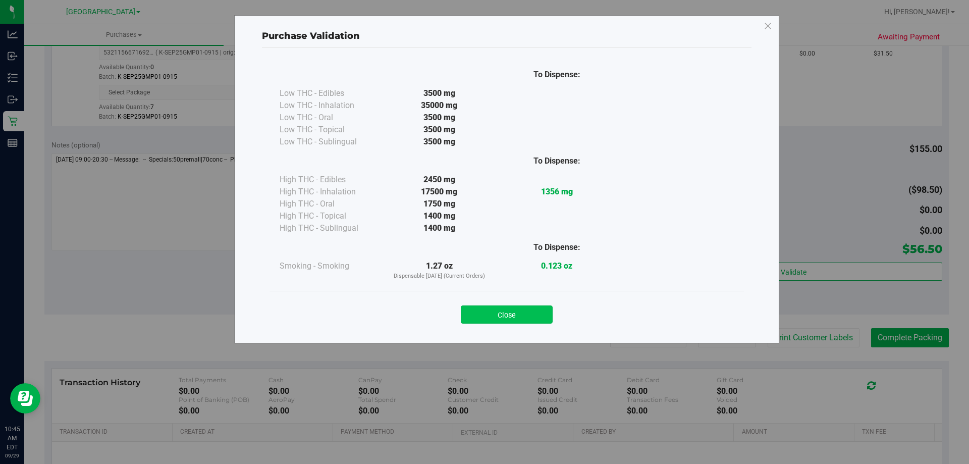
click at [511, 310] on button "Close" at bounding box center [507, 314] width 92 height 18
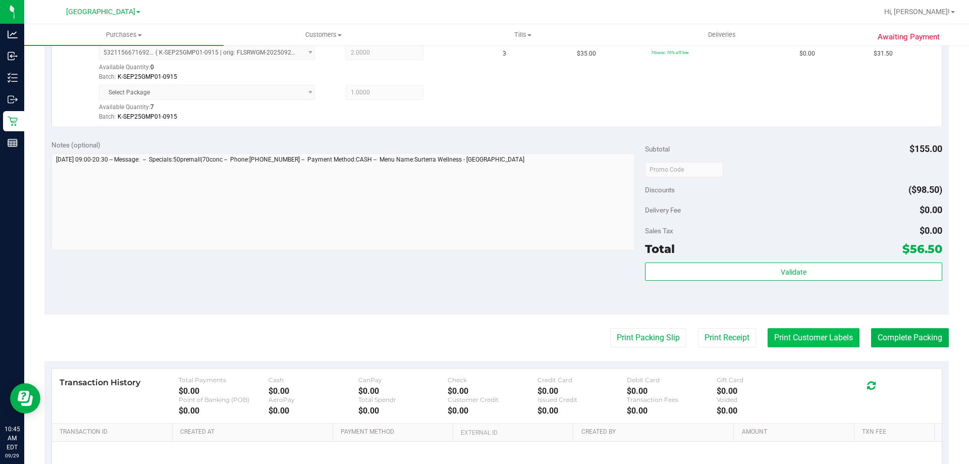
click at [797, 337] on button "Print Customer Labels" at bounding box center [813, 337] width 92 height 19
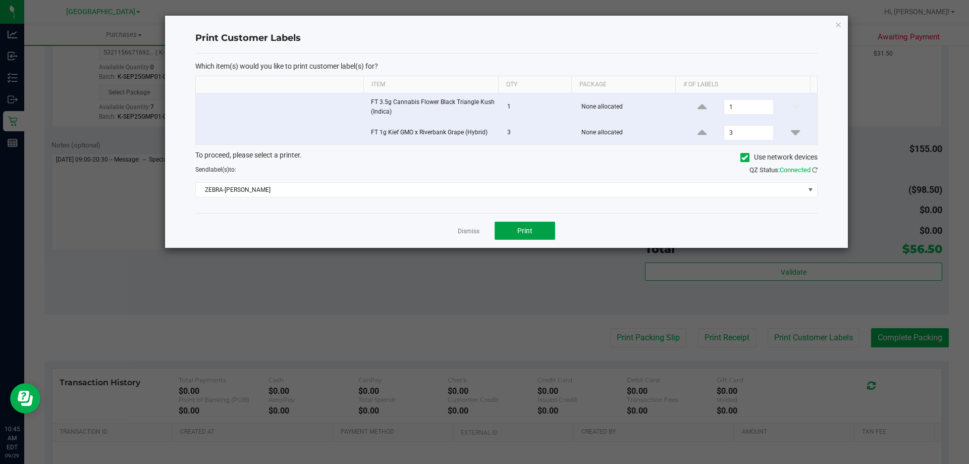
click at [534, 231] on button "Print" at bounding box center [524, 230] width 61 height 18
click at [468, 230] on link "Dismiss" at bounding box center [469, 231] width 22 height 9
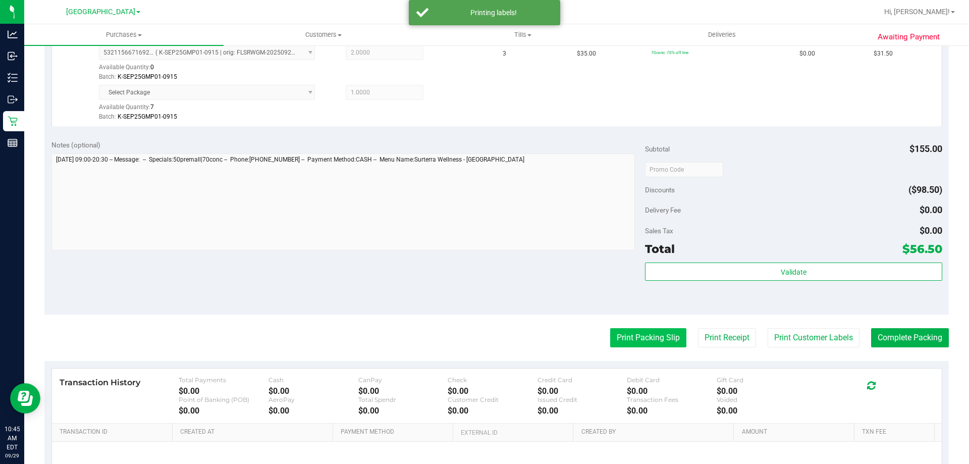
click at [641, 337] on button "Print Packing Slip" at bounding box center [648, 337] width 76 height 19
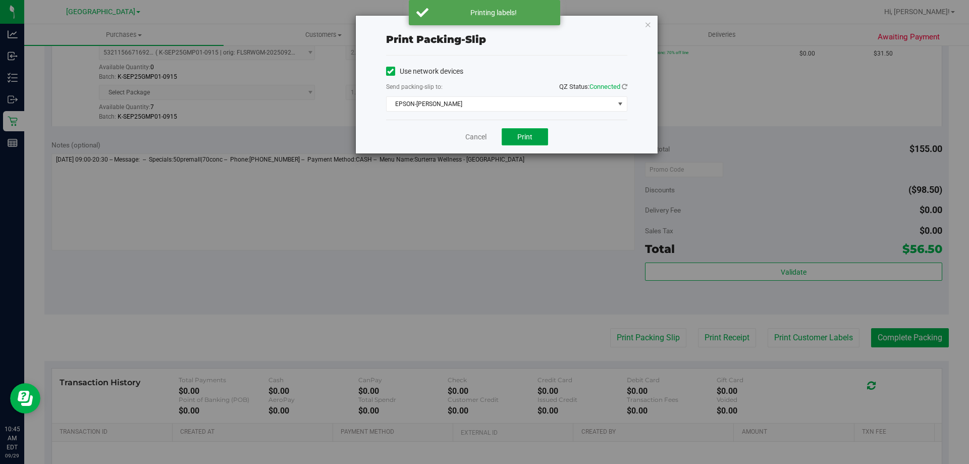
click at [525, 140] on span "Print" at bounding box center [524, 137] width 15 height 8
click at [474, 137] on link "Cancel" at bounding box center [475, 137] width 21 height 11
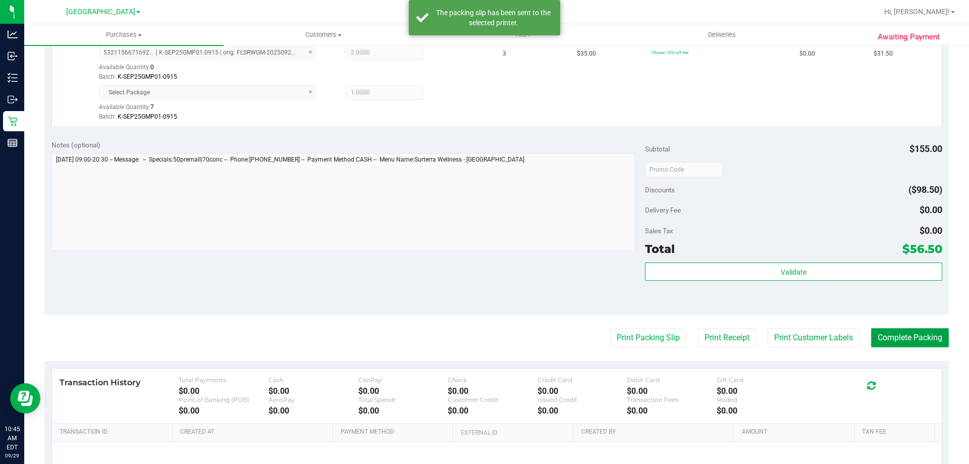
click at [878, 334] on button "Complete Packing" at bounding box center [910, 337] width 78 height 19
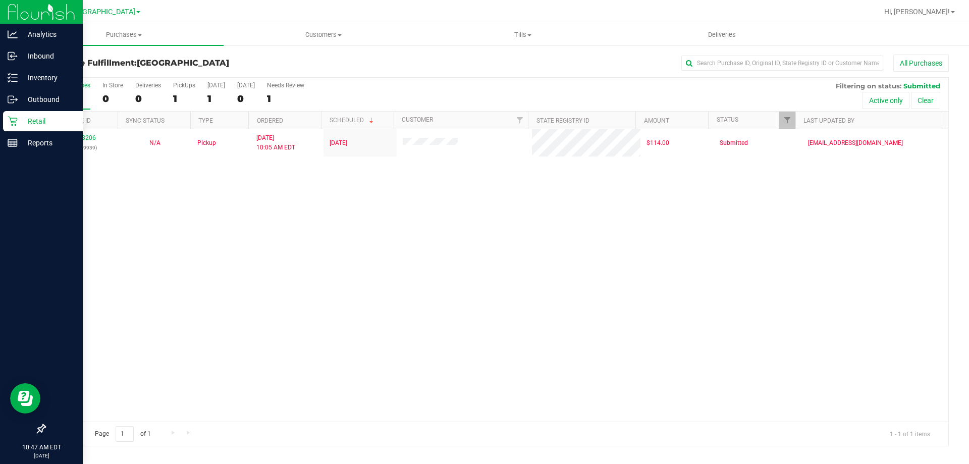
click at [41, 121] on p "Retail" at bounding box center [48, 121] width 61 height 12
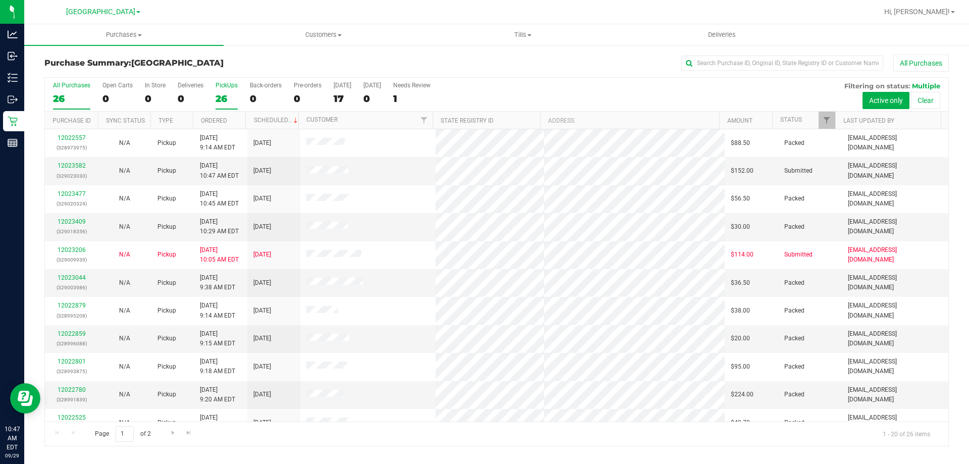
click at [224, 85] on div "PickUps" at bounding box center [226, 85] width 22 height 7
click at [0, 0] on input "PickUps 26" at bounding box center [0, 0] width 0 height 0
click at [70, 166] on link "12023582" at bounding box center [72, 165] width 28 height 7
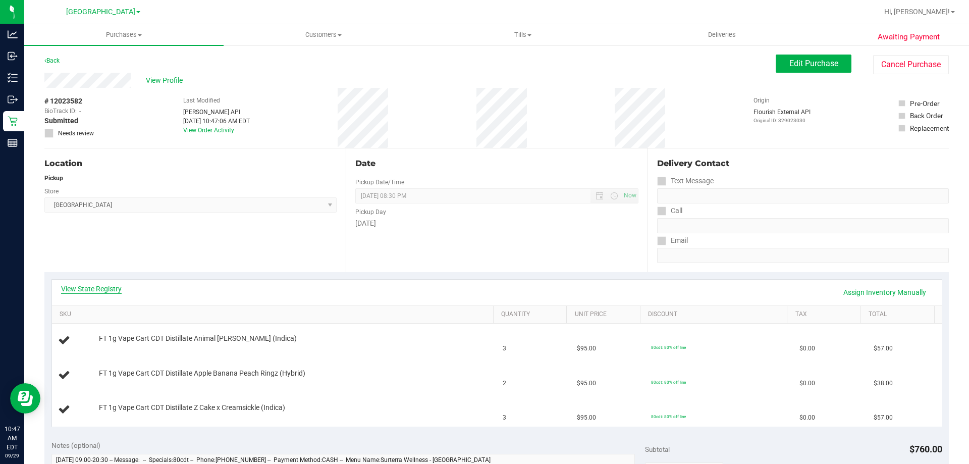
click at [91, 289] on link "View State Registry" at bounding box center [91, 289] width 61 height 10
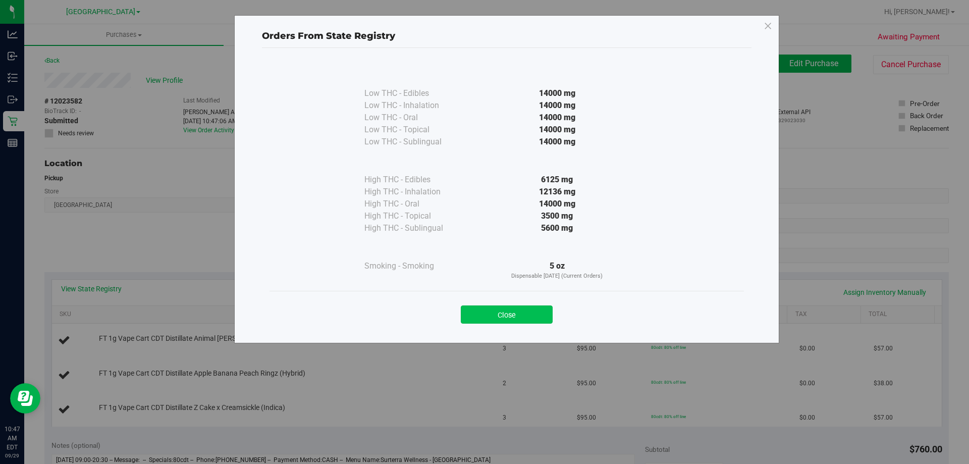
click at [515, 311] on button "Close" at bounding box center [507, 314] width 92 height 18
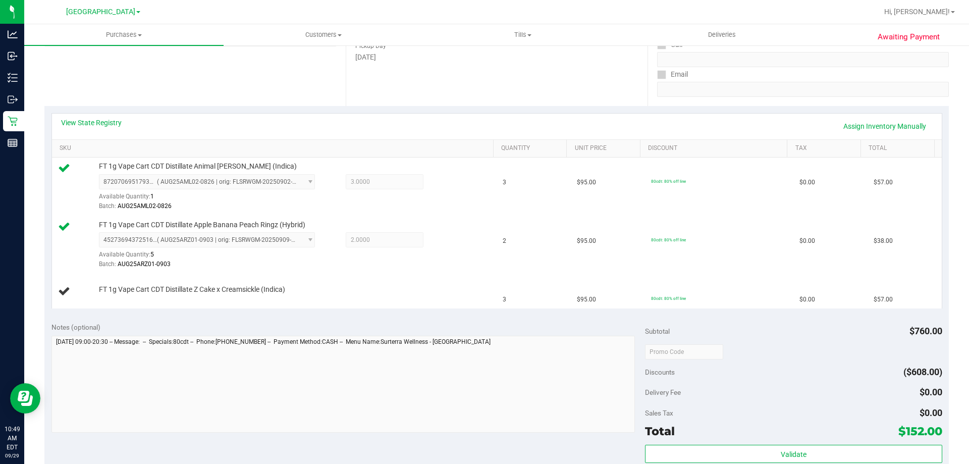
scroll to position [202, 0]
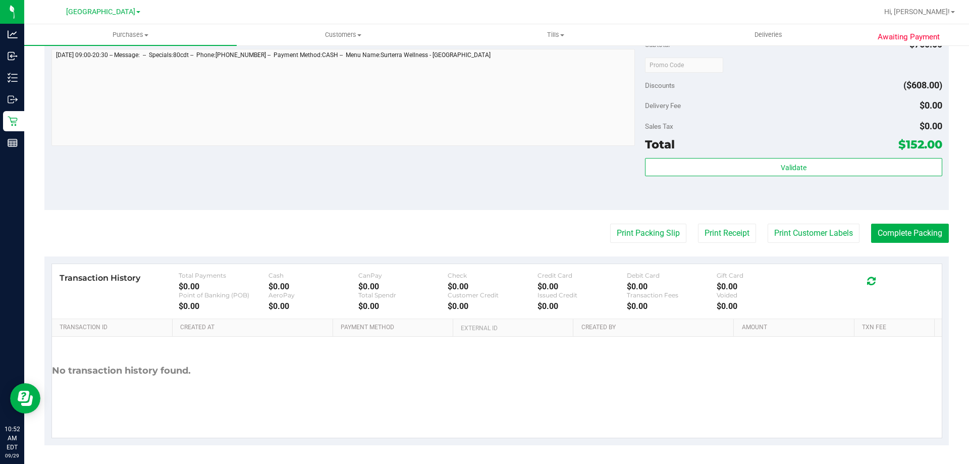
scroll to position [497, 0]
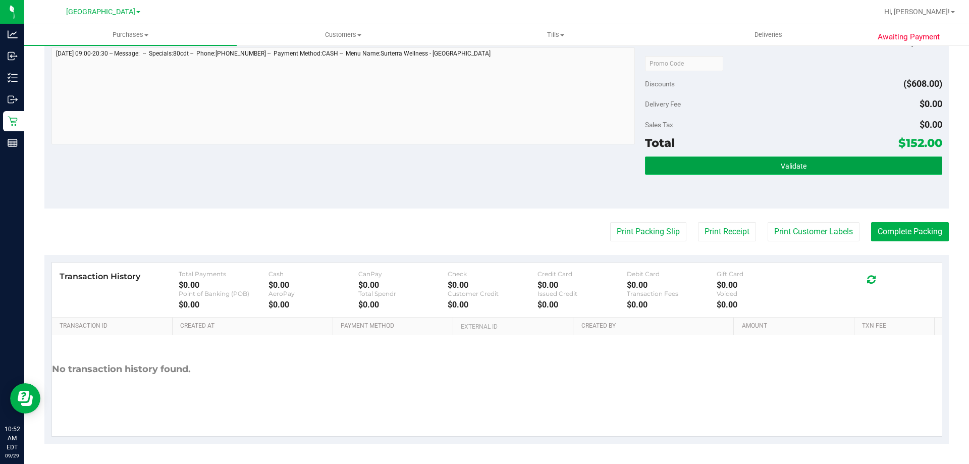
click at [800, 158] on button "Validate" at bounding box center [793, 165] width 297 height 18
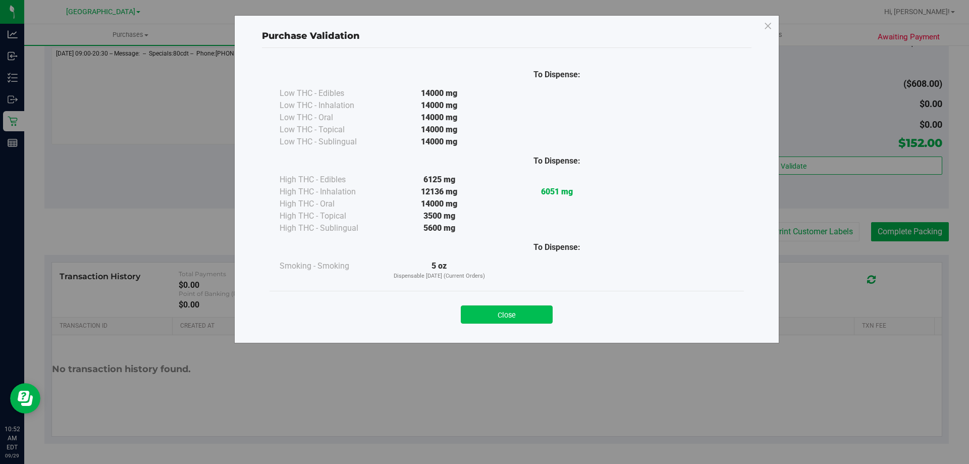
click at [508, 314] on button "Close" at bounding box center [507, 314] width 92 height 18
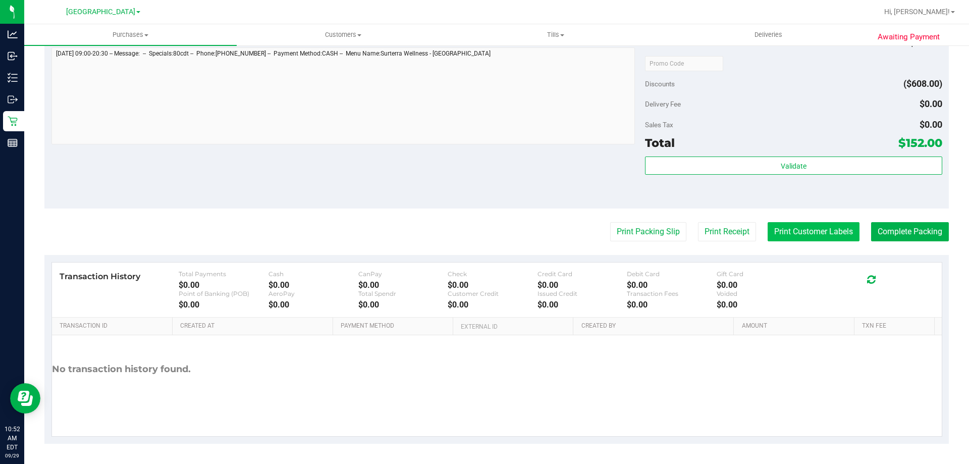
click at [805, 228] on button "Print Customer Labels" at bounding box center [813, 231] width 92 height 19
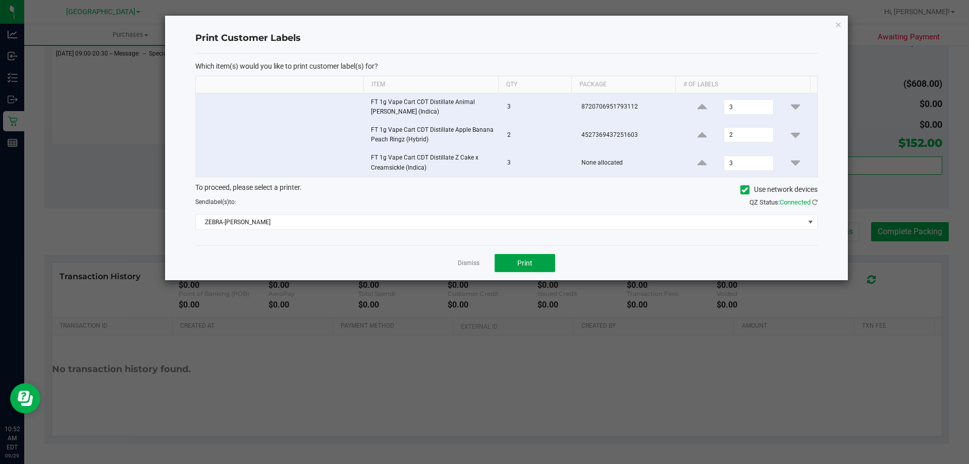
click at [537, 262] on button "Print" at bounding box center [524, 263] width 61 height 18
click at [471, 265] on link "Dismiss" at bounding box center [469, 263] width 22 height 9
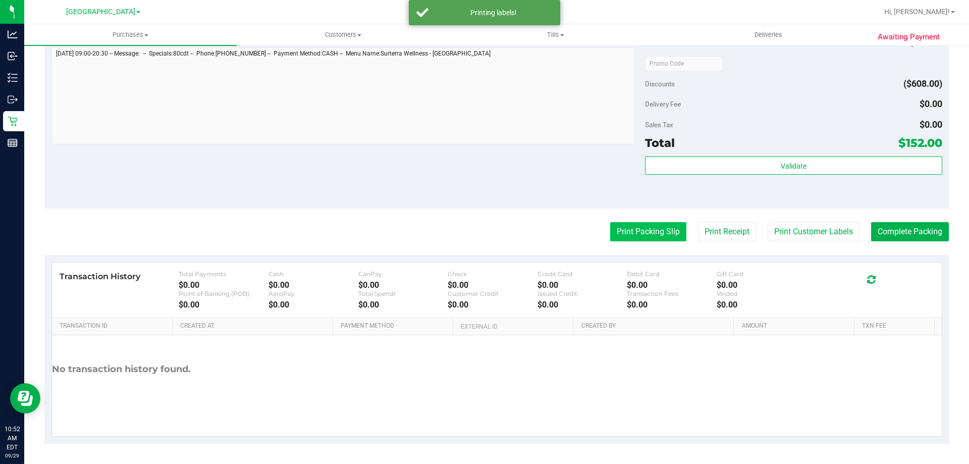
click at [648, 230] on button "Print Packing Slip" at bounding box center [648, 231] width 76 height 19
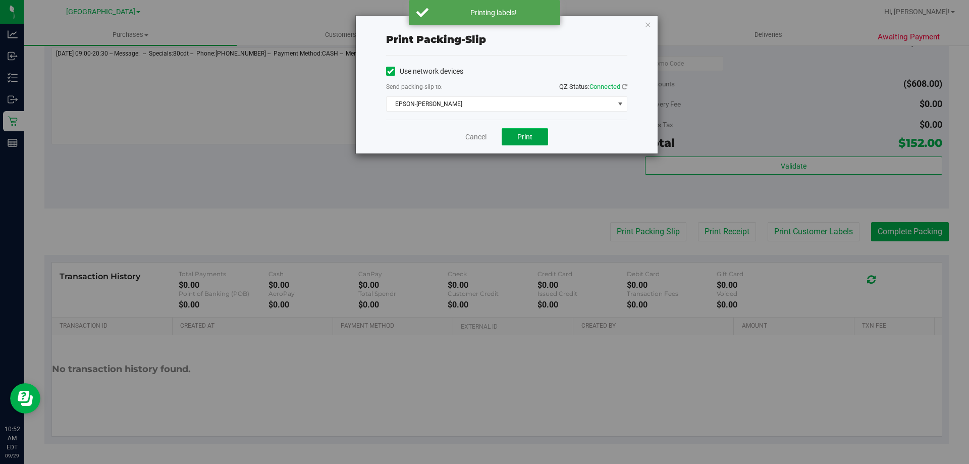
click at [531, 139] on span "Print" at bounding box center [524, 137] width 15 height 8
click at [477, 138] on link "Cancel" at bounding box center [475, 137] width 21 height 11
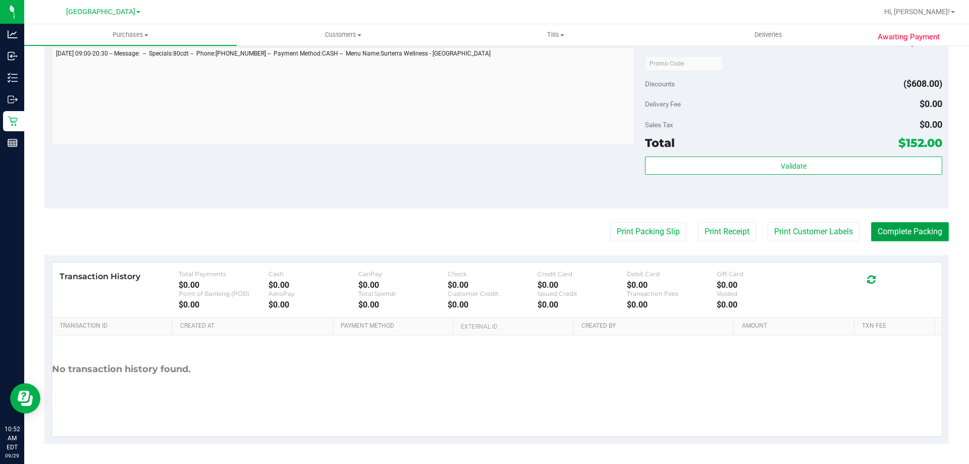
click at [901, 231] on button "Complete Packing" at bounding box center [910, 231] width 78 height 19
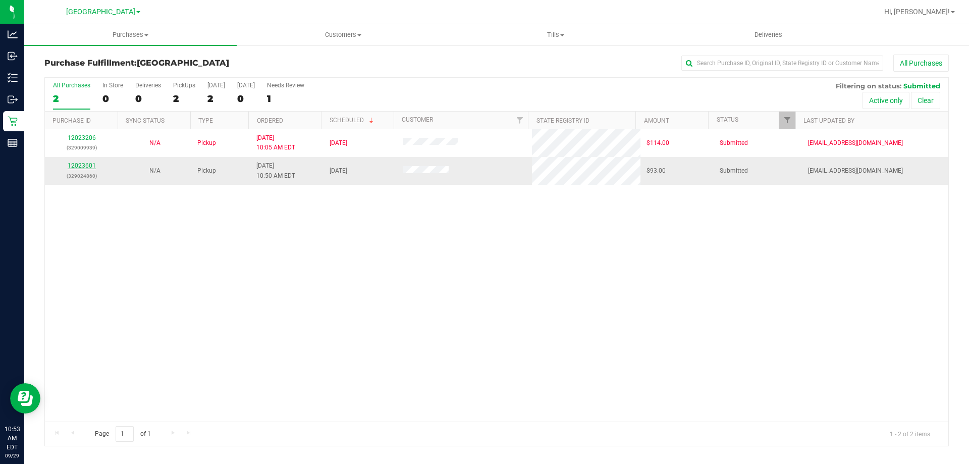
click at [87, 164] on link "12023601" at bounding box center [82, 165] width 28 height 7
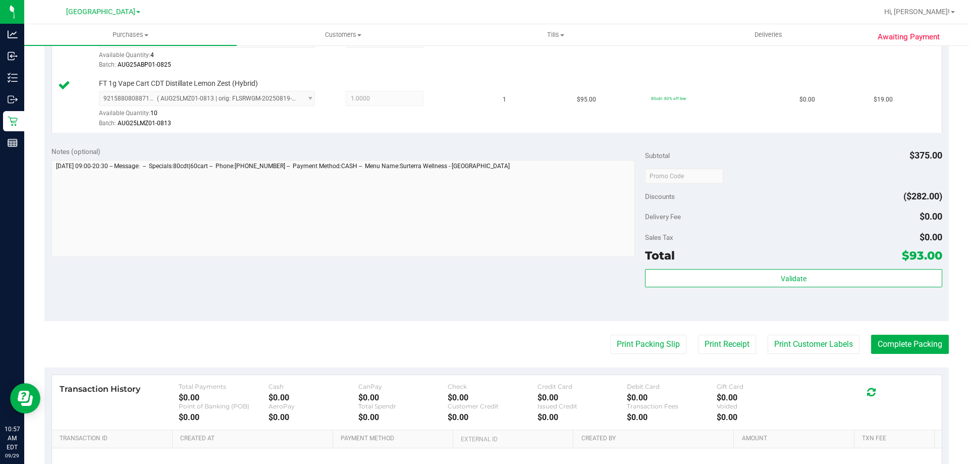
scroll to position [454, 0]
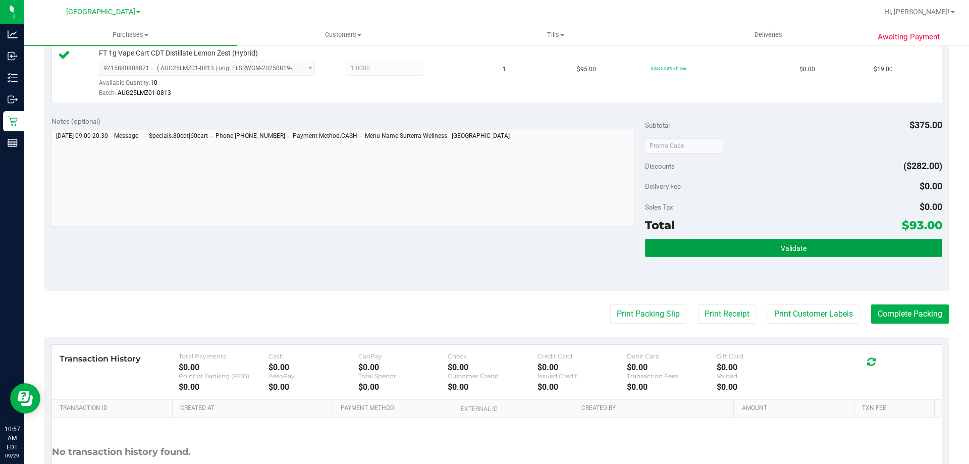
click at [684, 241] on button "Validate" at bounding box center [793, 248] width 297 height 18
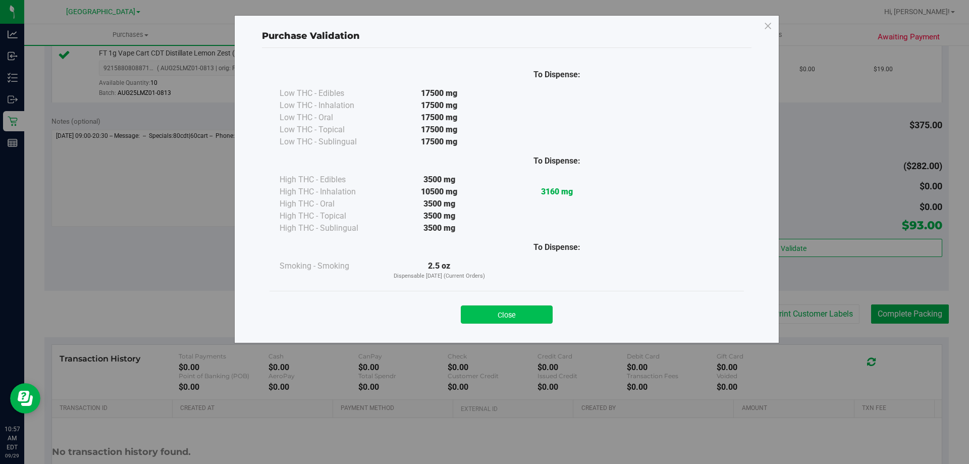
click at [501, 321] on button "Close" at bounding box center [507, 314] width 92 height 18
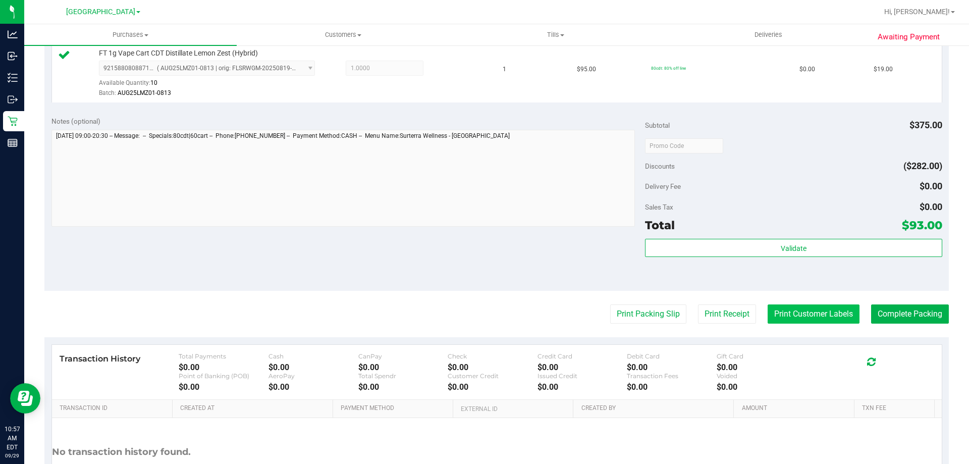
click at [813, 313] on button "Print Customer Labels" at bounding box center [813, 313] width 92 height 19
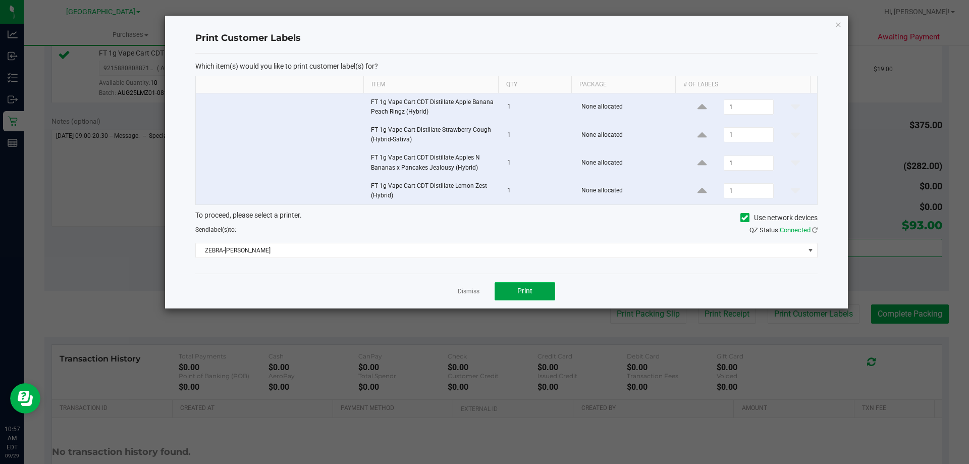
click at [518, 290] on span "Print" at bounding box center [524, 291] width 15 height 8
click at [469, 291] on link "Dismiss" at bounding box center [469, 291] width 22 height 9
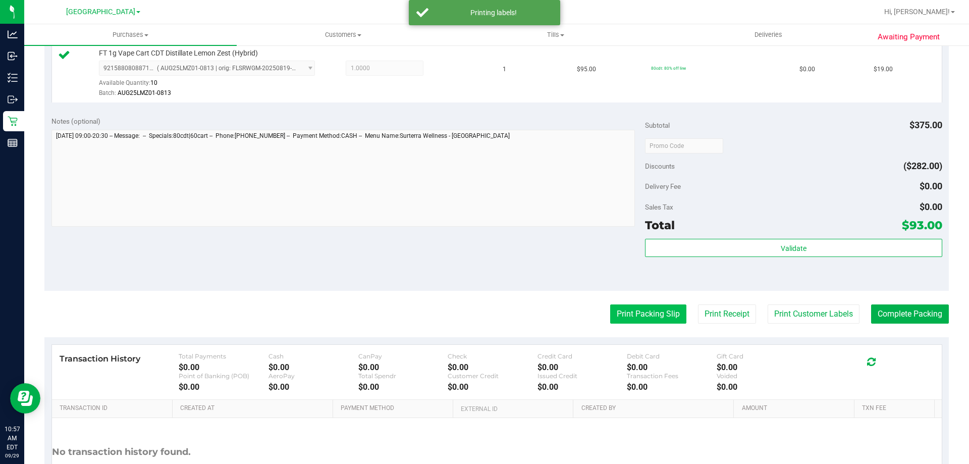
click at [639, 310] on button "Print Packing Slip" at bounding box center [648, 313] width 76 height 19
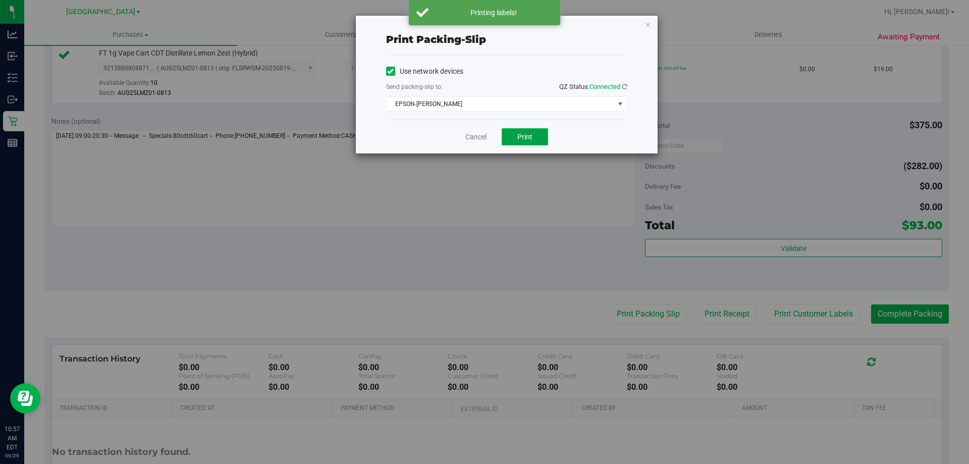
click at [521, 137] on span "Print" at bounding box center [524, 137] width 15 height 8
click at [478, 136] on link "Cancel" at bounding box center [475, 137] width 21 height 11
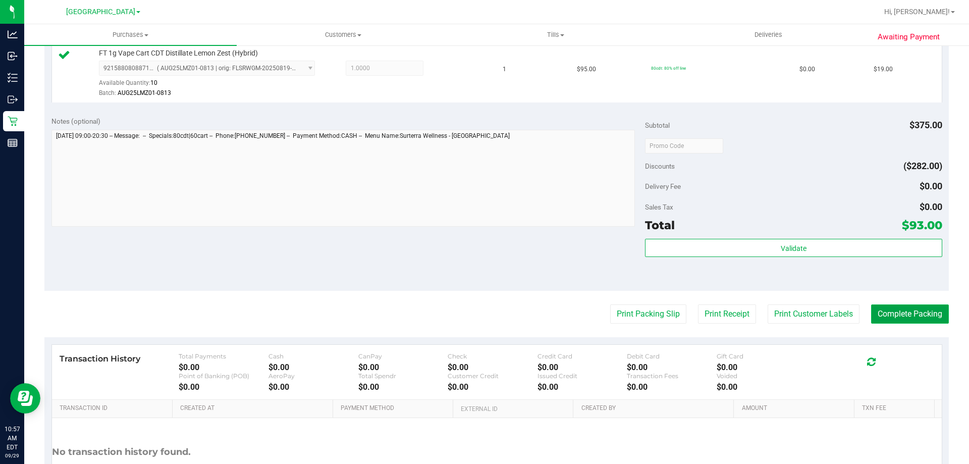
click at [893, 310] on button "Complete Packing" at bounding box center [910, 313] width 78 height 19
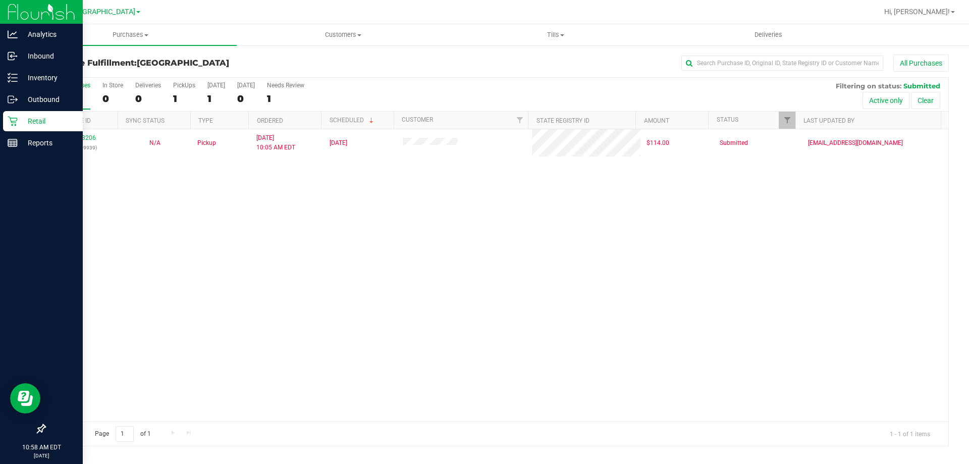
click at [42, 114] on div "Retail" at bounding box center [43, 121] width 80 height 20
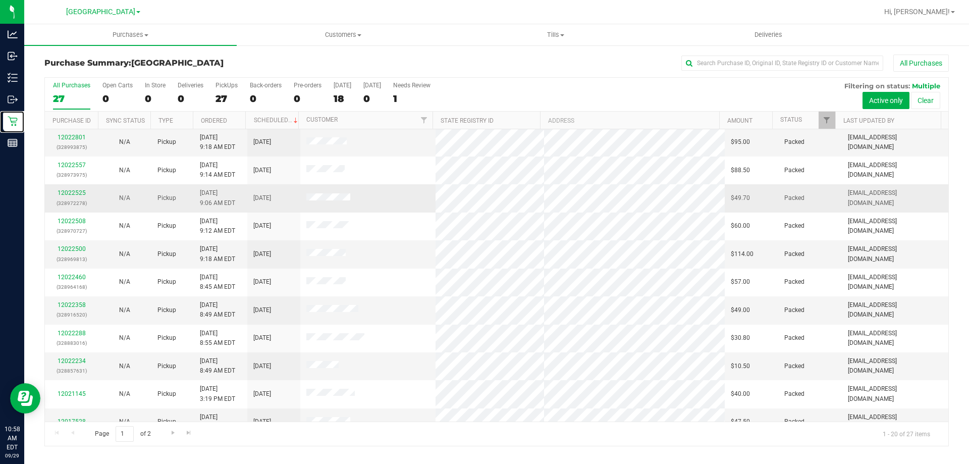
scroll to position [266, 0]
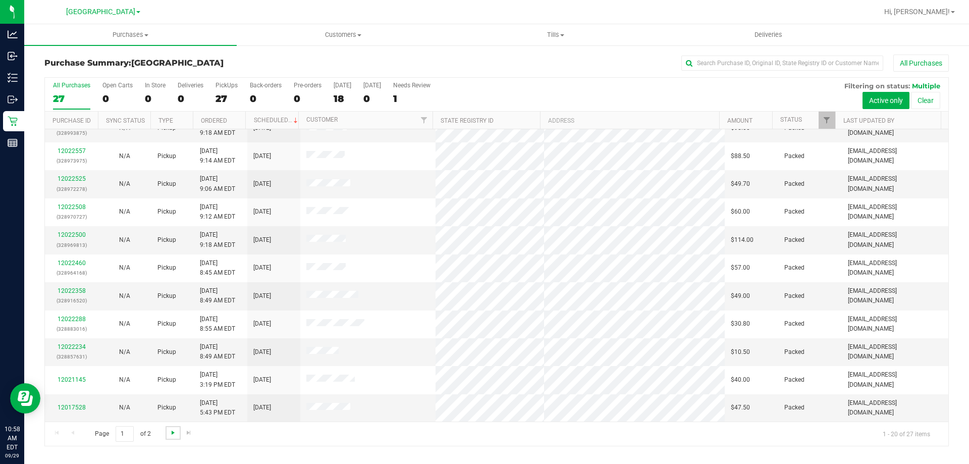
click at [175, 430] on span "Go to the next page" at bounding box center [173, 432] width 8 height 8
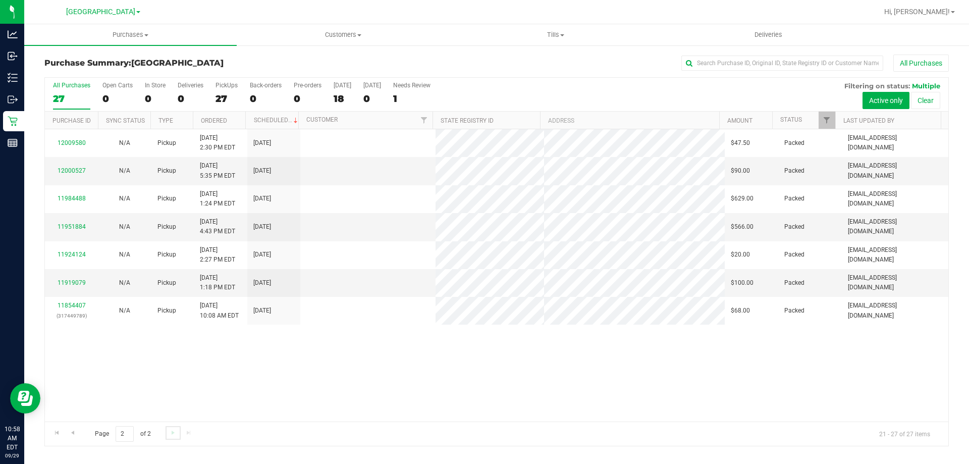
scroll to position [0, 0]
click at [73, 433] on span "Go to the previous page" at bounding box center [73, 432] width 8 height 8
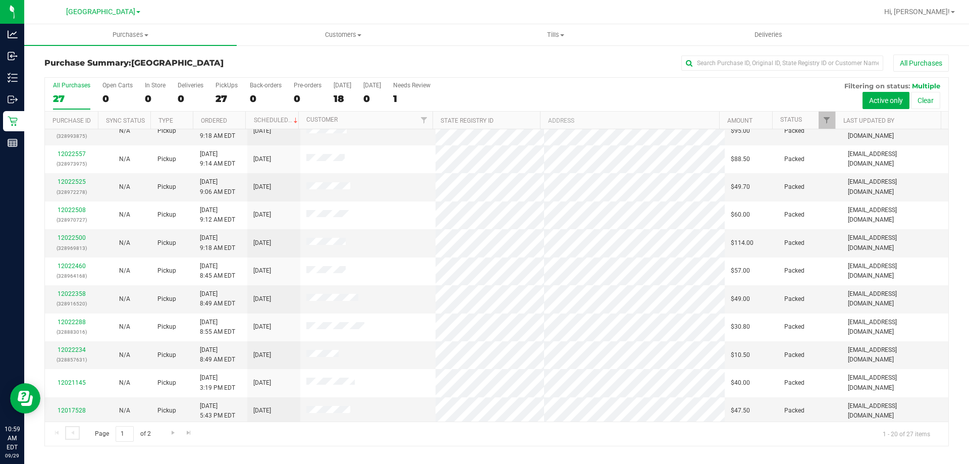
scroll to position [266, 0]
click at [443, 436] on div "Page 1 of 2 1 - 20 of 27 items" at bounding box center [496, 433] width 903 height 24
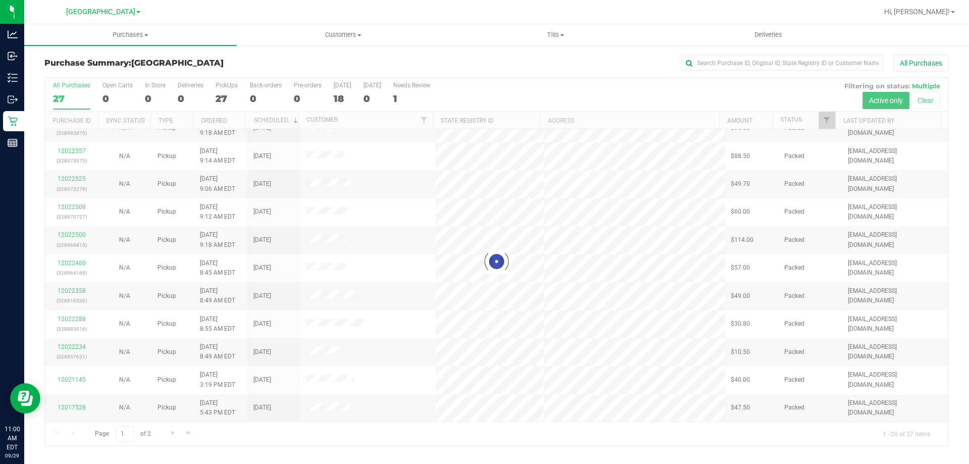
scroll to position [0, 0]
